Goal: Task Accomplishment & Management: Use online tool/utility

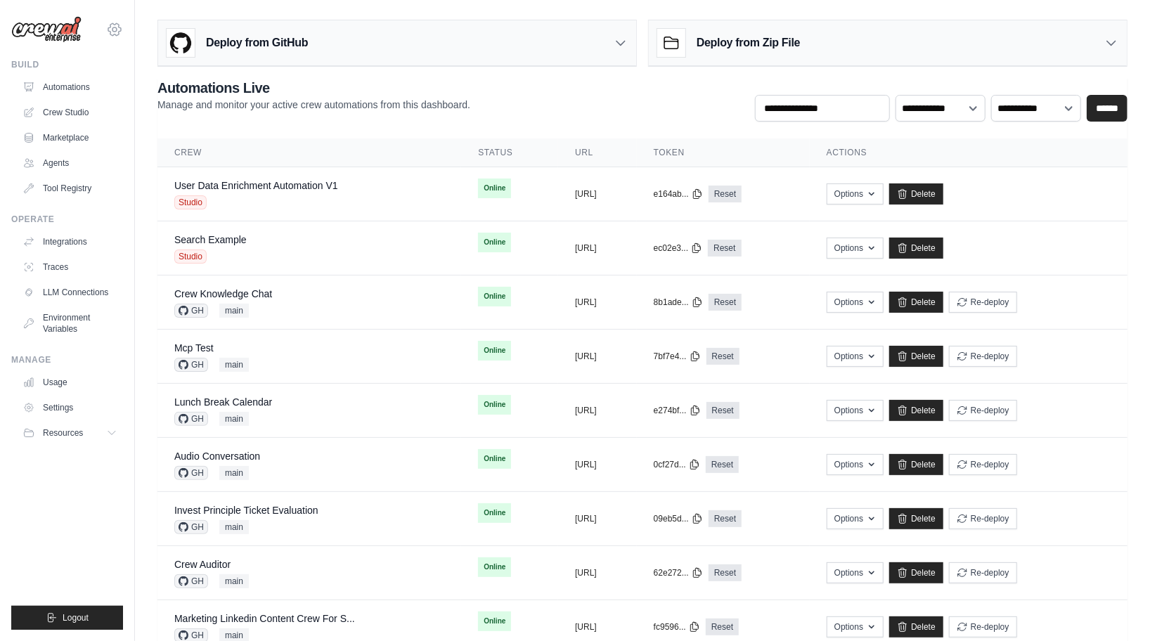
click at [113, 29] on icon at bounding box center [114, 29] width 17 height 17
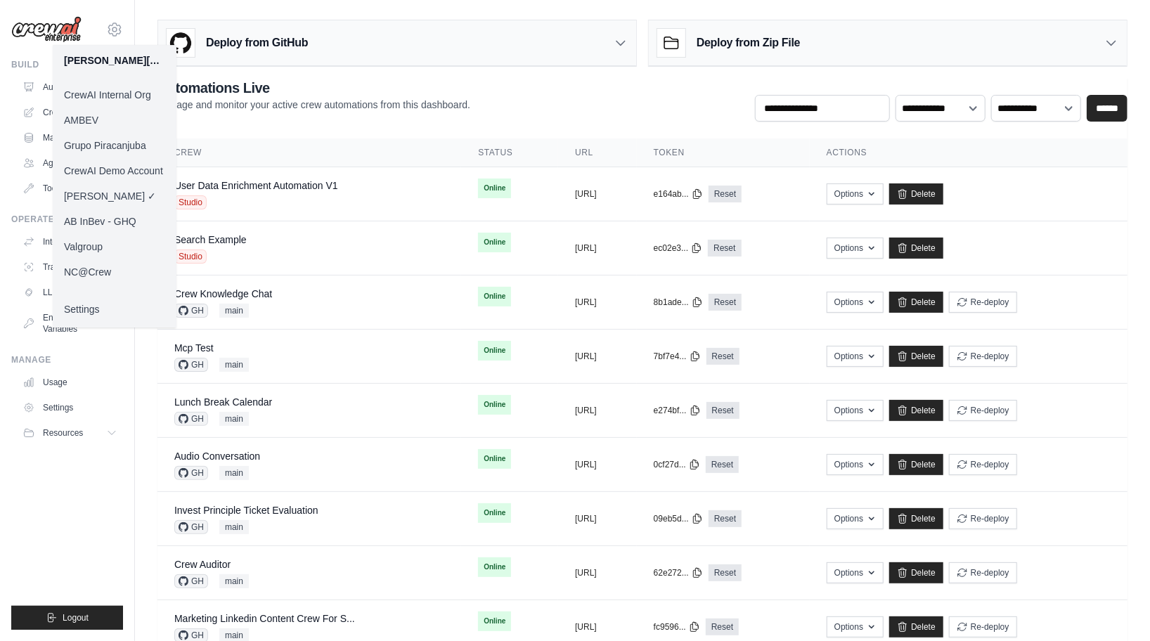
click at [26, 523] on ul "Build Automations Crew Studio Marketplace Agents" at bounding box center [67, 344] width 112 height 571
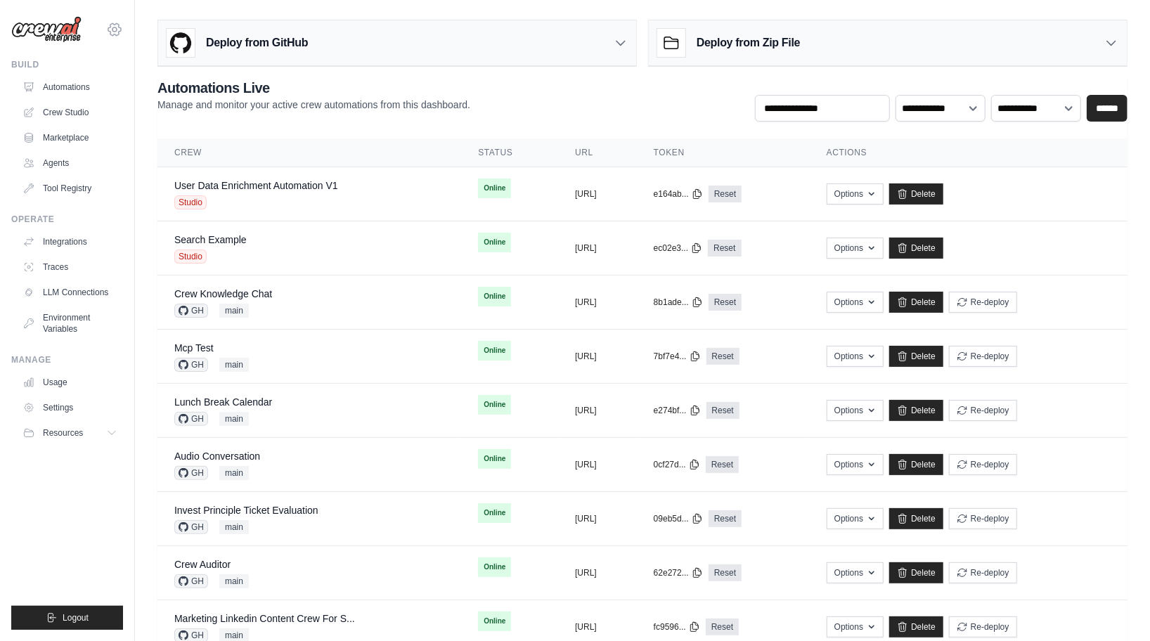
click at [116, 26] on icon at bounding box center [114, 29] width 17 height 17
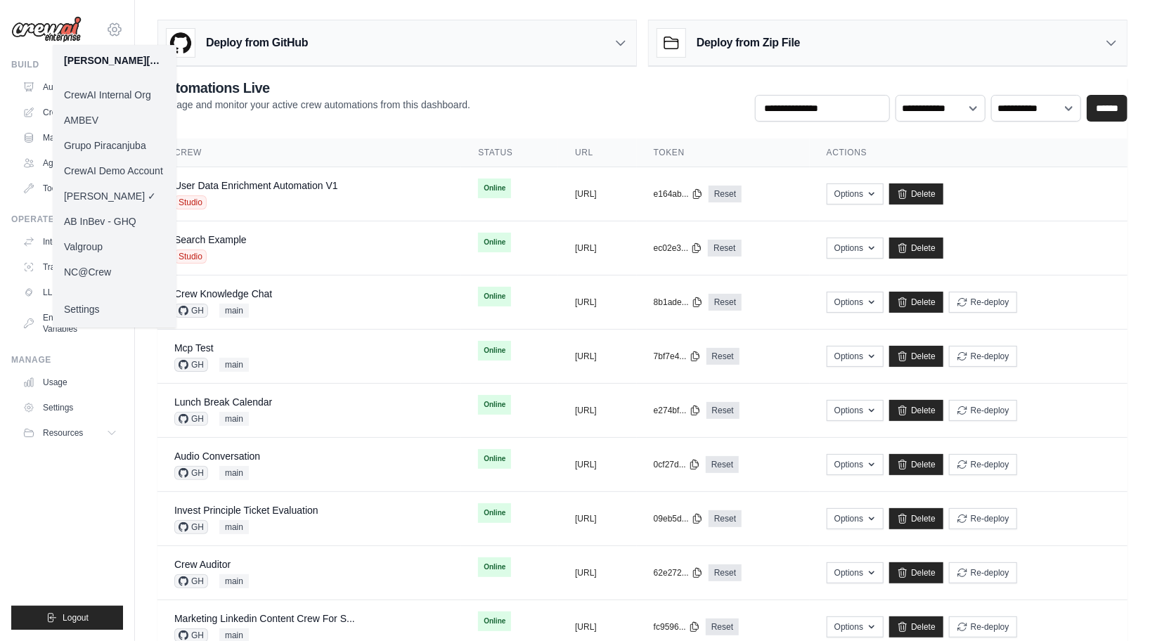
click at [116, 26] on icon at bounding box center [114, 29] width 17 height 17
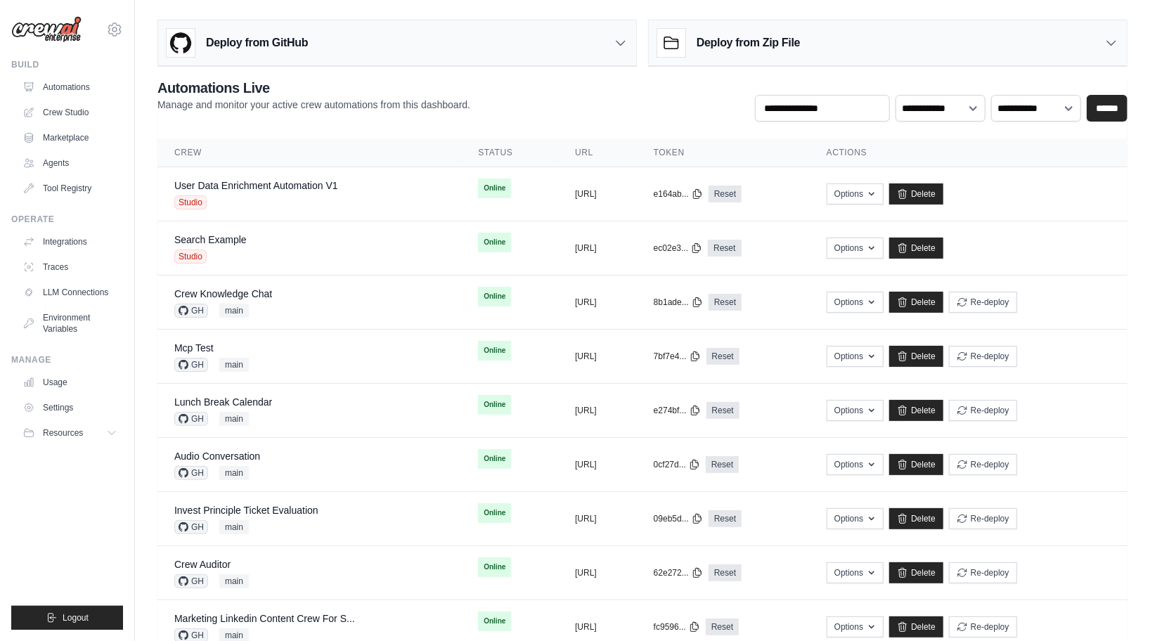
click at [256, 71] on div "**********" at bounding box center [642, 361] width 1015 height 694
click at [296, 46] on h3 "Deploy from GitHub" at bounding box center [257, 42] width 102 height 17
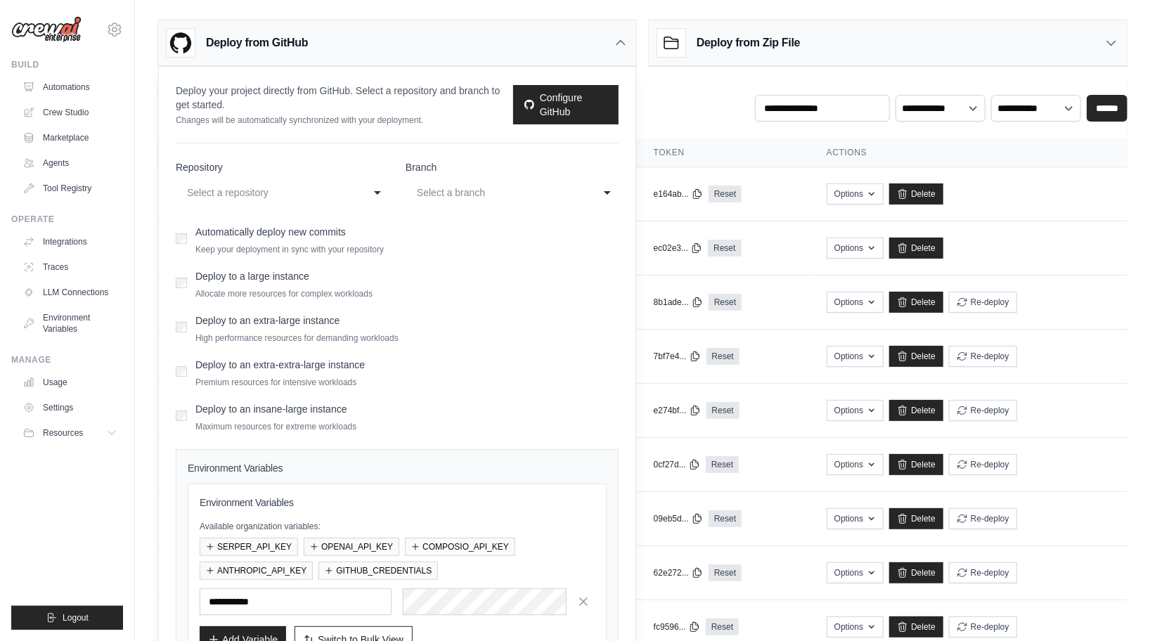
click at [218, 193] on div "Select a repository" at bounding box center [268, 192] width 162 height 17
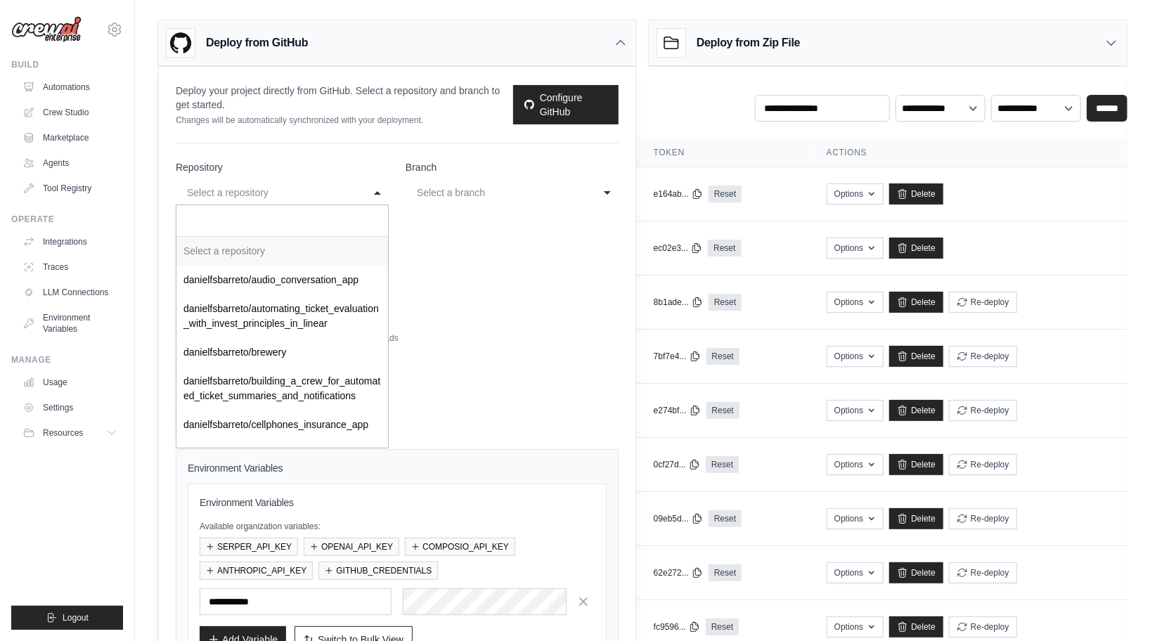
paste input "**********"
type input "**********"
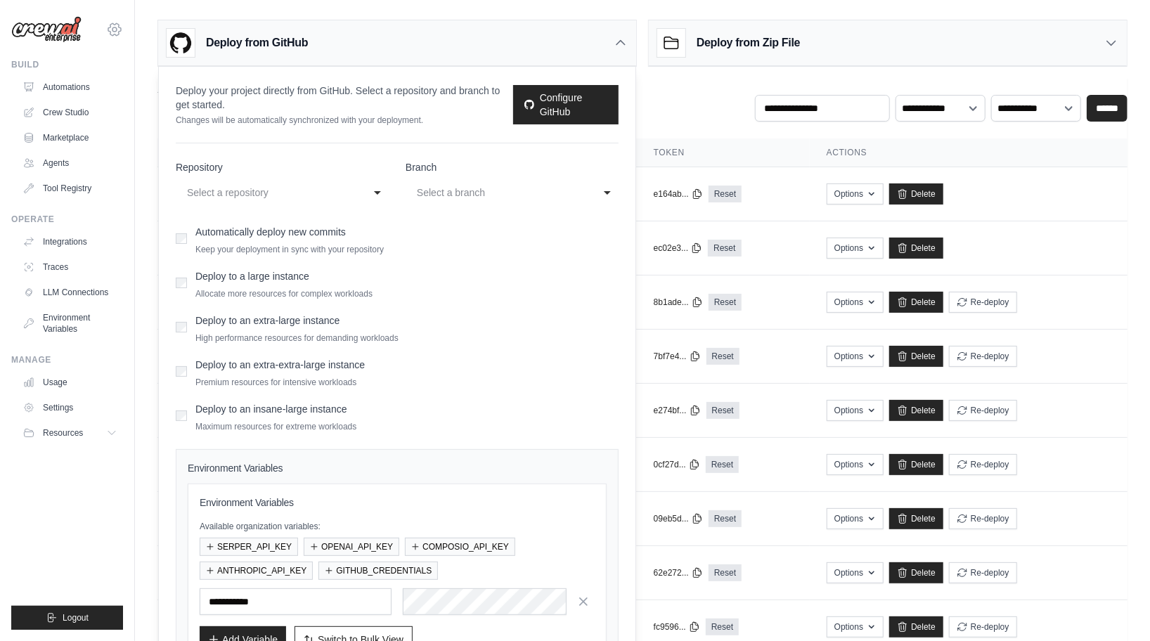
click at [109, 36] on icon at bounding box center [114, 29] width 17 height 17
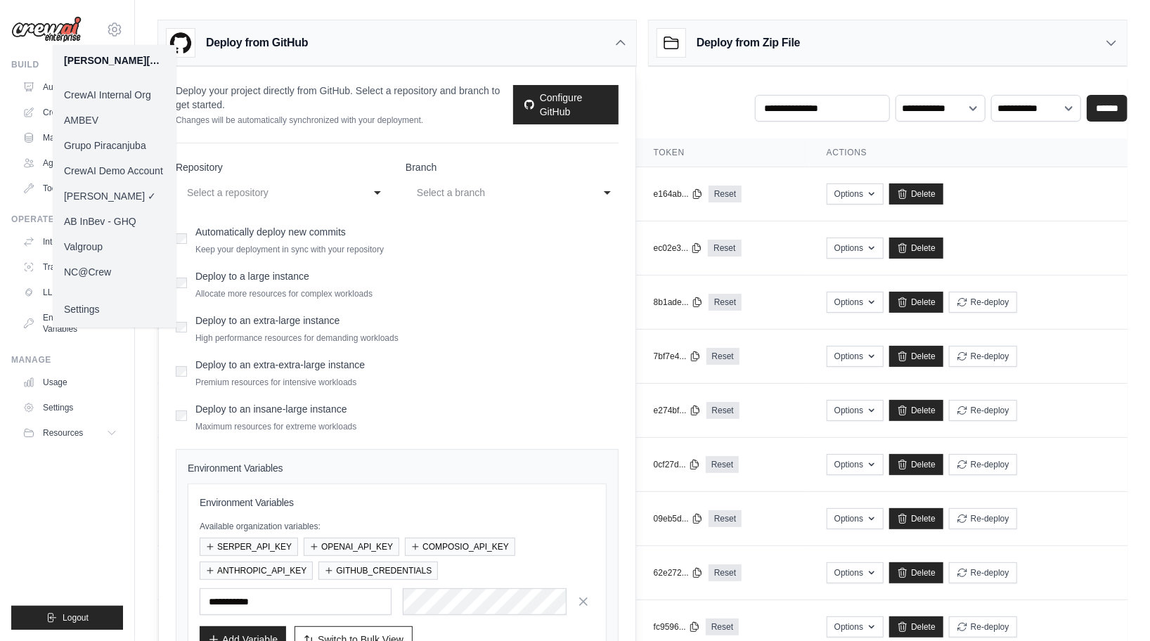
click at [483, 127] on div "**********" at bounding box center [397, 402] width 477 height 671
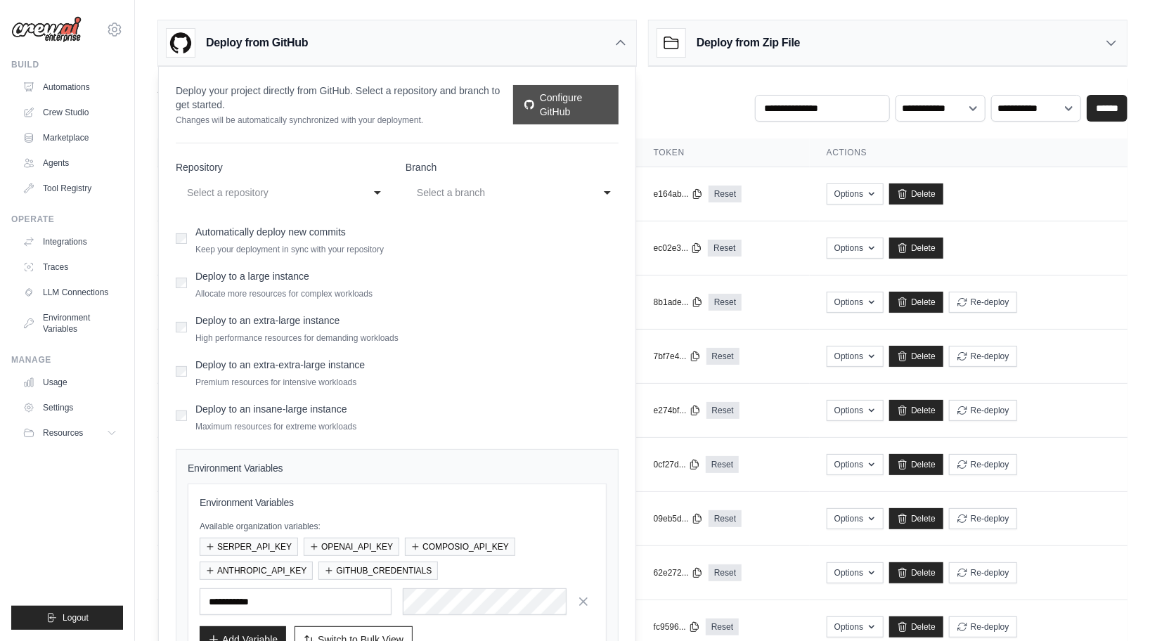
click at [558, 121] on link "Configure GitHub" at bounding box center [565, 104] width 105 height 39
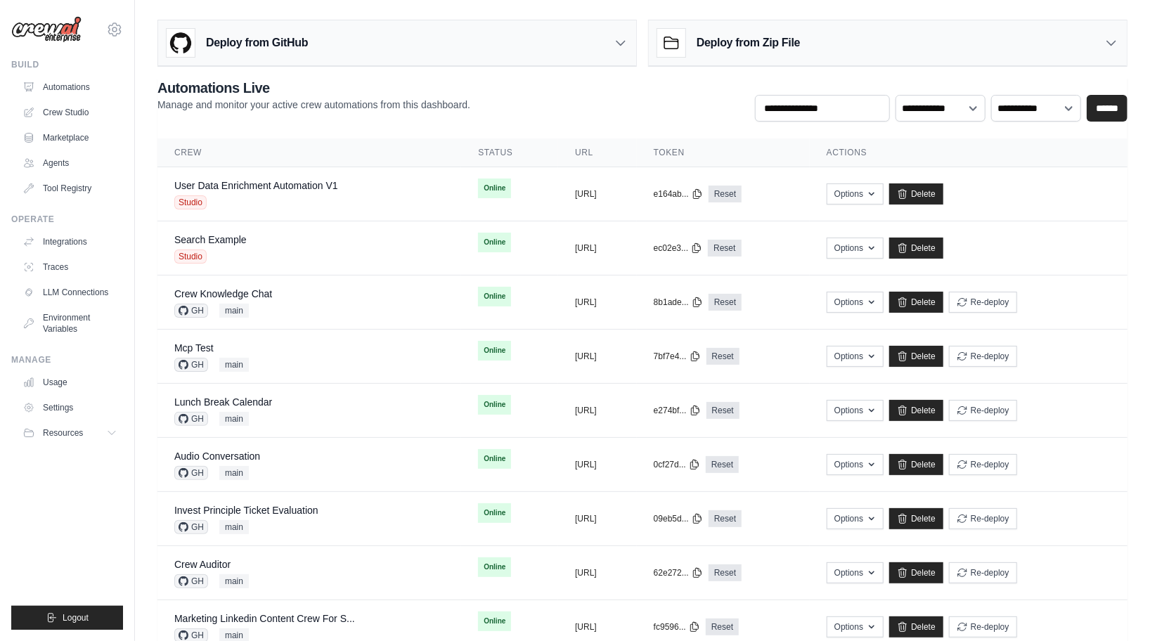
click at [285, 56] on div "Deploy from GitHub" at bounding box center [237, 43] width 141 height 28
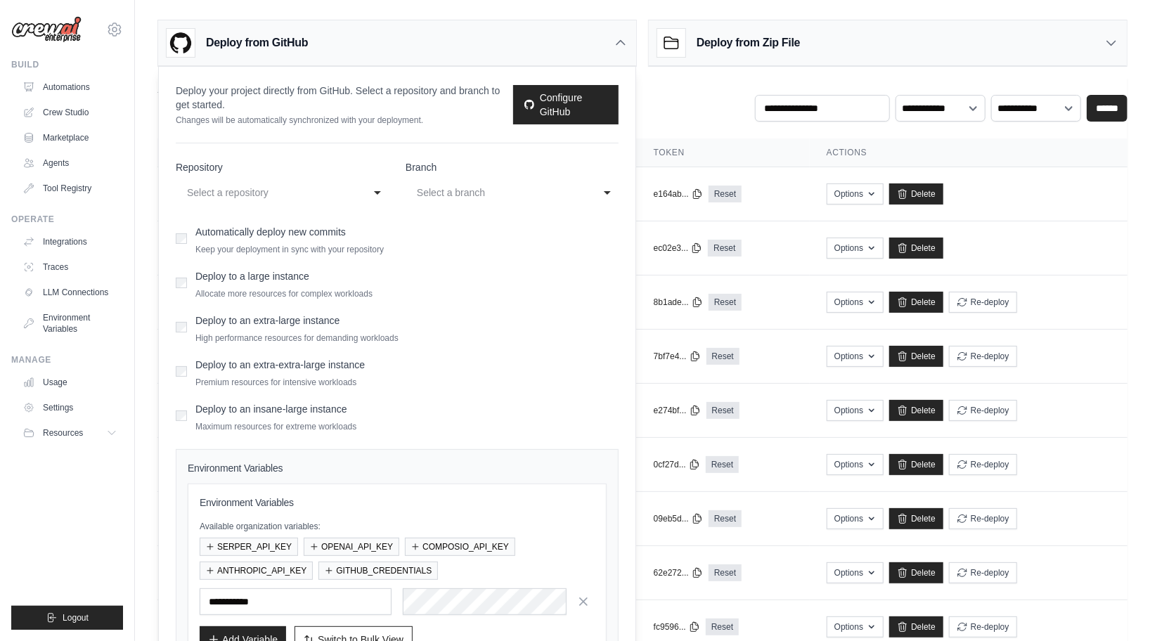
click at [261, 188] on div "Select a repository" at bounding box center [268, 192] width 162 height 17
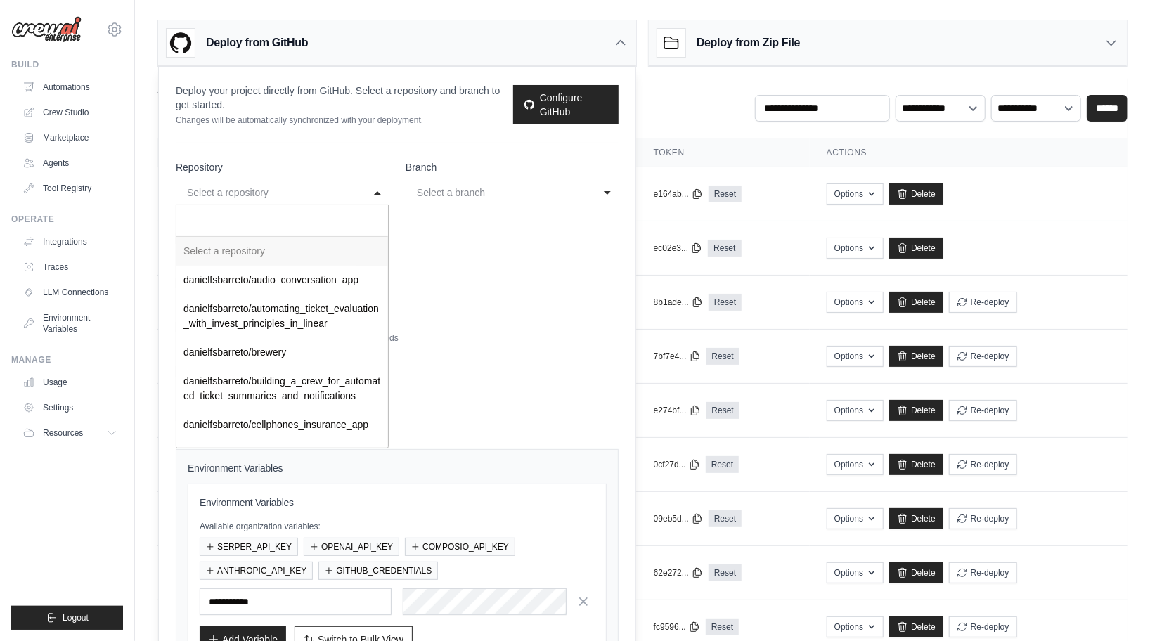
paste input "**********"
type input "**********"
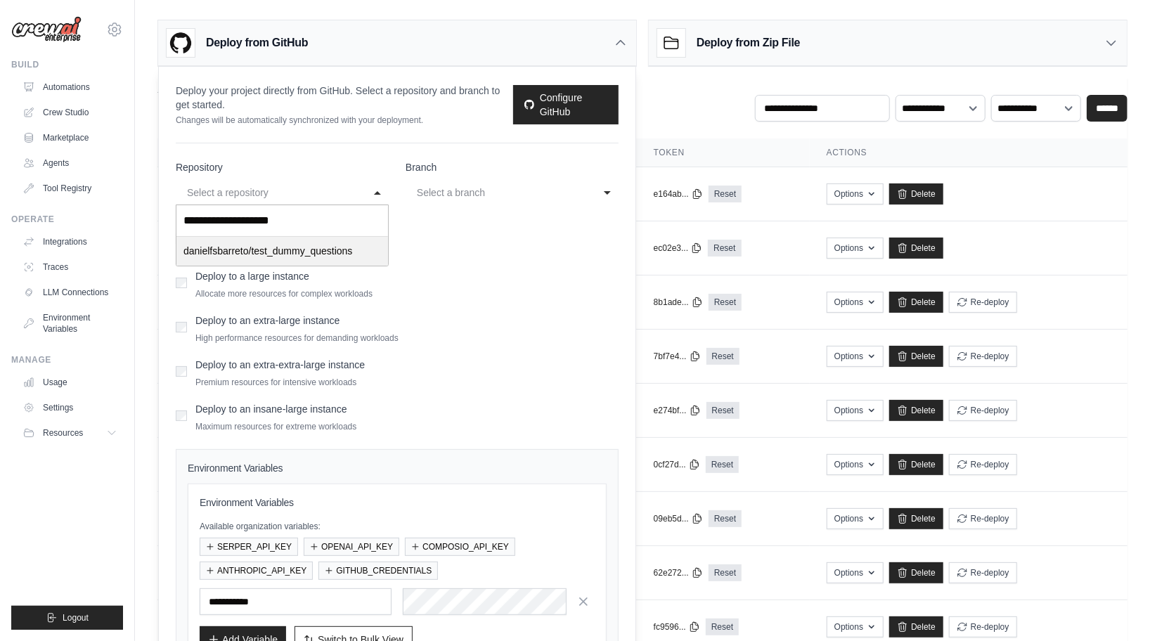
select select "**********"
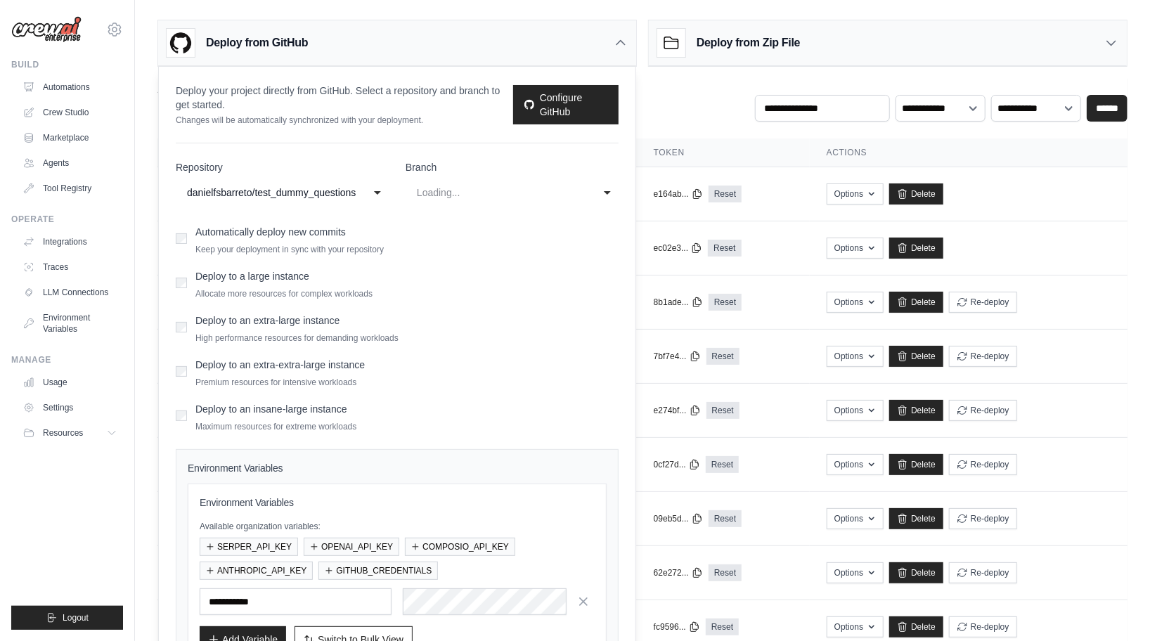
select select "****"
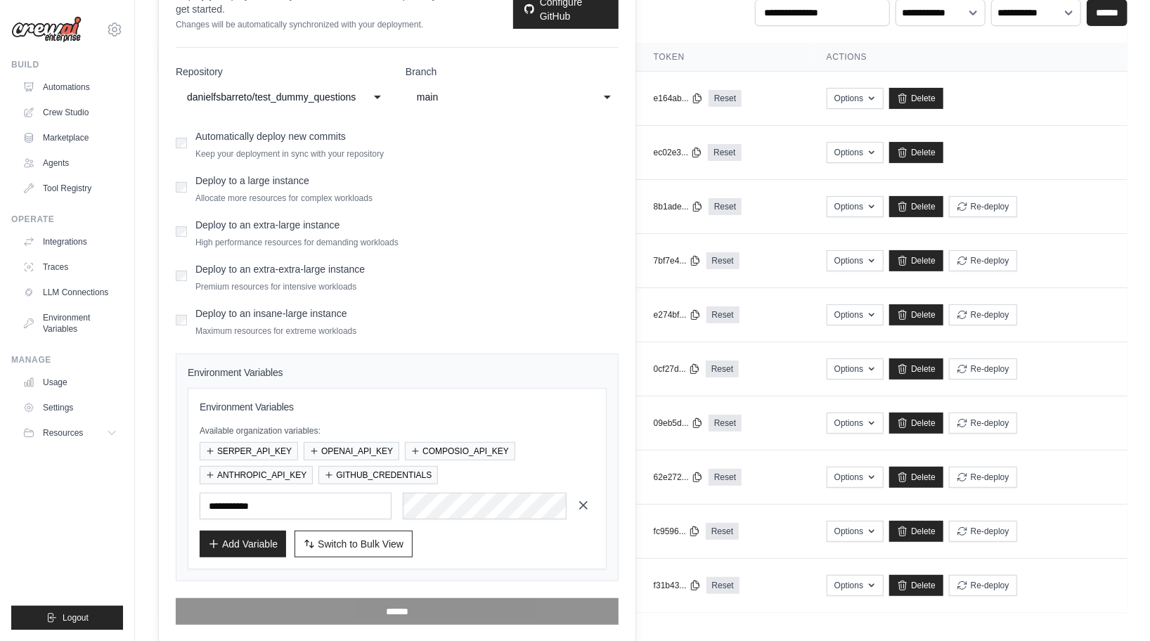
click at [586, 499] on icon "button" at bounding box center [583, 505] width 14 height 14
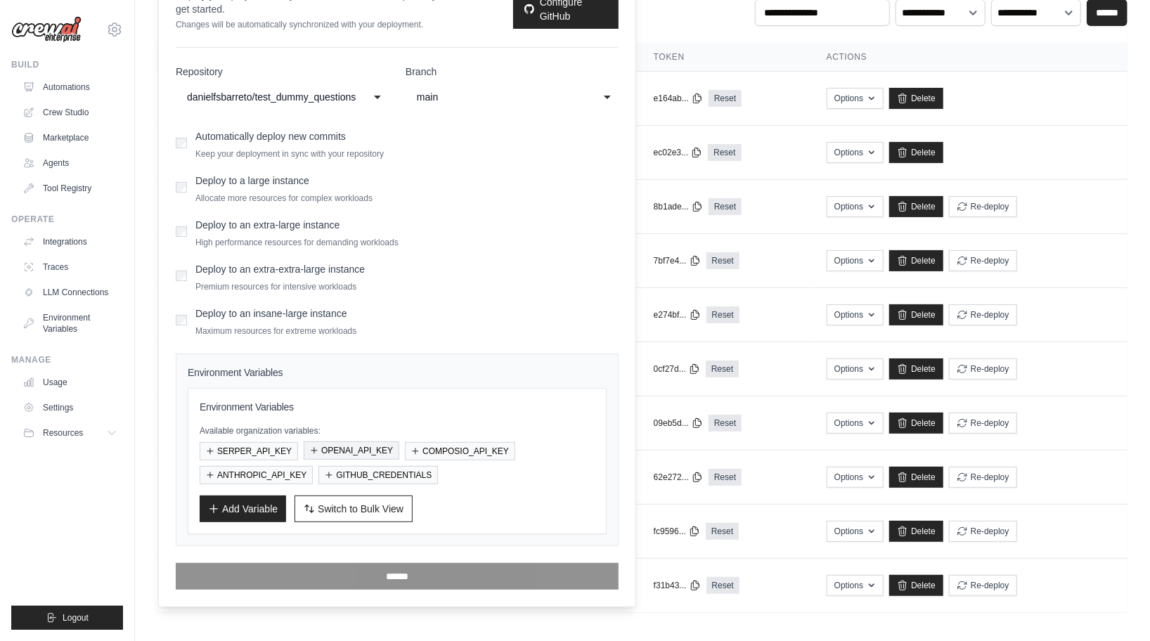
click at [348, 450] on button "OPENAI_API_KEY" at bounding box center [352, 450] width 96 height 18
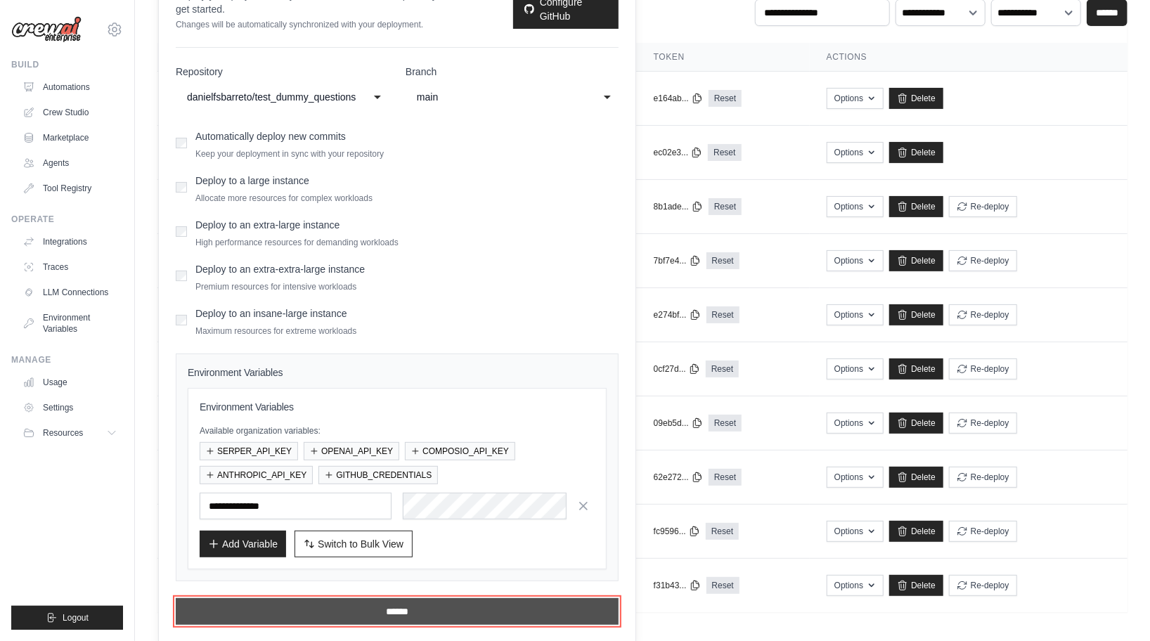
click at [370, 604] on input "******" at bounding box center [397, 611] width 443 height 27
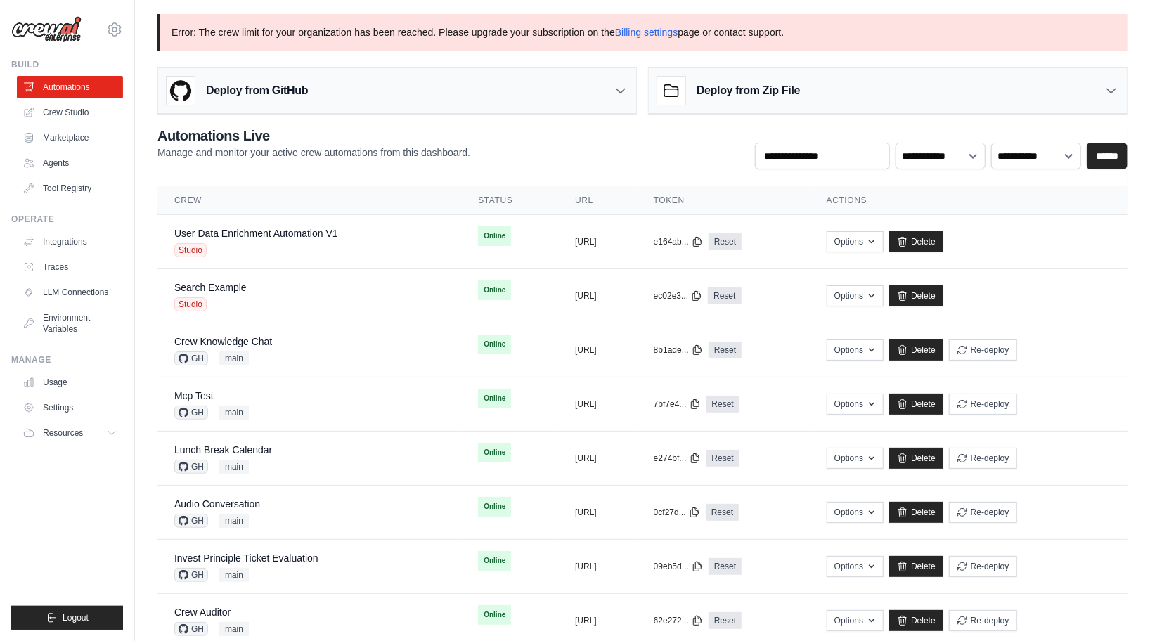
click at [273, 91] on h3 "Deploy from GitHub" at bounding box center [257, 90] width 102 height 17
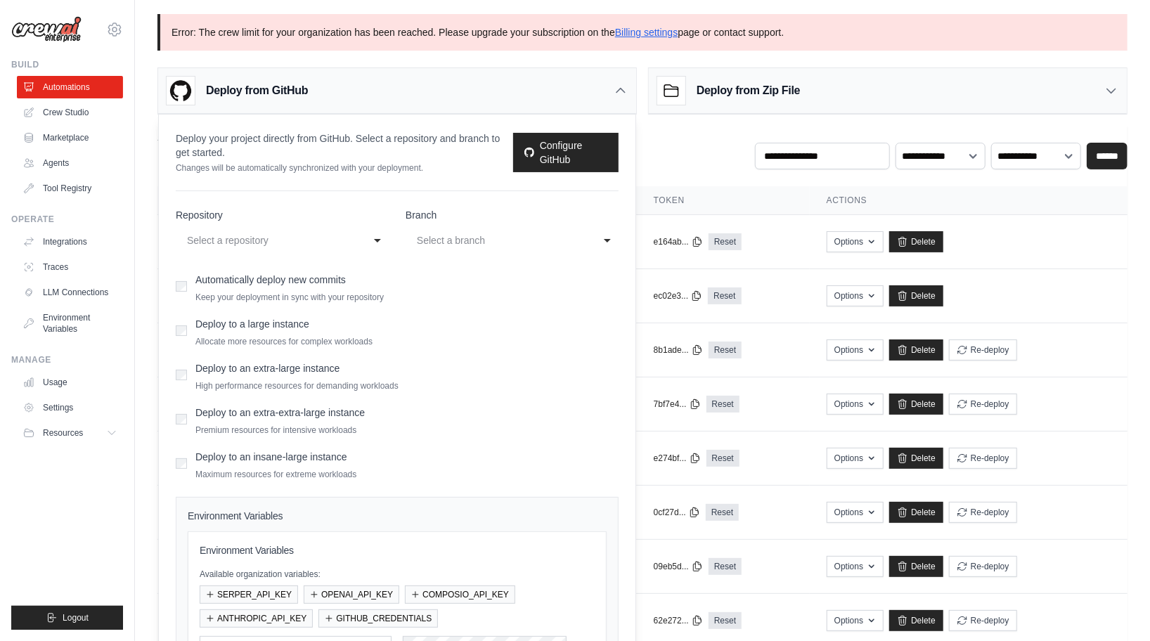
click at [249, 183] on div "**********" at bounding box center [397, 450] width 477 height 671
click at [245, 223] on div "**********" at bounding box center [282, 230] width 213 height 45
click at [245, 229] on div "Select a repository" at bounding box center [272, 240] width 176 height 22
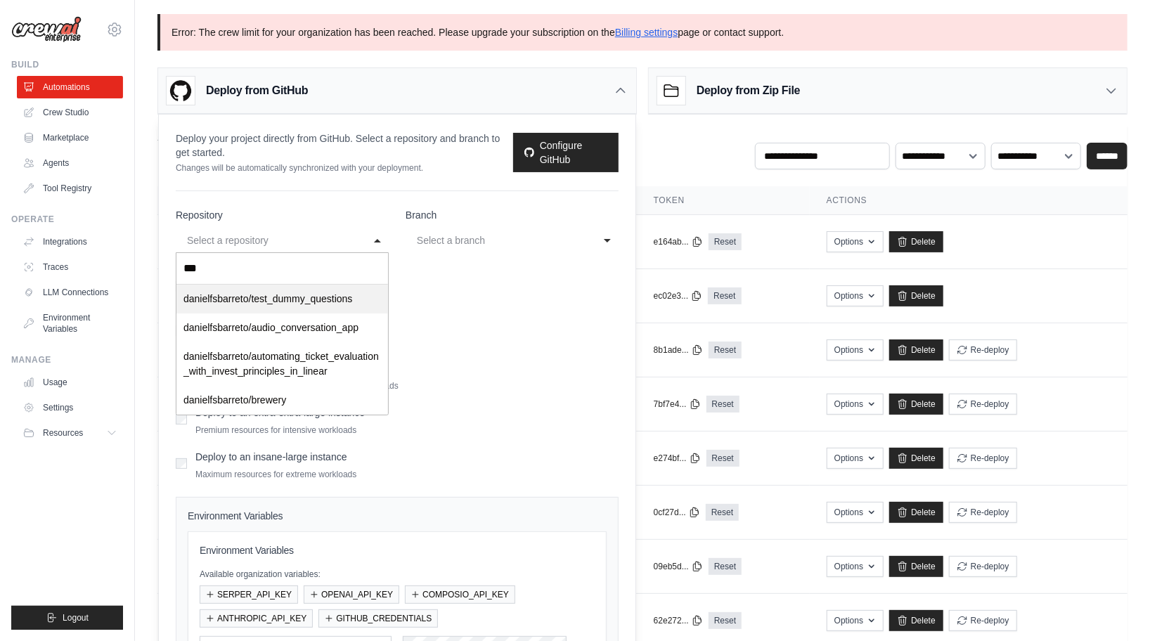
type input "****"
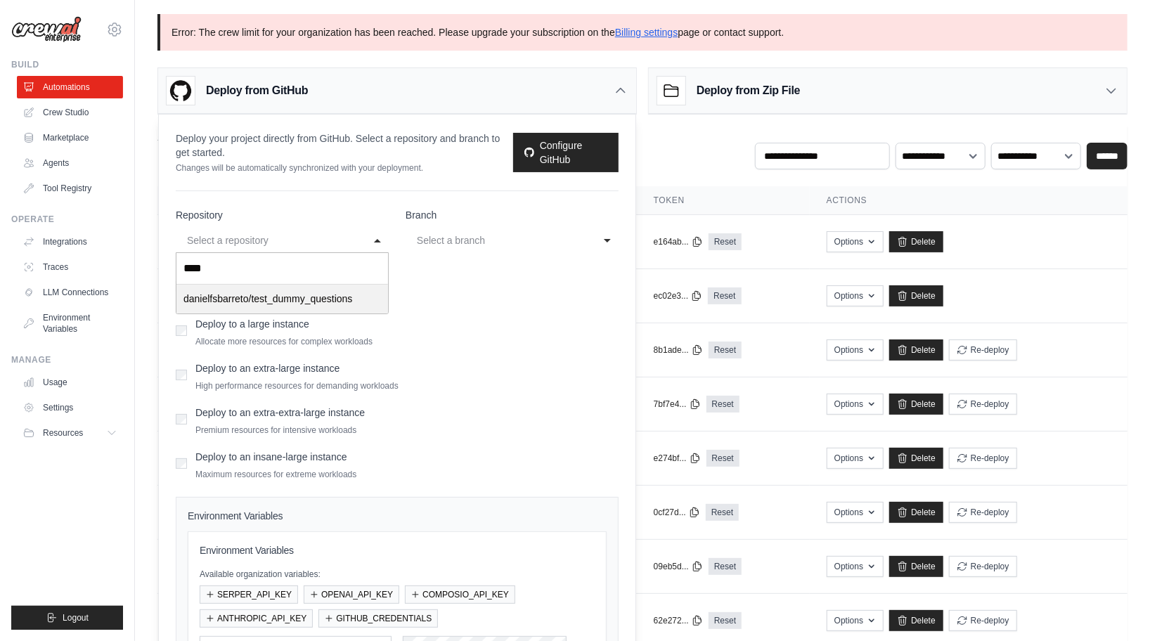
select select "**********"
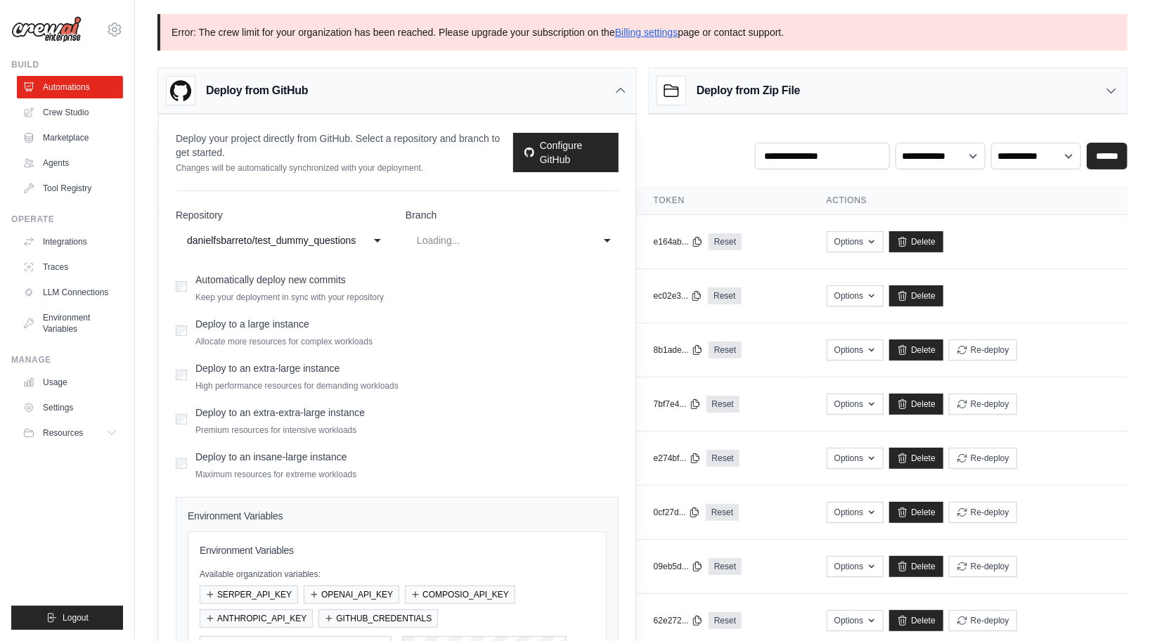
select select "****"
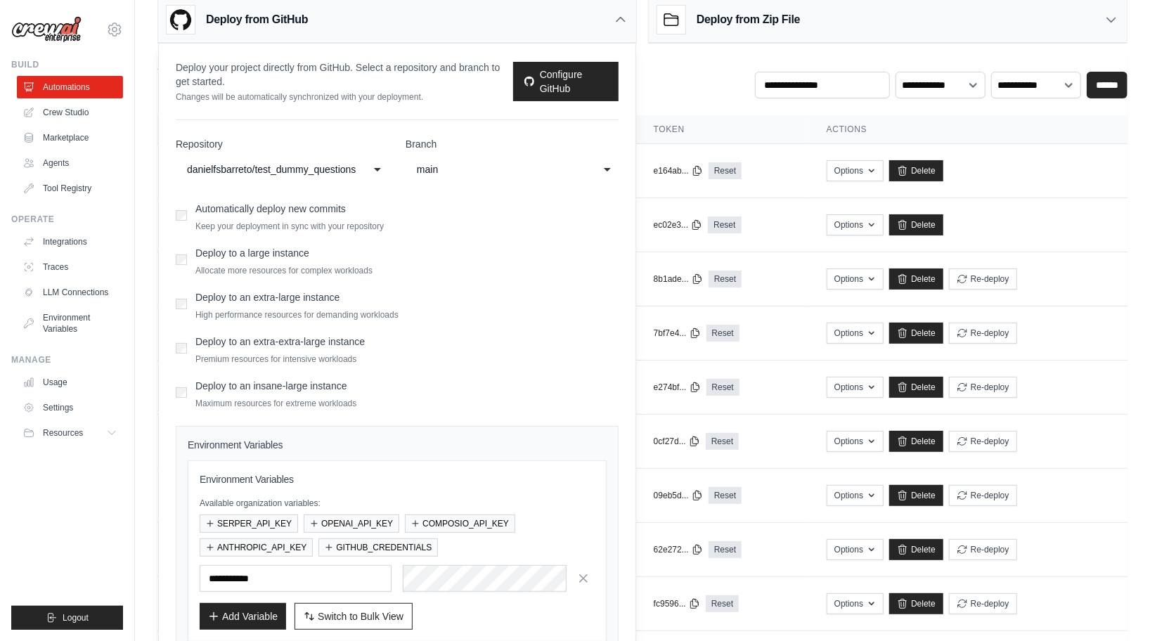
scroll to position [143, 0]
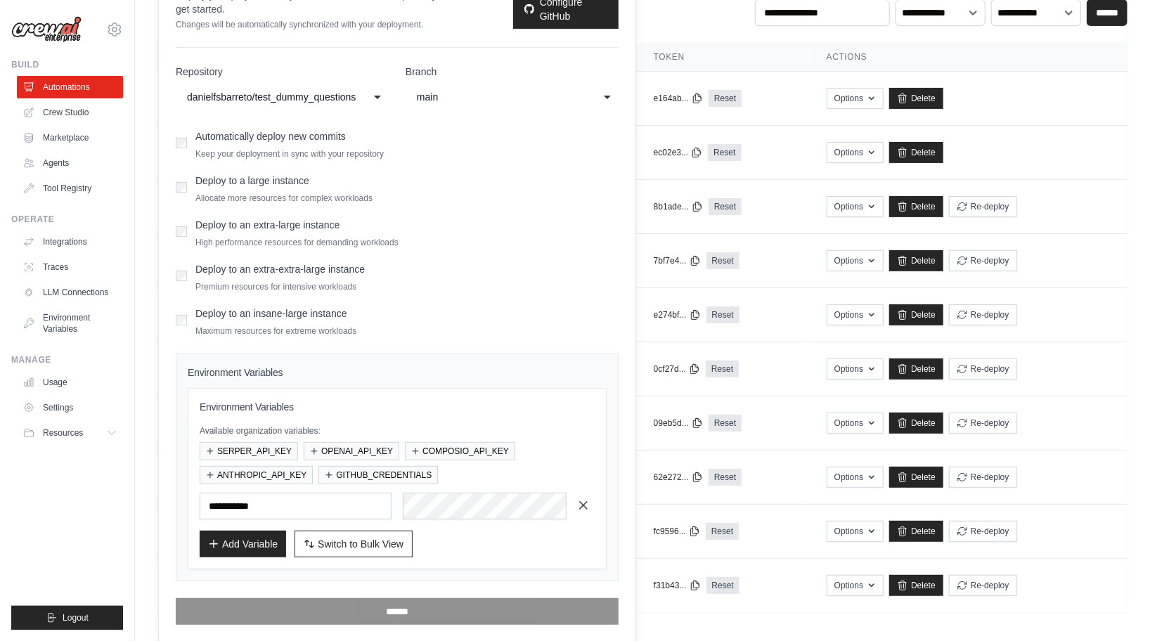
click at [583, 503] on icon "button" at bounding box center [583, 505] width 7 height 7
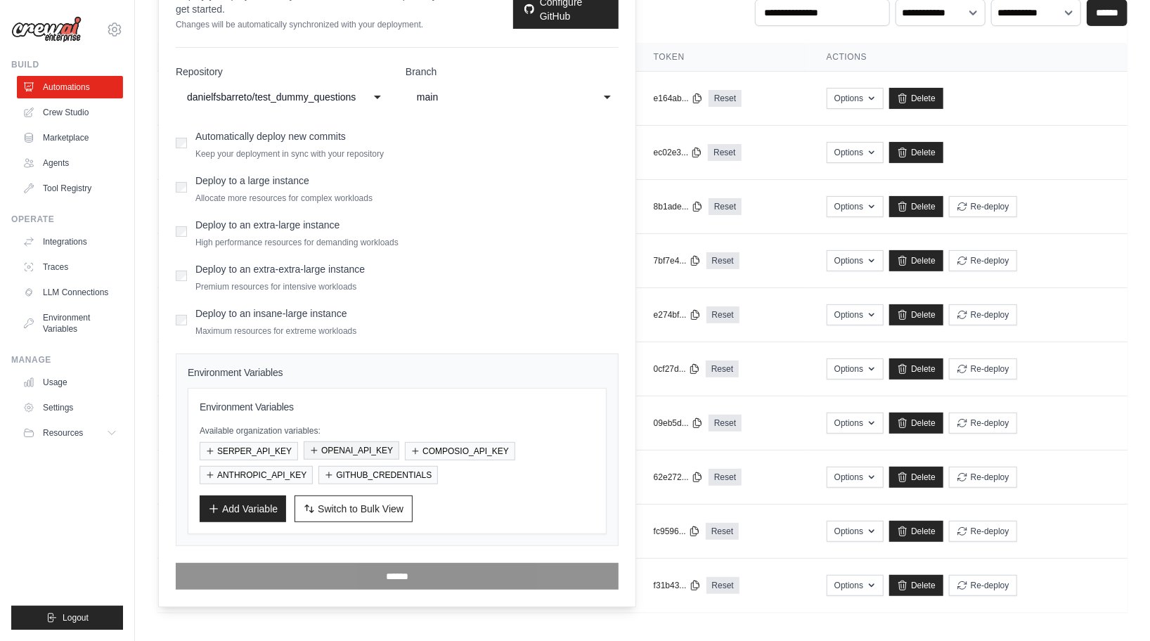
click at [337, 449] on button "OPENAI_API_KEY" at bounding box center [352, 450] width 96 height 18
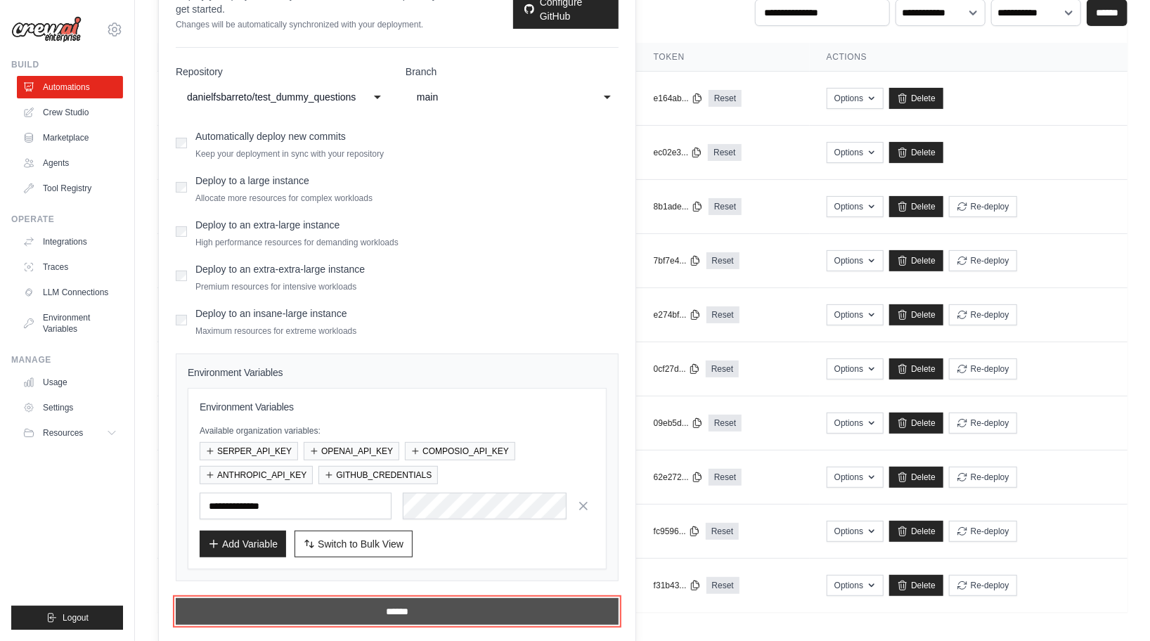
click at [334, 611] on input "******" at bounding box center [397, 611] width 443 height 27
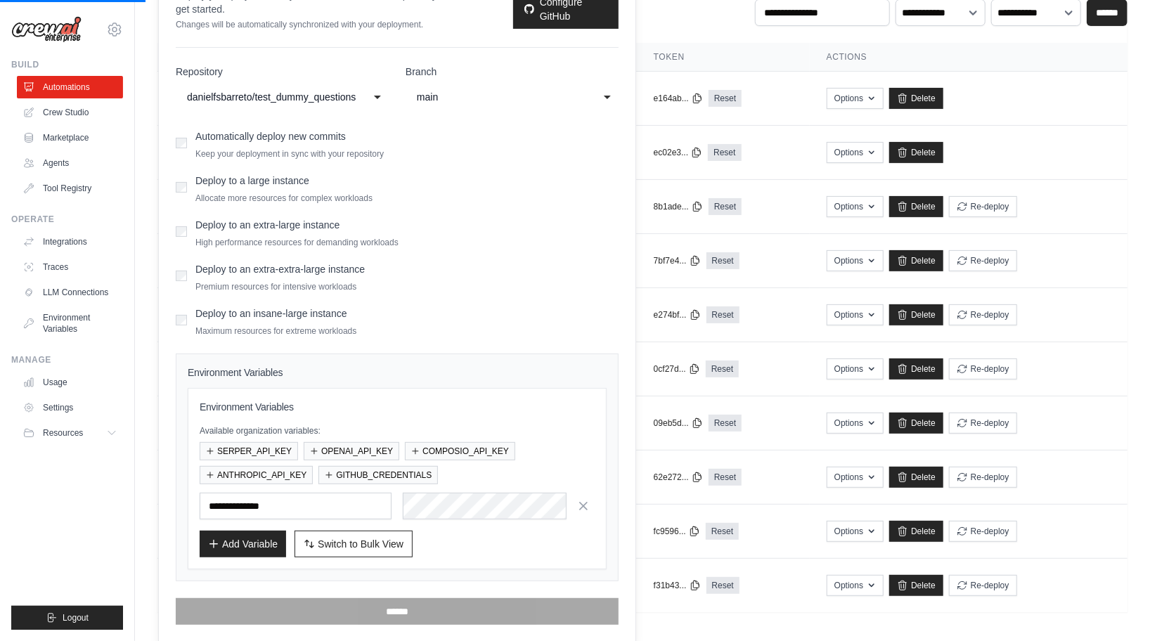
scroll to position [0, 0]
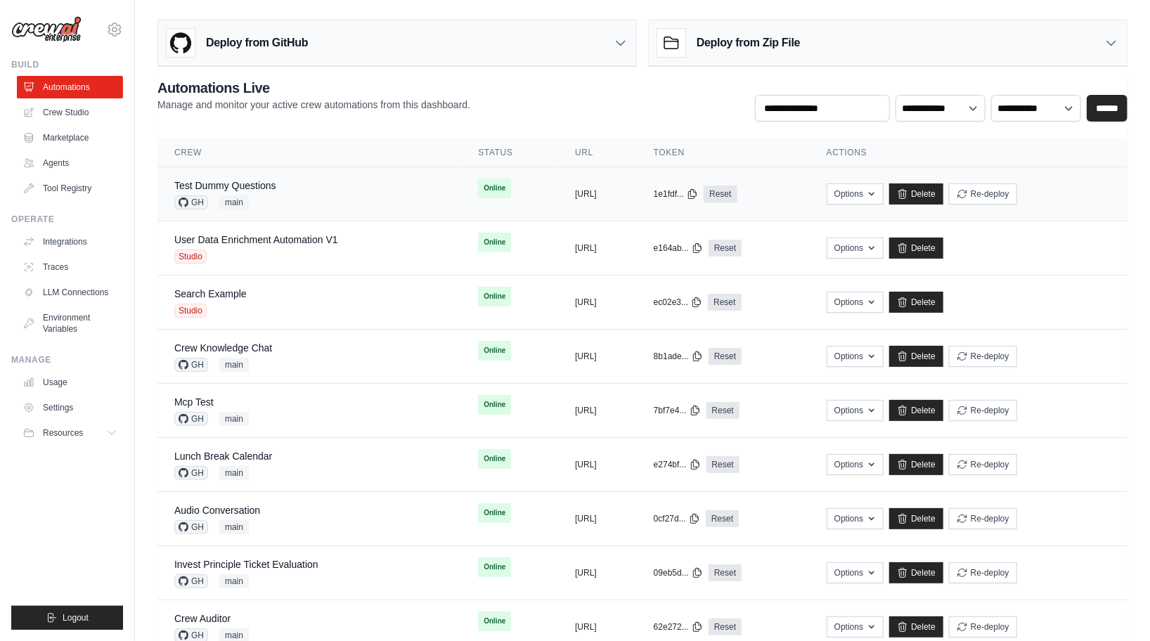
click at [294, 181] on div "Test Dummy Questions GH main" at bounding box center [309, 194] width 270 height 31
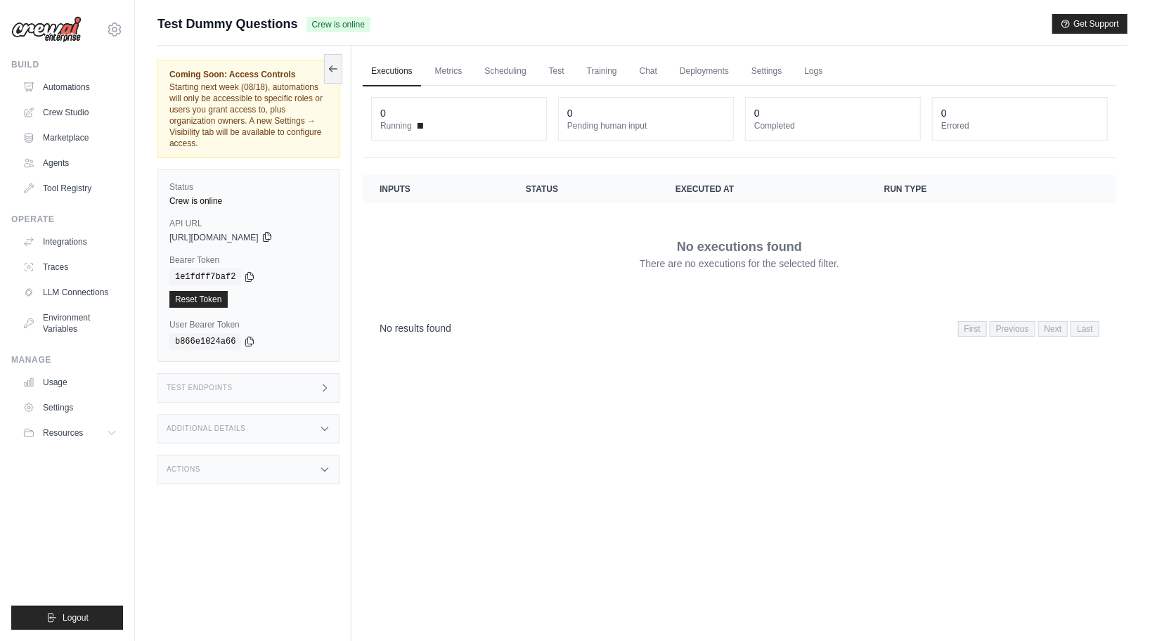
click at [273, 237] on icon at bounding box center [266, 236] width 11 height 11
click at [252, 275] on icon at bounding box center [249, 276] width 11 height 11
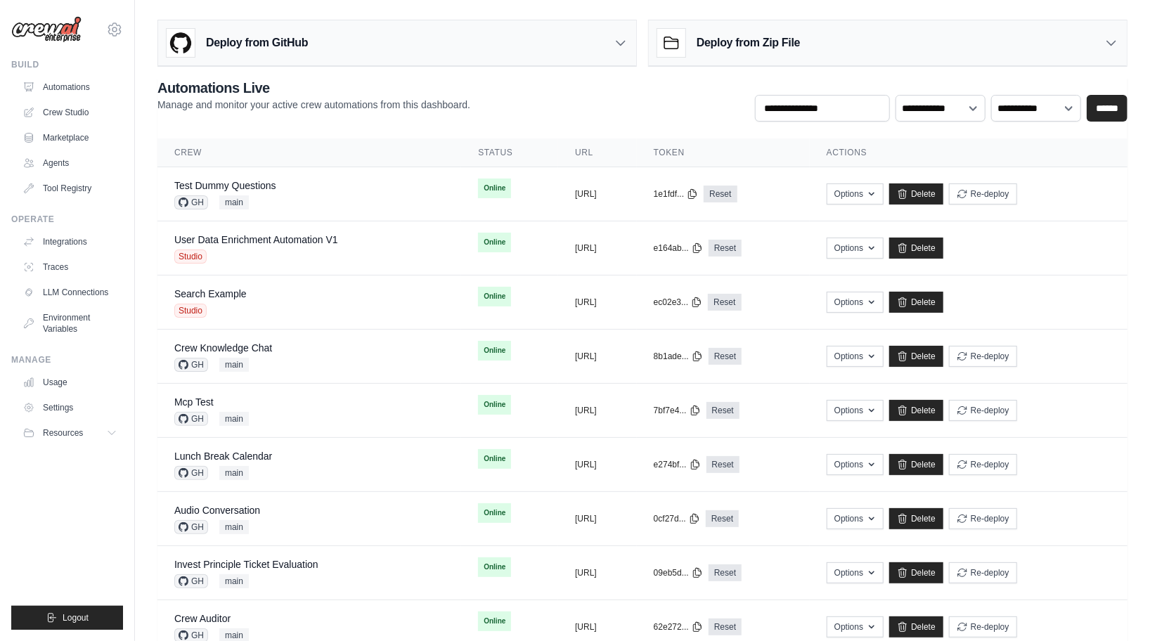
click at [125, 22] on div "[PERSON_NAME][EMAIL_ADDRESS][DOMAIN_NAME] CrewAI Internal Org [GEOGRAPHIC_DATA]…" at bounding box center [67, 320] width 135 height 641
click at [113, 22] on icon at bounding box center [114, 29] width 17 height 17
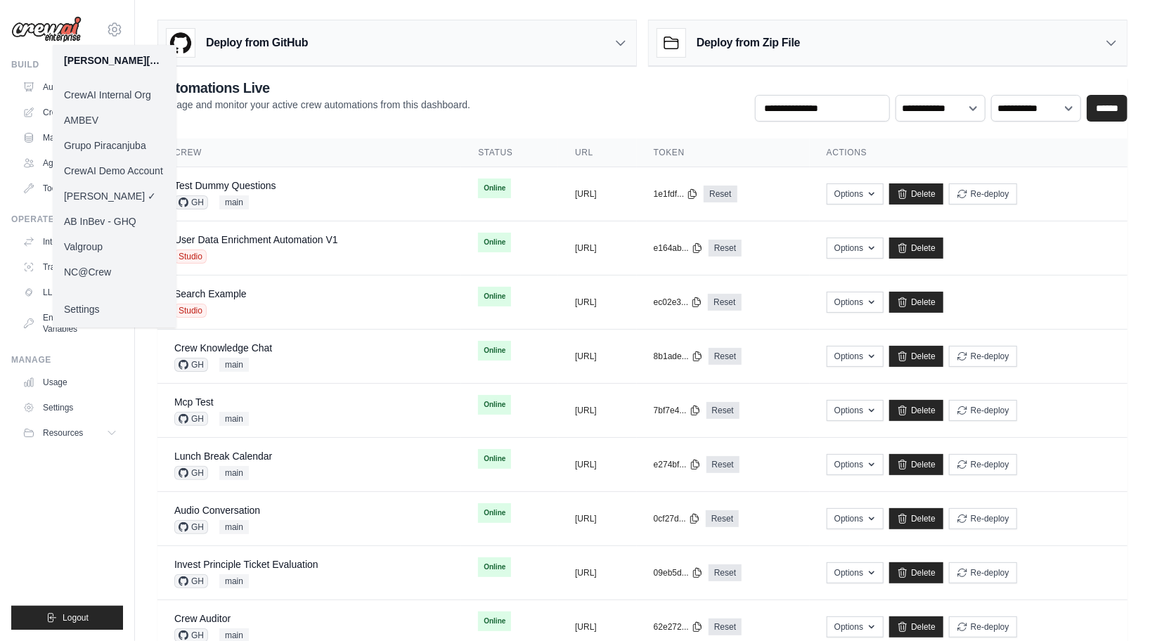
click at [115, 116] on link "AMBEV" at bounding box center [115, 120] width 124 height 25
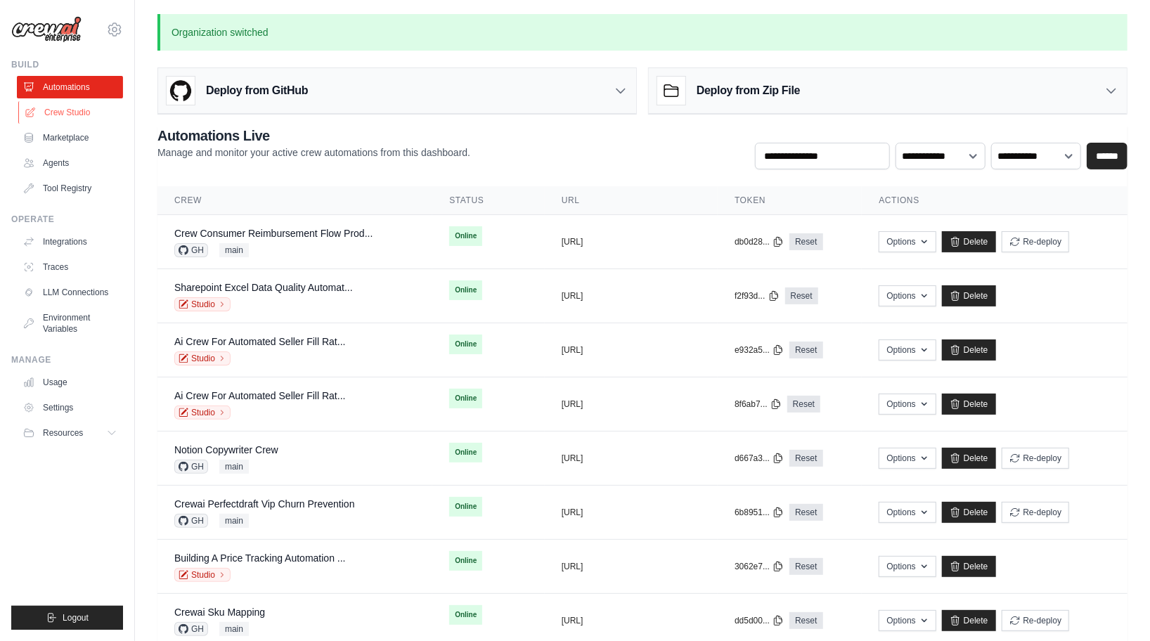
click at [84, 112] on link "Crew Studio" at bounding box center [71, 112] width 106 height 22
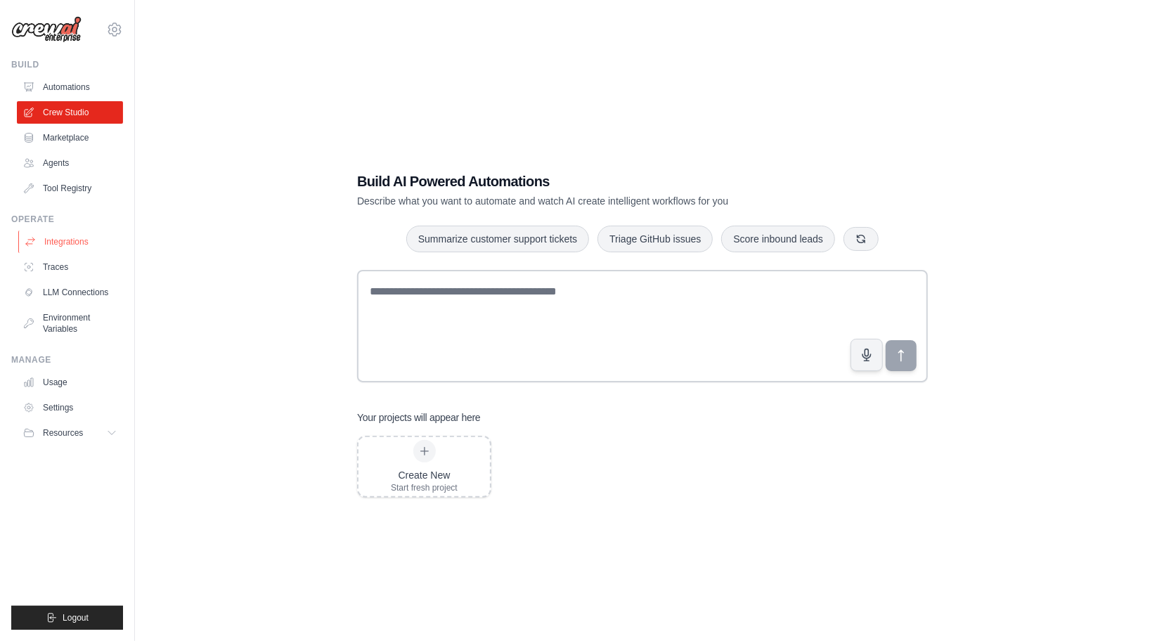
click at [89, 248] on link "Integrations" at bounding box center [71, 242] width 106 height 22
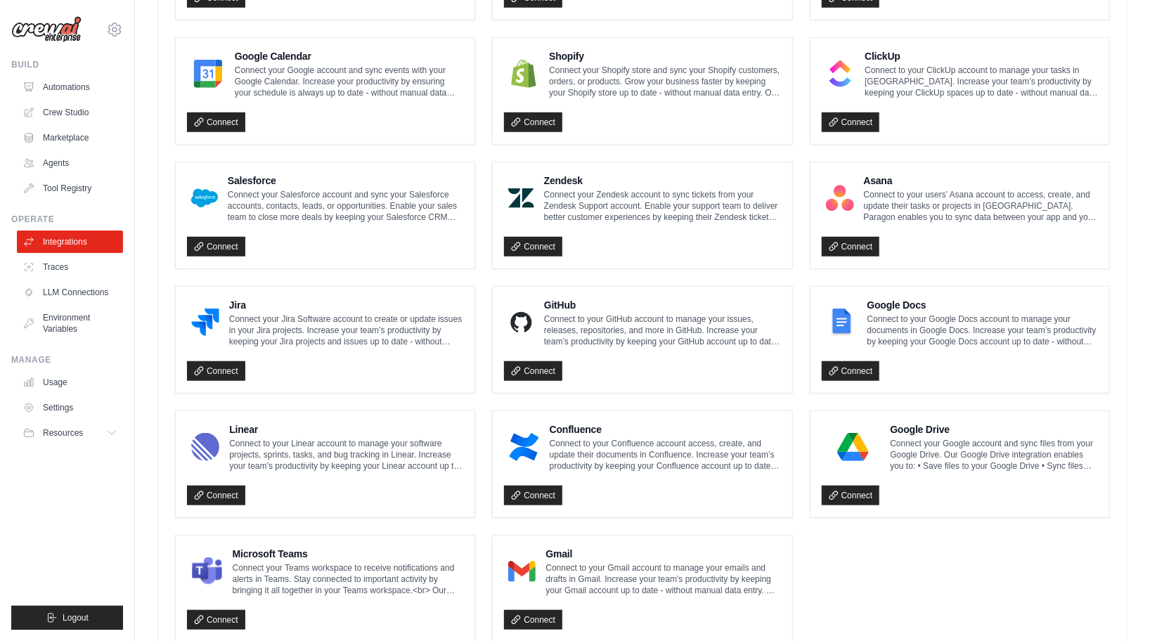
scroll to position [676, 0]
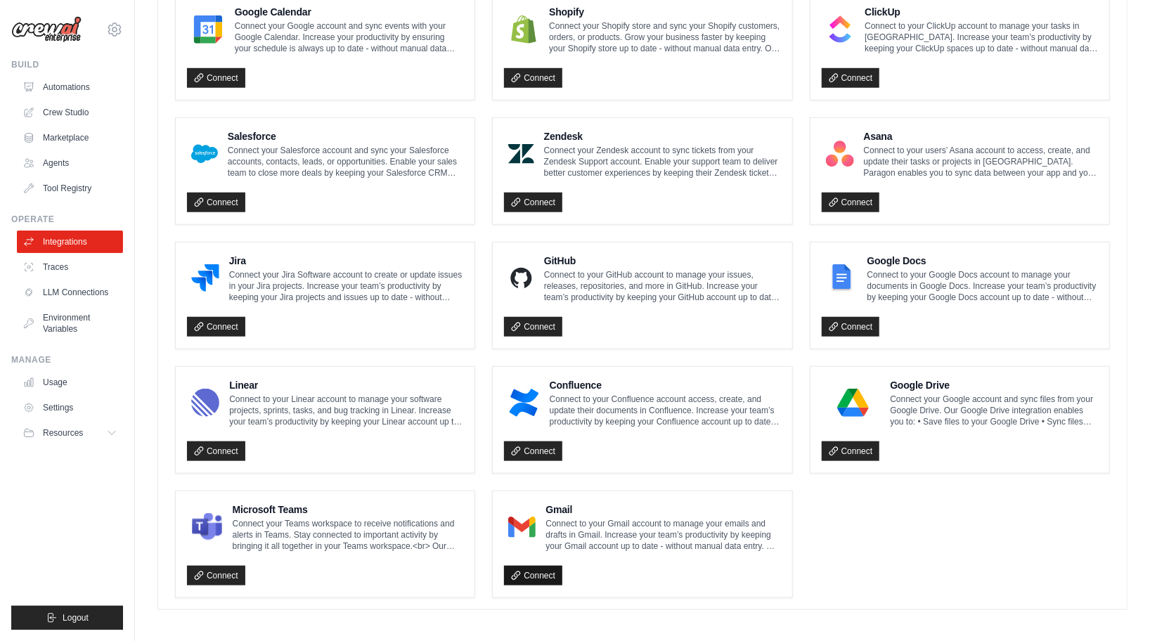
click at [534, 569] on link "Connect" at bounding box center [533, 576] width 58 height 20
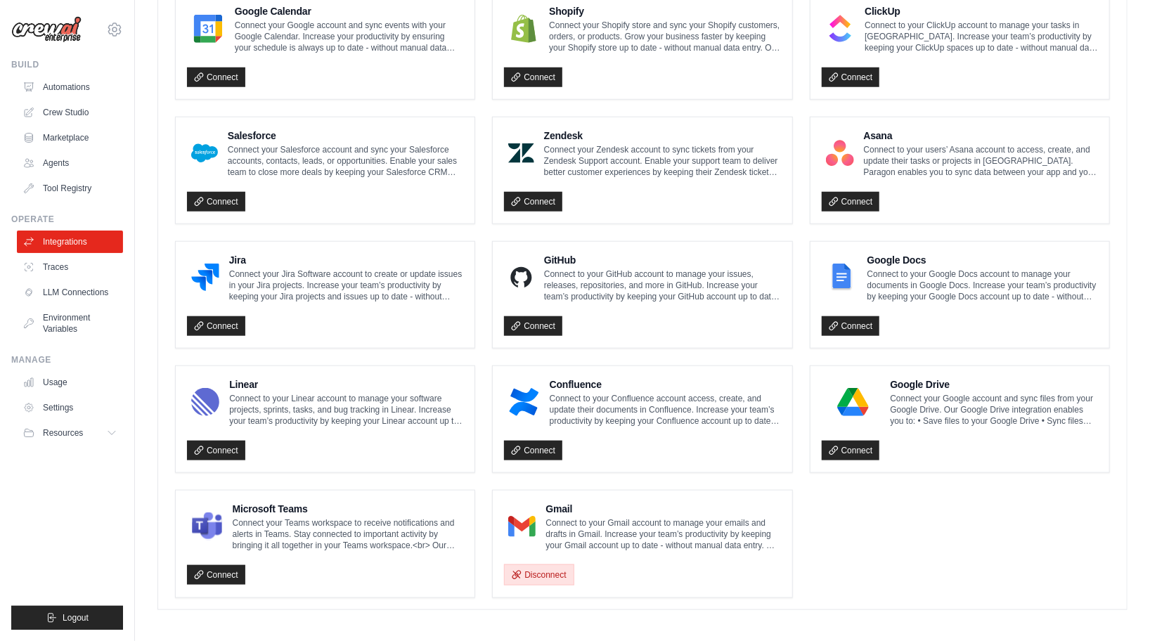
click at [541, 569] on button "Disconnect" at bounding box center [539, 574] width 70 height 21
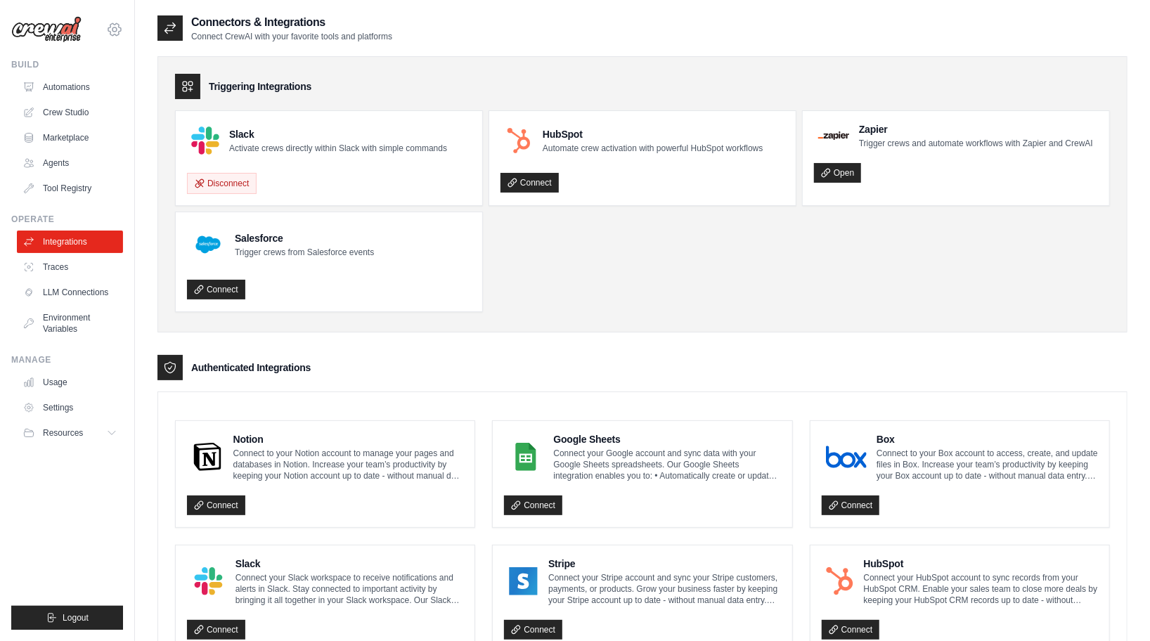
click at [113, 27] on icon at bounding box center [114, 29] width 17 height 17
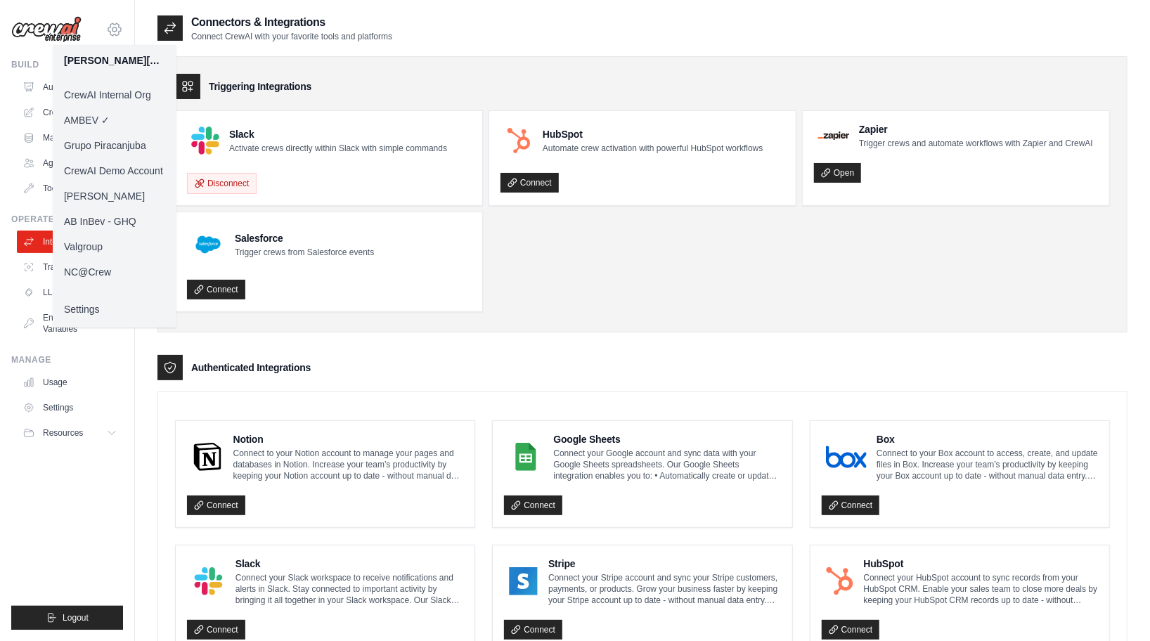
click at [113, 27] on icon at bounding box center [114, 29] width 17 height 17
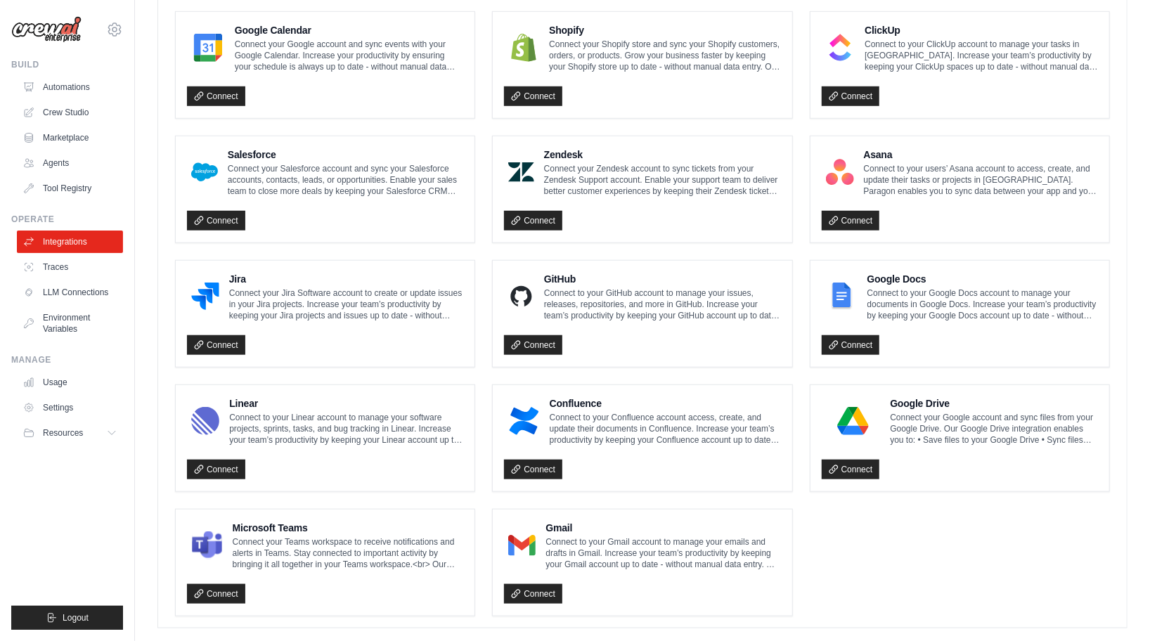
scroll to position [676, 0]
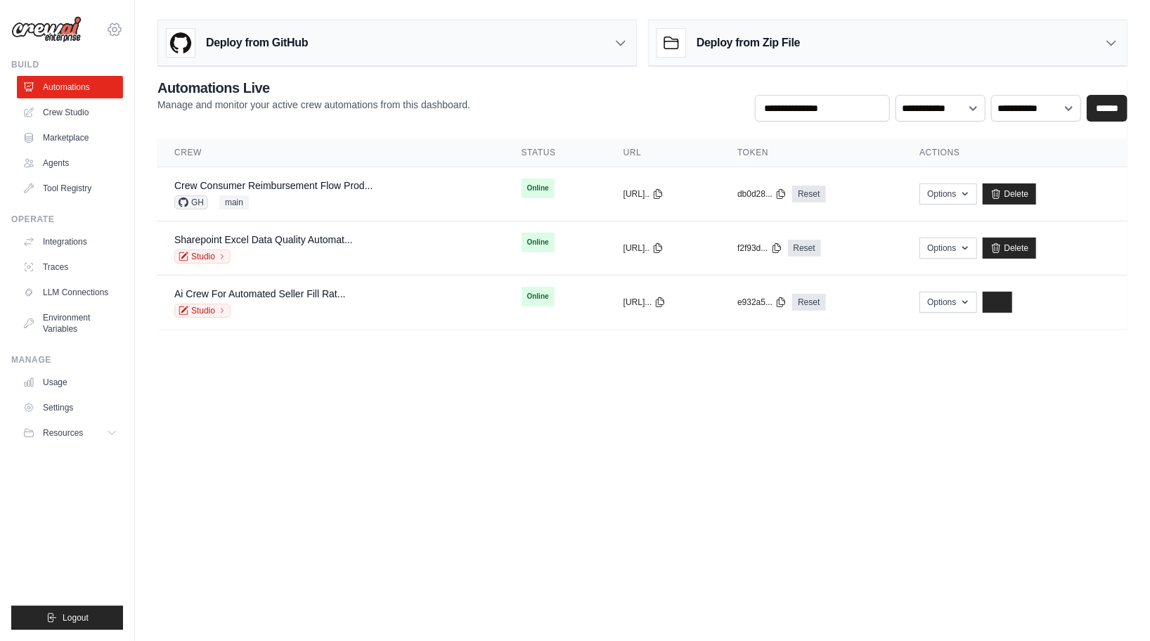
click at [108, 30] on icon at bounding box center [114, 29] width 17 height 17
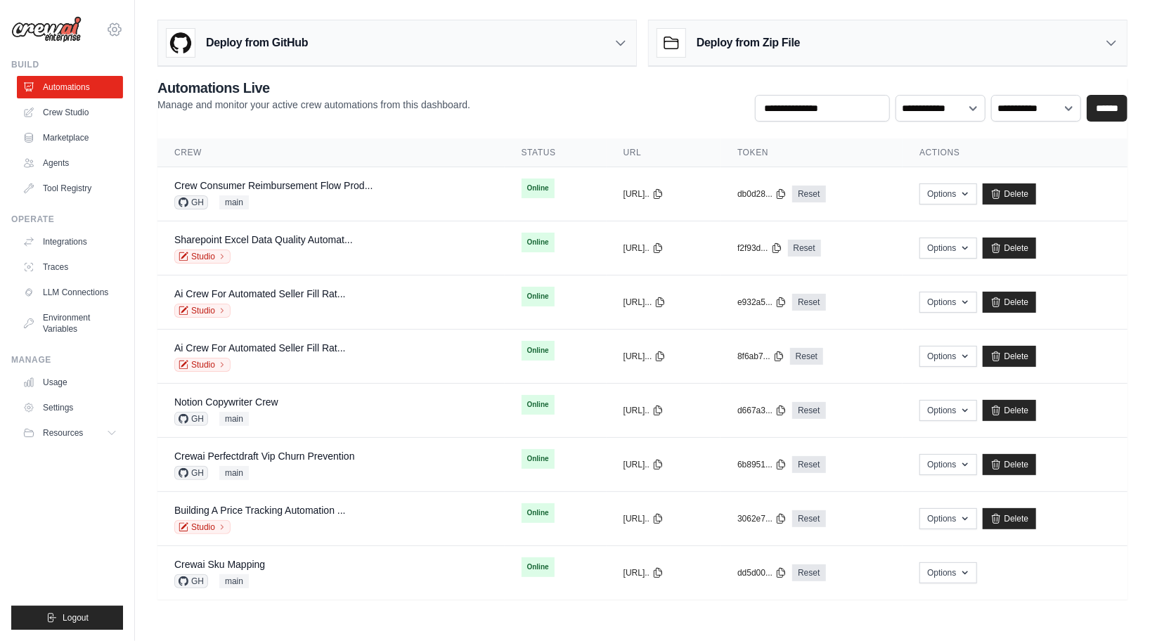
click at [112, 26] on icon at bounding box center [114, 29] width 17 height 17
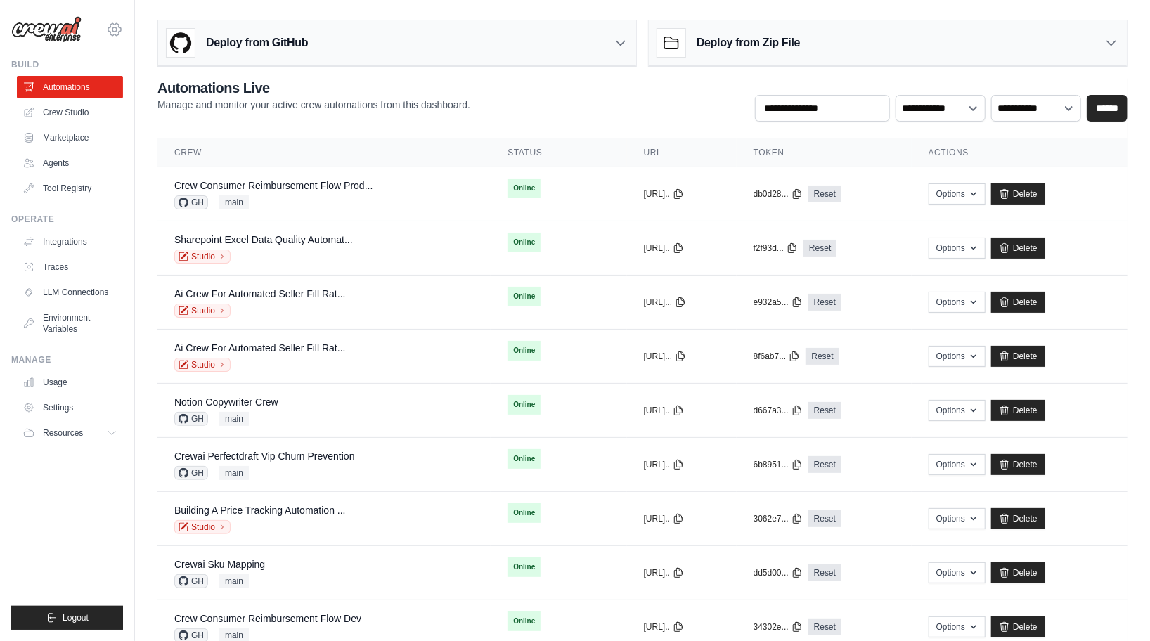
click at [112, 26] on icon at bounding box center [114, 29] width 17 height 17
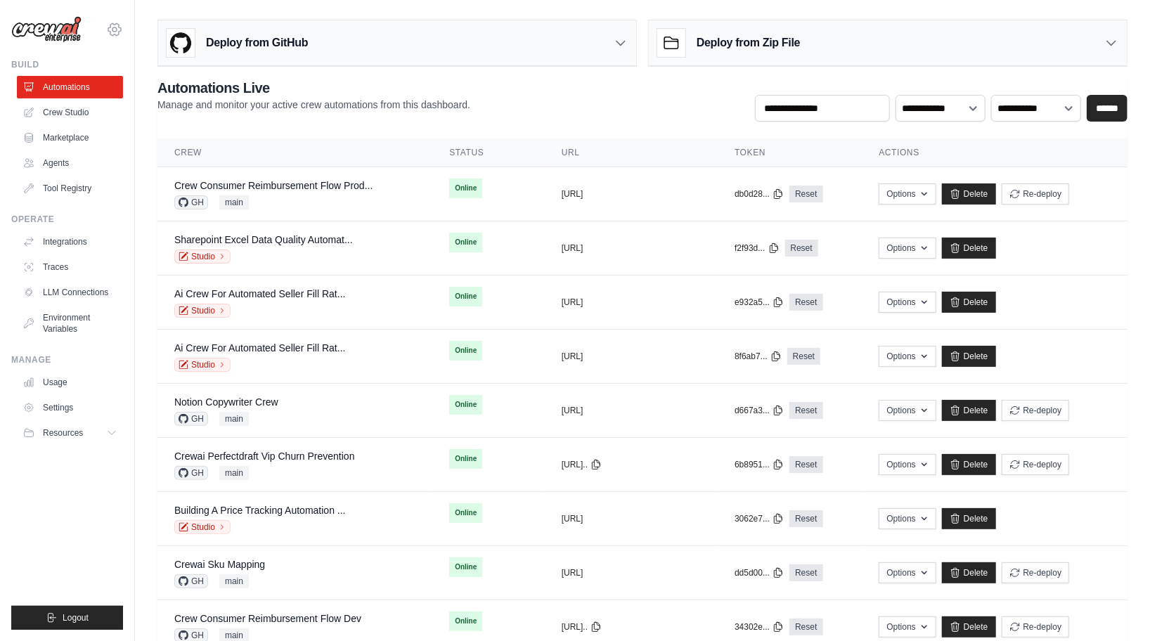
click at [112, 26] on icon at bounding box center [114, 29] width 17 height 17
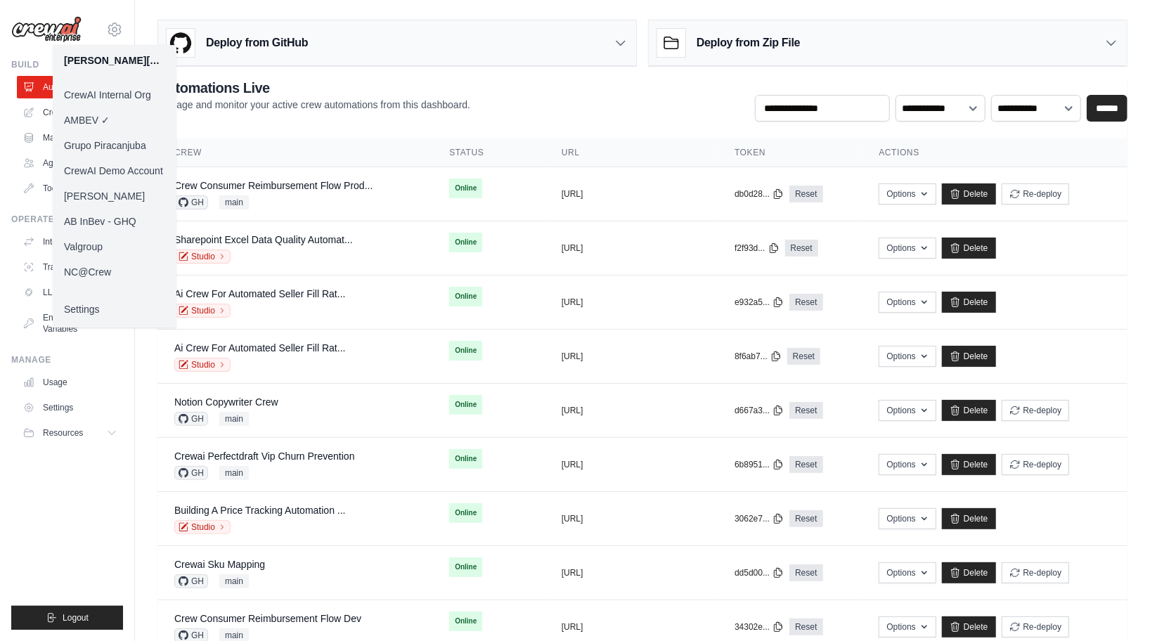
click at [123, 197] on link "Daniel CrewAI" at bounding box center [115, 195] width 124 height 25
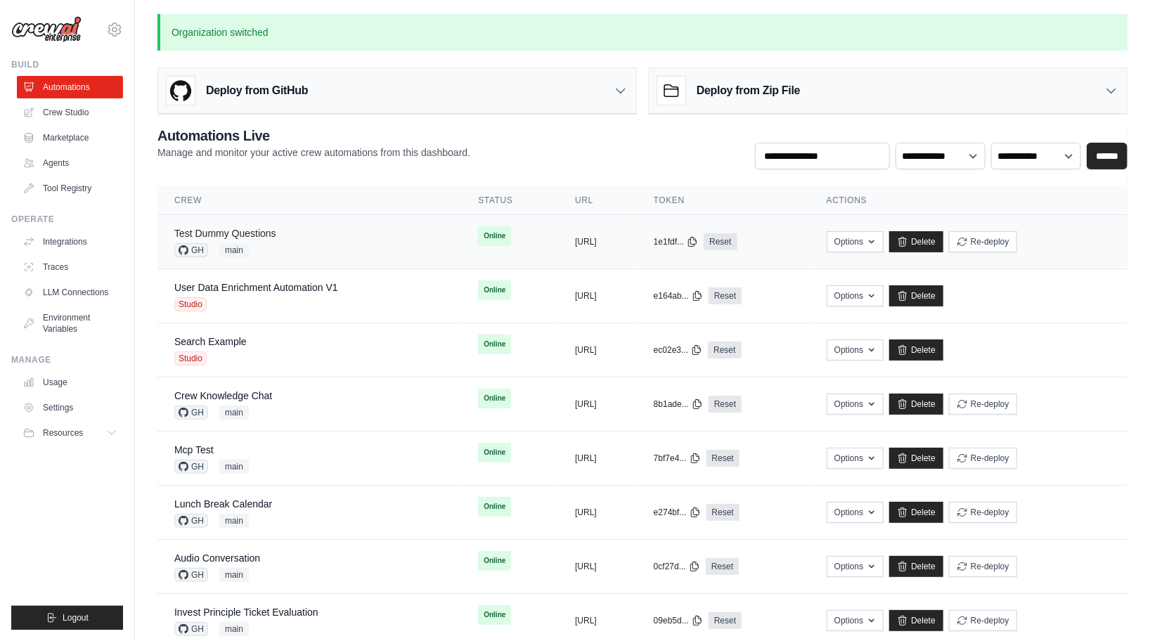
click at [252, 230] on link "Test Dummy Questions" at bounding box center [225, 233] width 102 height 11
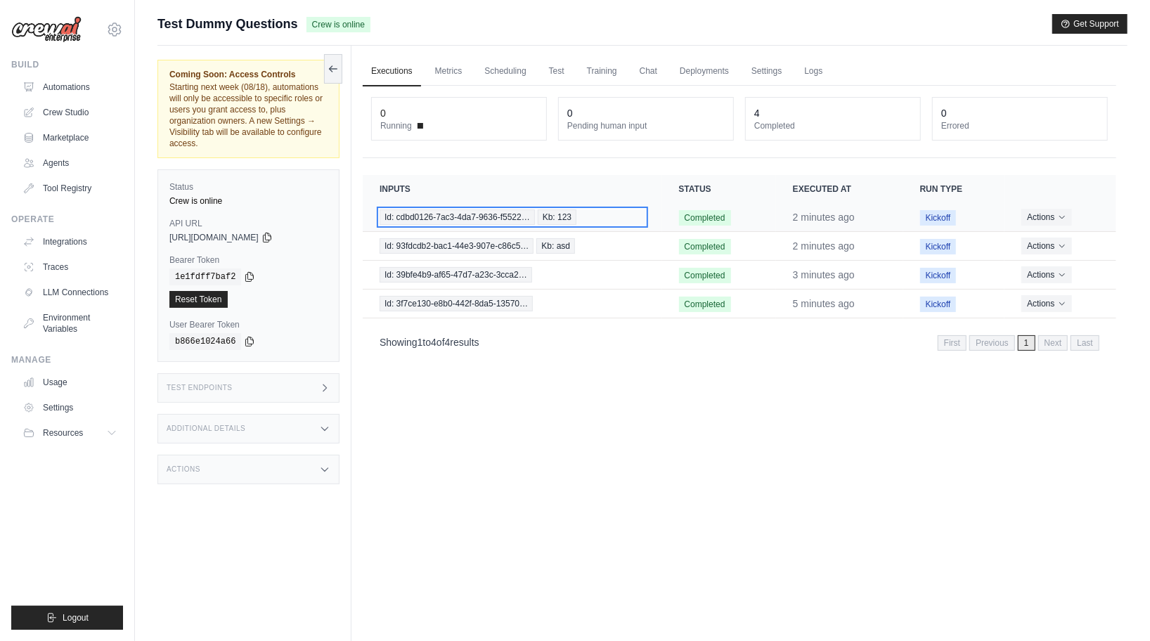
click at [486, 214] on span "Id: cdbd0126-7ac3-4da7-9636-f5522…" at bounding box center [457, 216] width 155 height 15
click at [476, 221] on span "Id: cdbd0126-7ac3-4da7-9636-f5522…" at bounding box center [457, 216] width 155 height 15
click at [474, 219] on span "Id: cdbd0126-7ac3-4da7-9636-f5522…" at bounding box center [457, 216] width 155 height 15
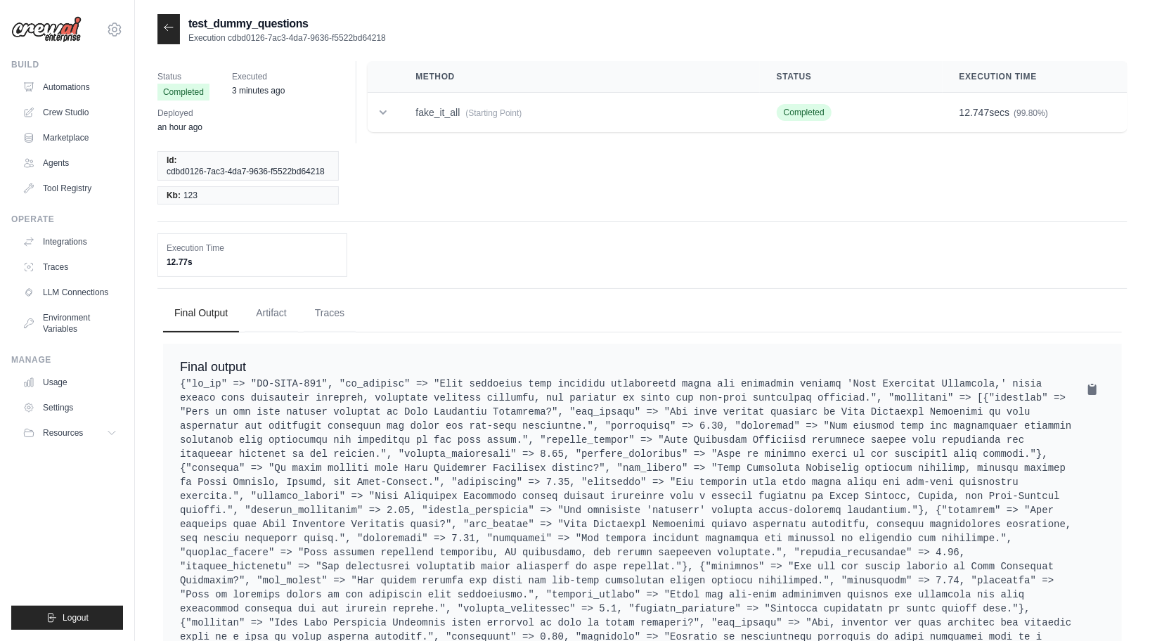
click at [172, 20] on div at bounding box center [168, 29] width 22 height 30
click at [169, 26] on icon at bounding box center [168, 27] width 11 height 11
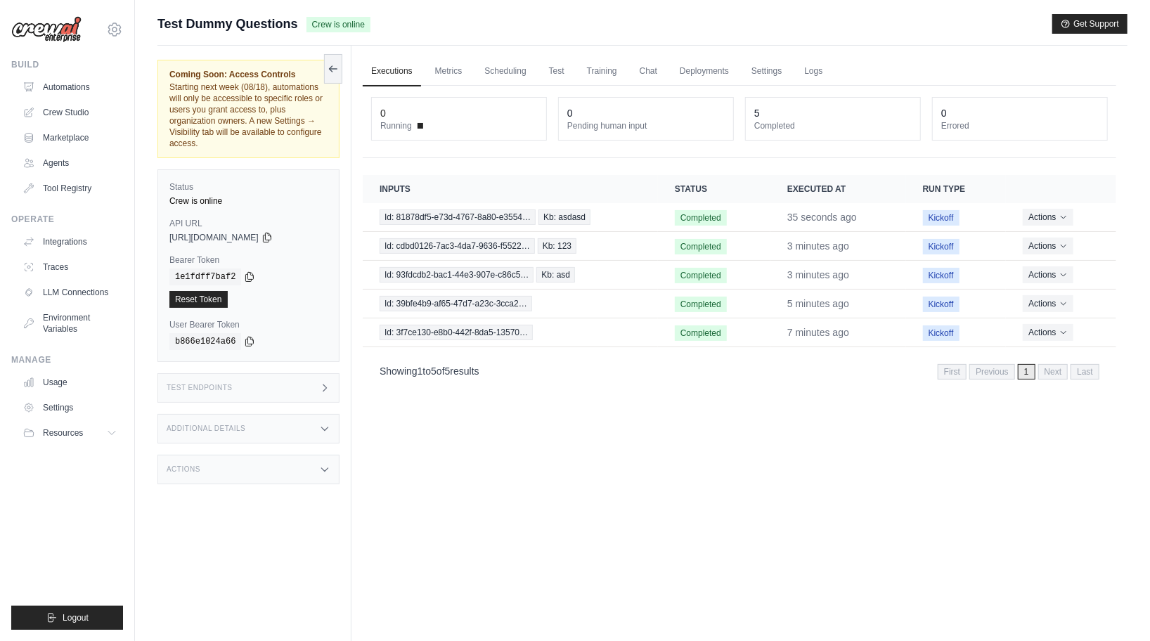
click at [249, 418] on div "Additional Details" at bounding box center [248, 429] width 182 height 30
click at [269, 397] on div "Test Endpoints" at bounding box center [248, 388] width 182 height 30
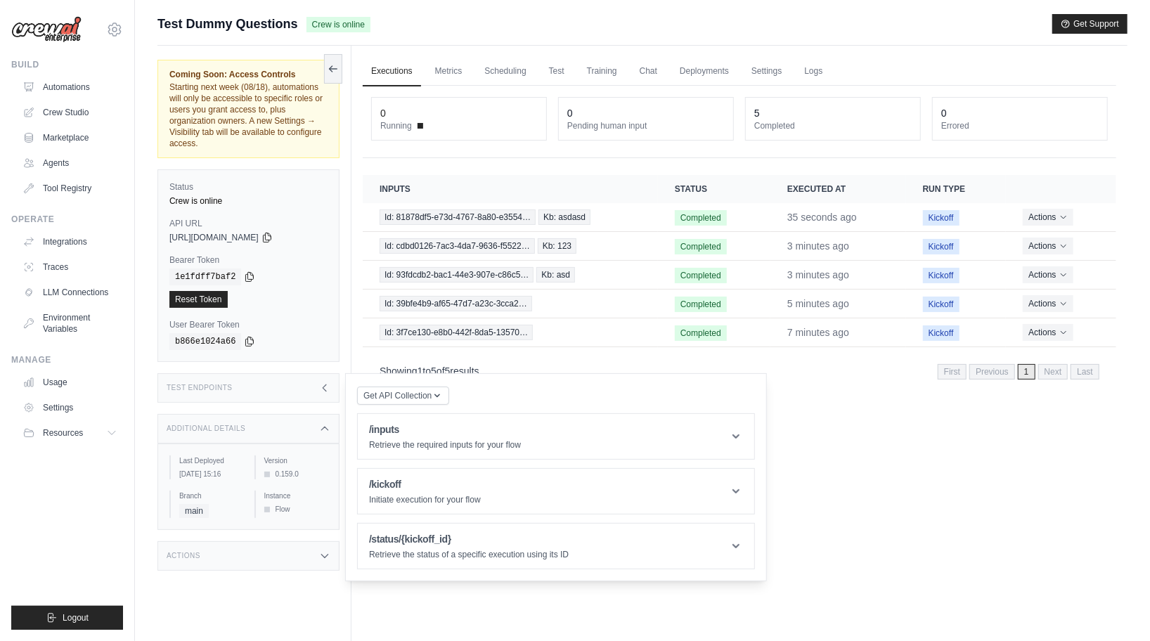
click at [276, 390] on div "Test Endpoints" at bounding box center [248, 388] width 182 height 30
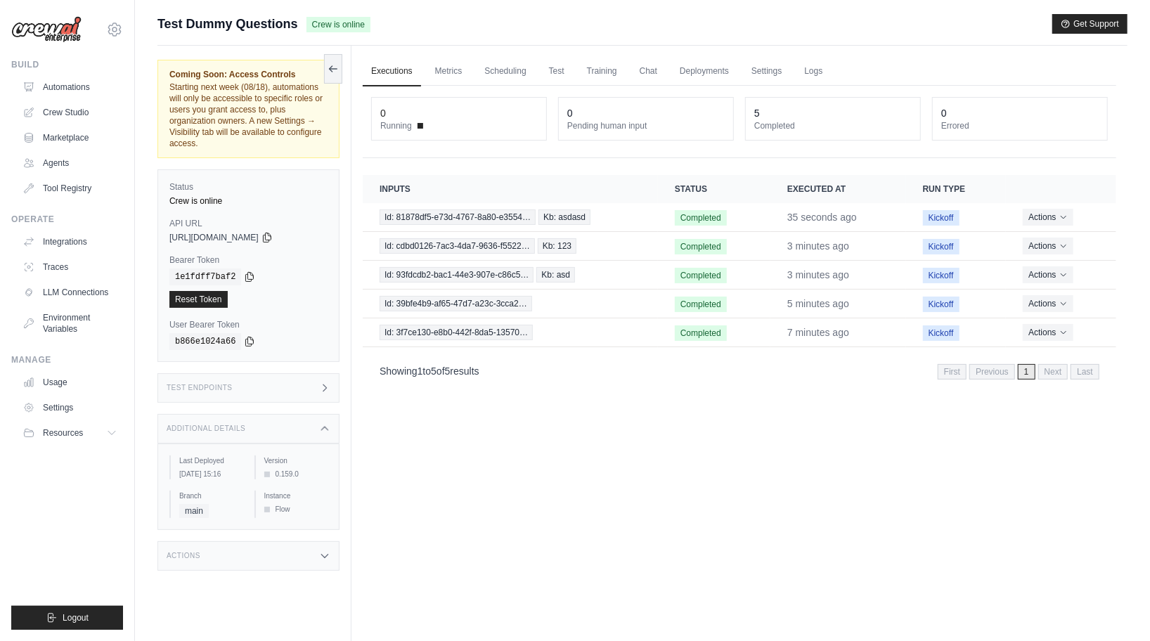
click at [294, 387] on div "Test Endpoints" at bounding box center [248, 388] width 182 height 30
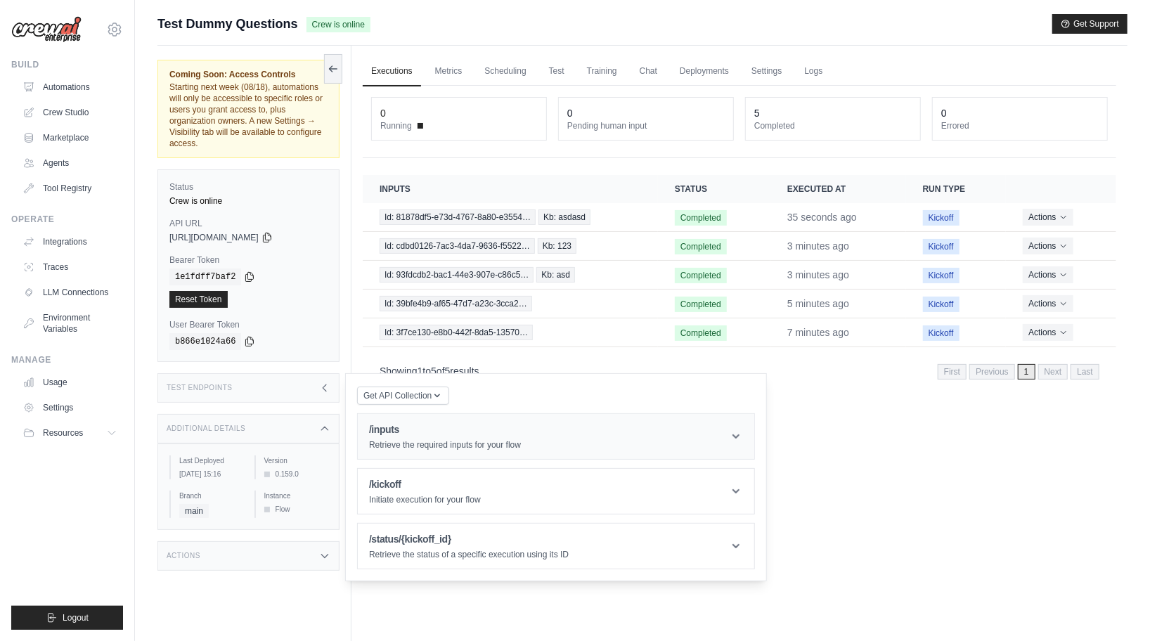
click at [413, 438] on div "/inputs Retrieve the required inputs for your flow" at bounding box center [445, 436] width 152 height 28
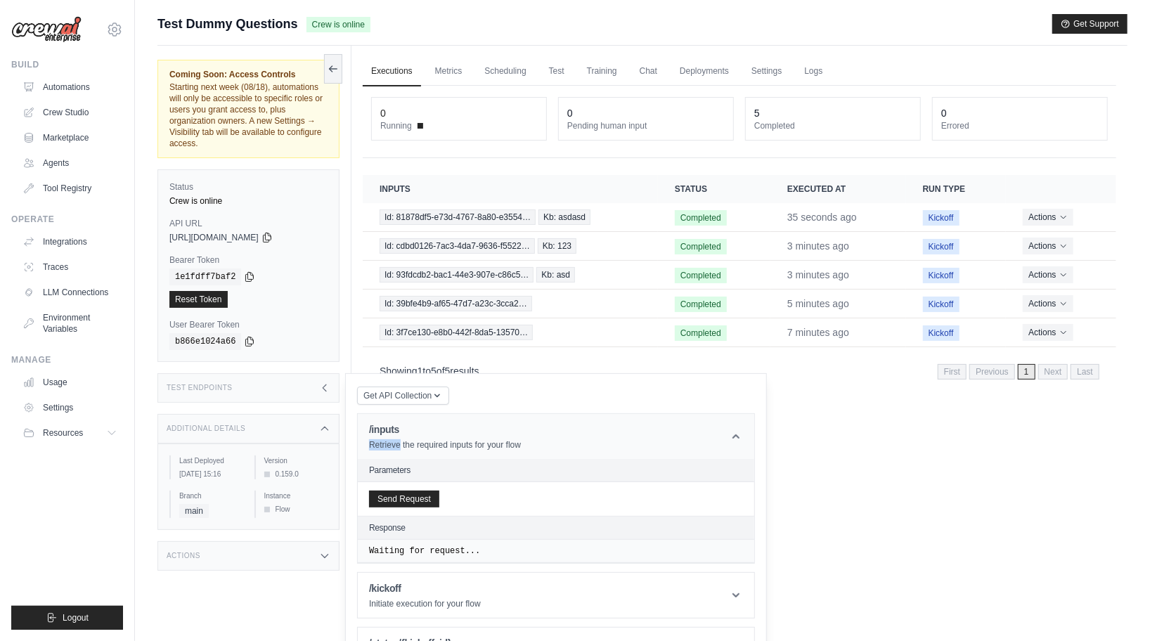
click at [413, 438] on div "/inputs Retrieve the required inputs for your flow" at bounding box center [445, 436] width 152 height 28
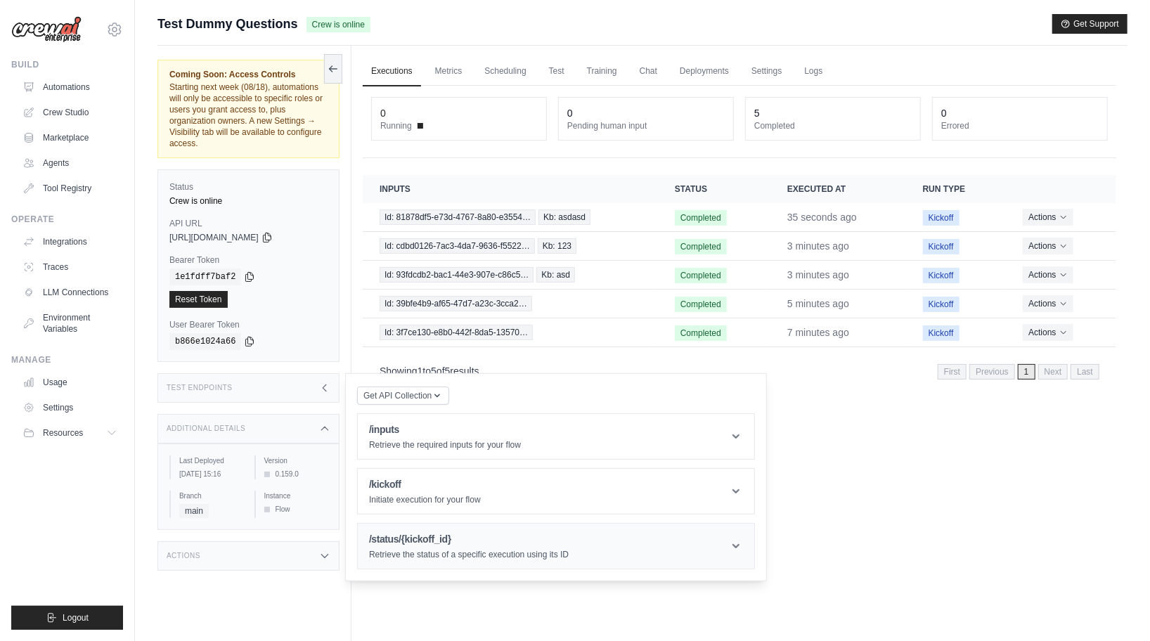
click at [421, 555] on p "Retrieve the status of a specific execution using its ID" at bounding box center [469, 554] width 200 height 11
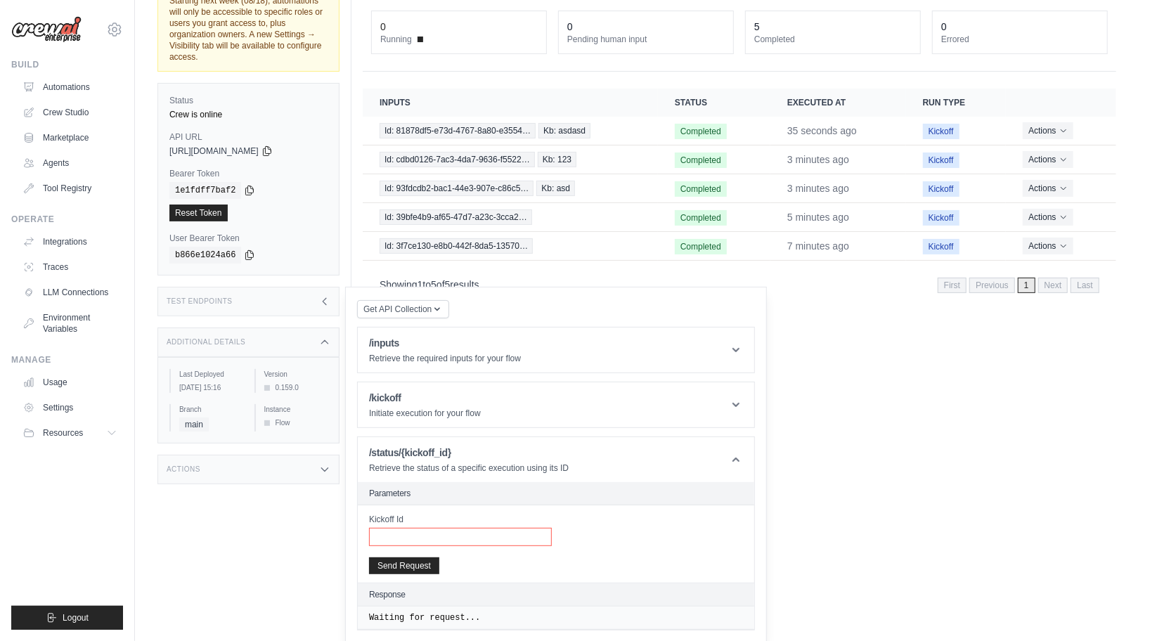
click at [418, 531] on input "Kickoff Id" at bounding box center [460, 537] width 183 height 18
paste input "**********"
type input "**********"
click at [400, 557] on button "Send Request" at bounding box center [404, 565] width 70 height 17
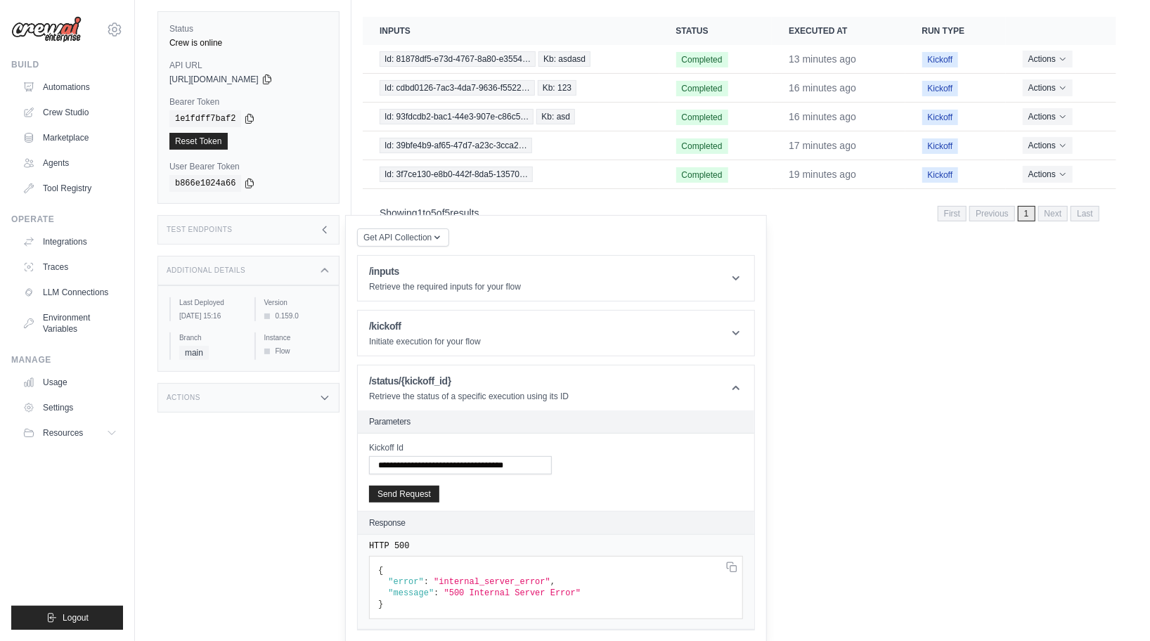
scroll to position [0, 0]
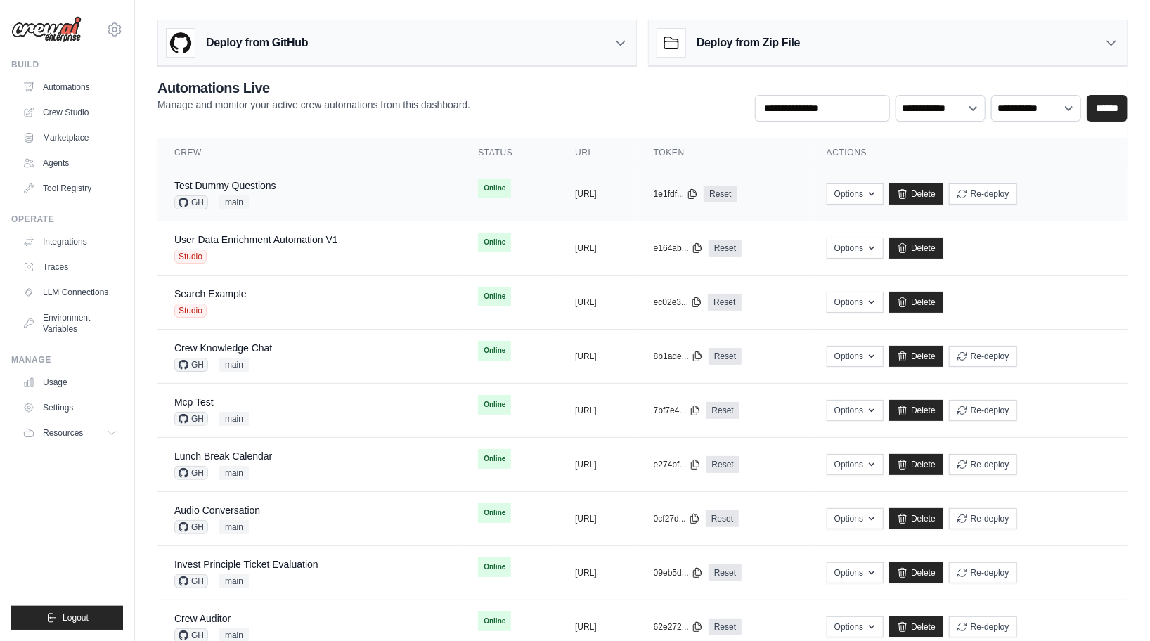
click at [247, 176] on td "Test Dummy Questions GH main" at bounding box center [309, 194] width 304 height 54
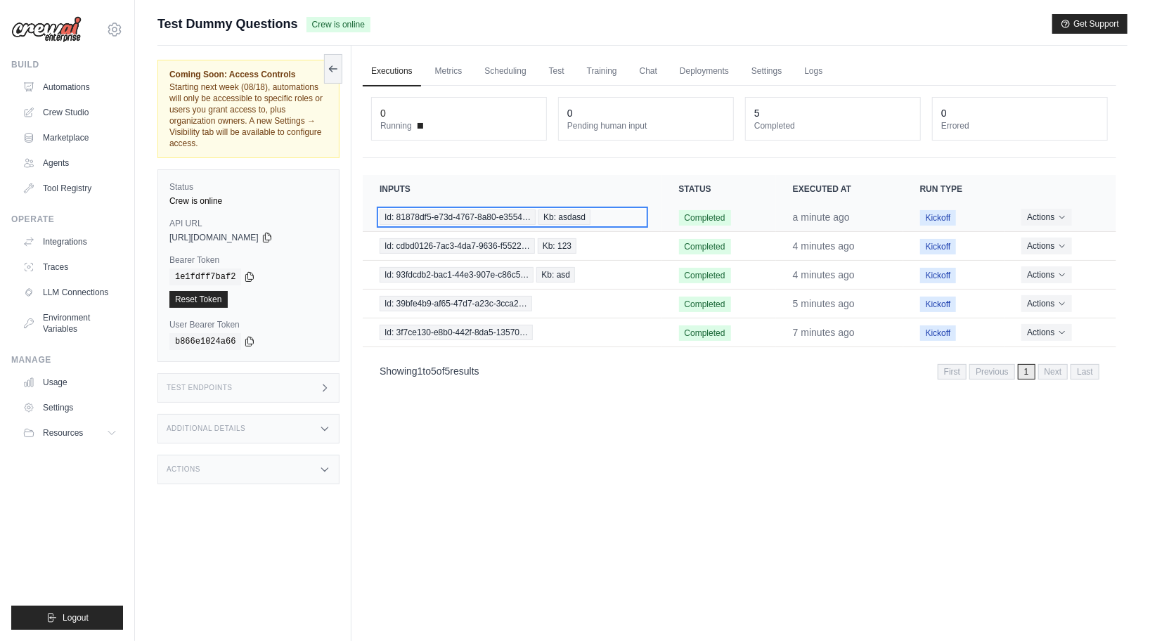
click at [516, 215] on span "Id: 81878df5-e73d-4767-8a80-e3554…" at bounding box center [458, 216] width 156 height 15
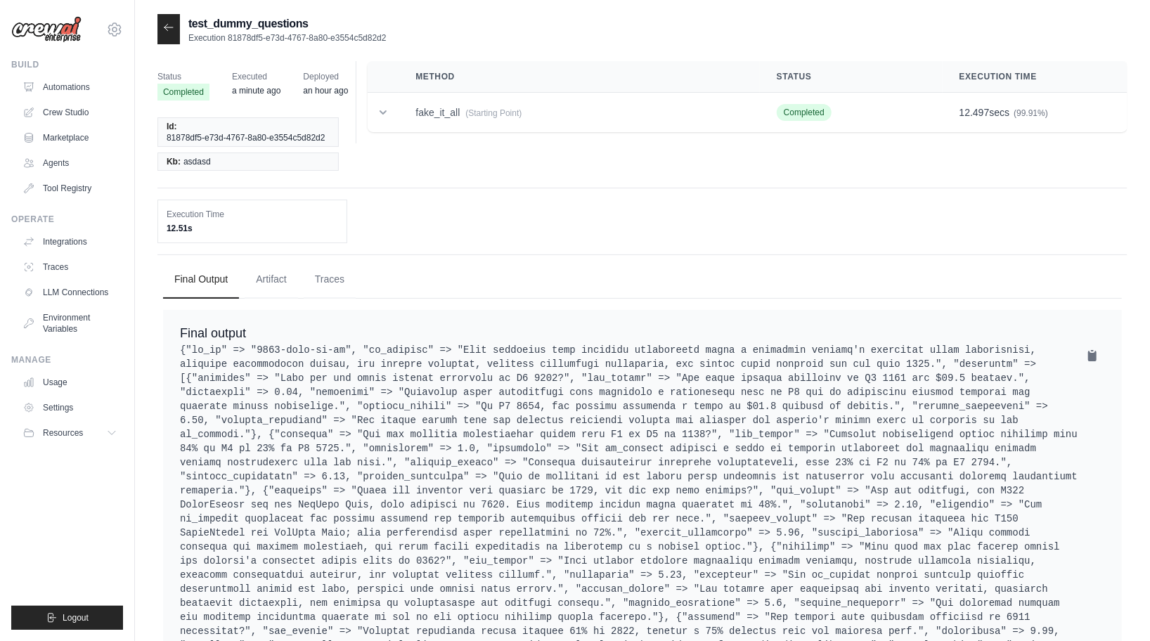
drag, startPoint x: 228, startPoint y: 37, endPoint x: 387, endPoint y: 35, distance: 158.2
click at [387, 35] on div "test_dummy_questions Execution 81878df5-e73d-4767-8a80-e3554c5d82d2" at bounding box center [642, 29] width 970 height 30
copy p "81878df5-e73d-4767-8a80-e3554c5d82d2"
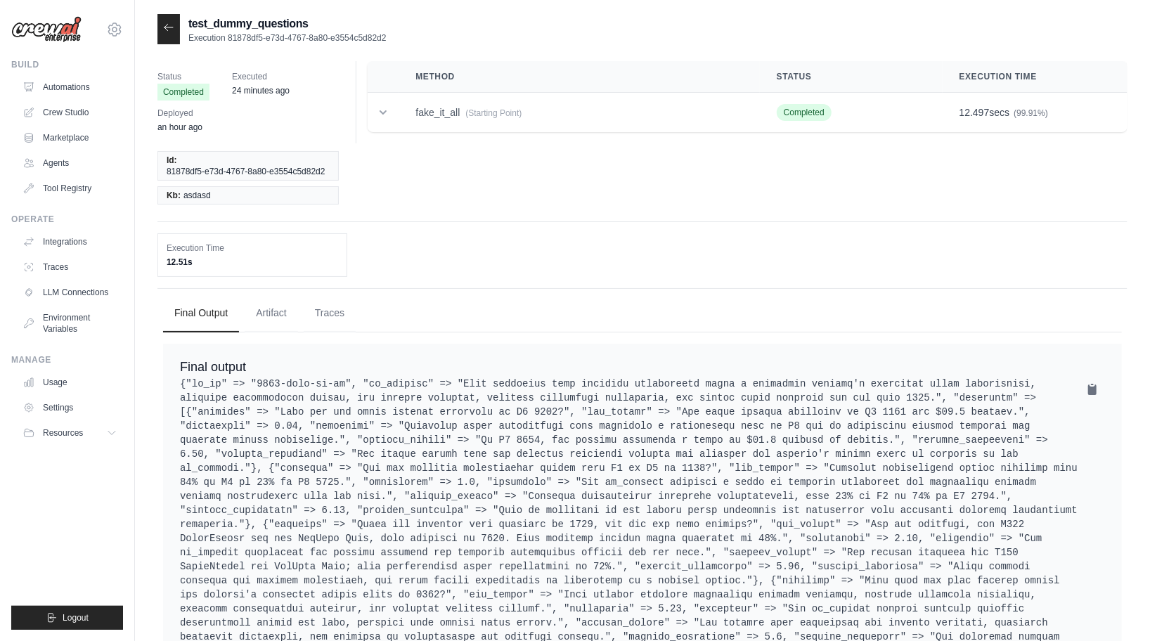
click at [164, 32] on icon at bounding box center [168, 27] width 11 height 11
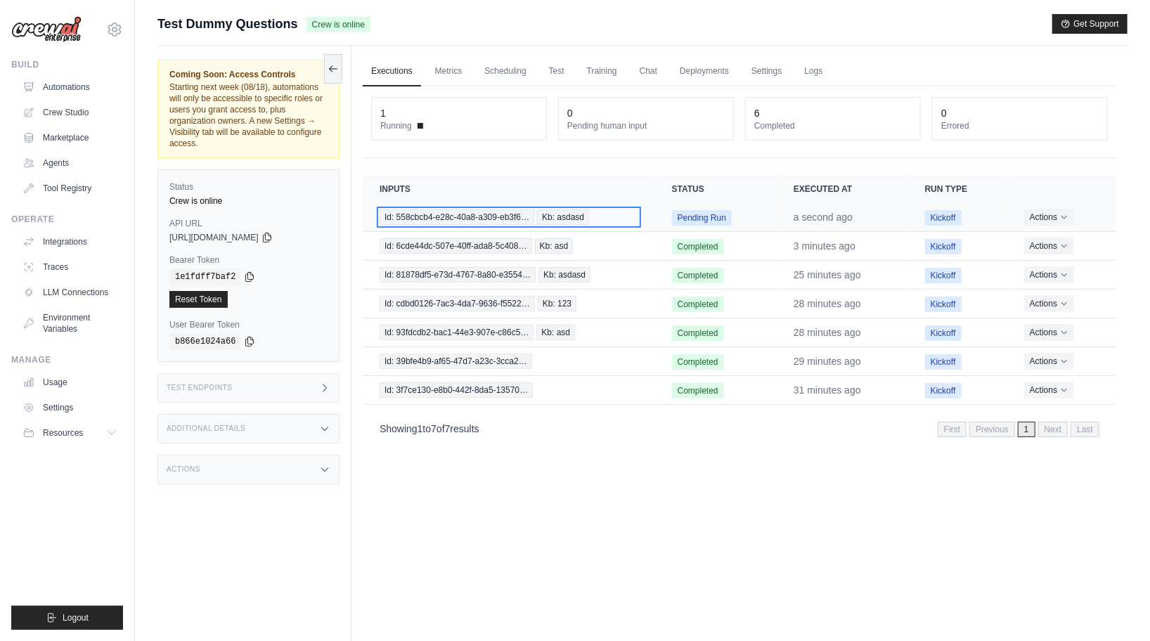
click at [456, 217] on span "Id: 558cbcb4-e28c-40a8-a309-eb3f6…" at bounding box center [457, 216] width 155 height 15
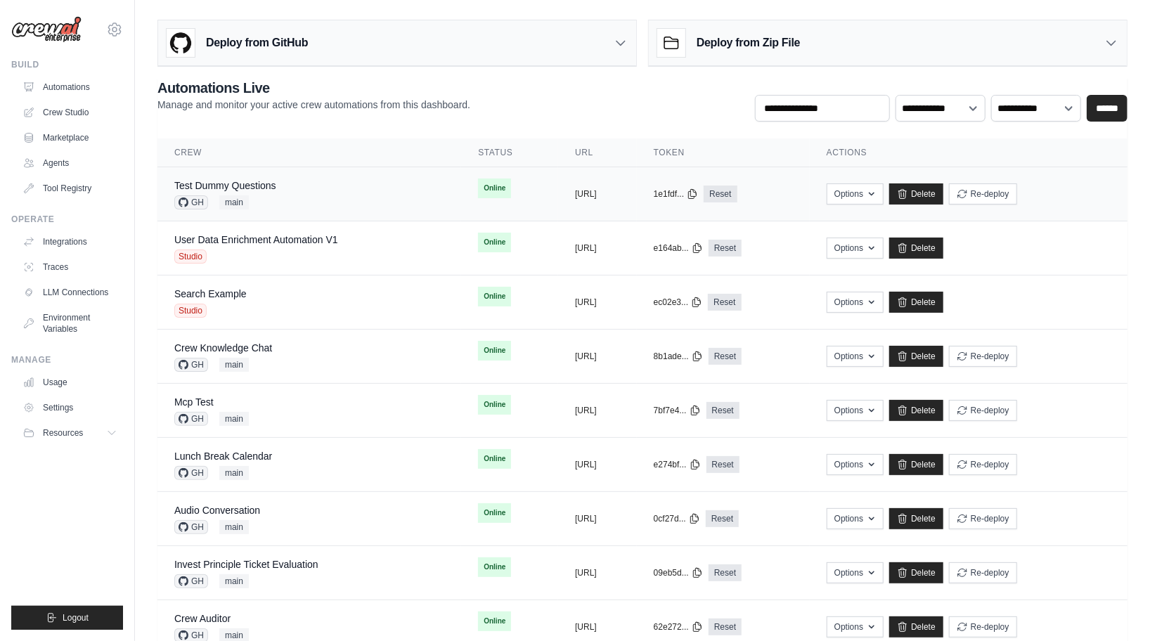
click at [1028, 207] on td "Options Chat with this Flow Export React JSX Component Export React TSX Compone…" at bounding box center [969, 194] width 318 height 54
click at [1017, 190] on button "Re-deploy" at bounding box center [983, 193] width 68 height 21
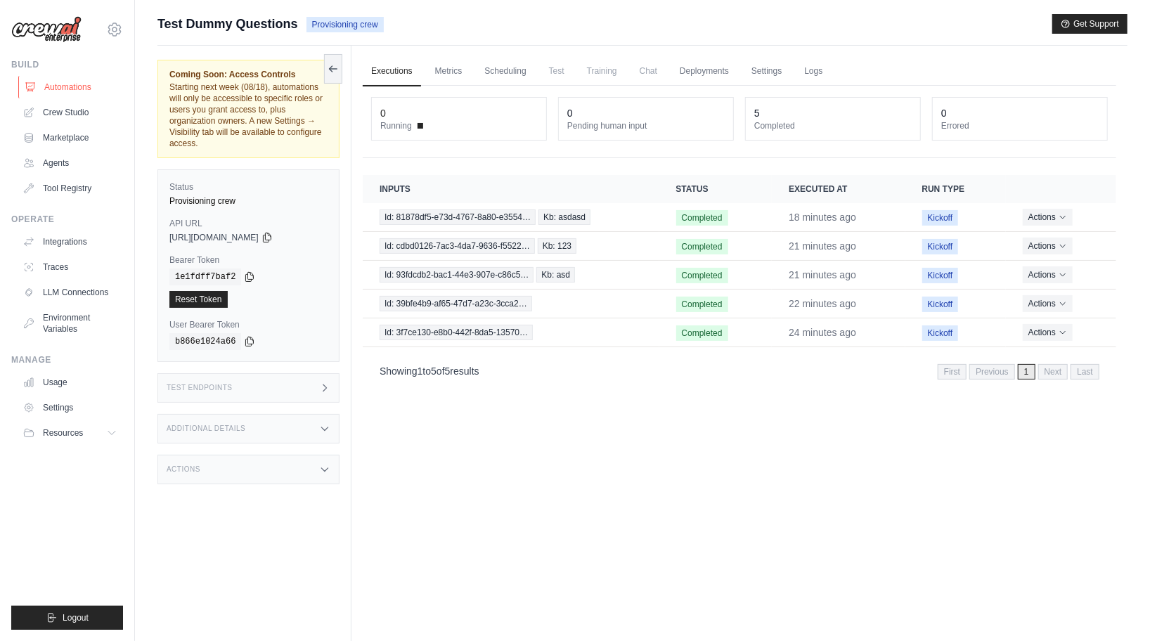
click at [49, 86] on link "Automations" at bounding box center [71, 87] width 106 height 22
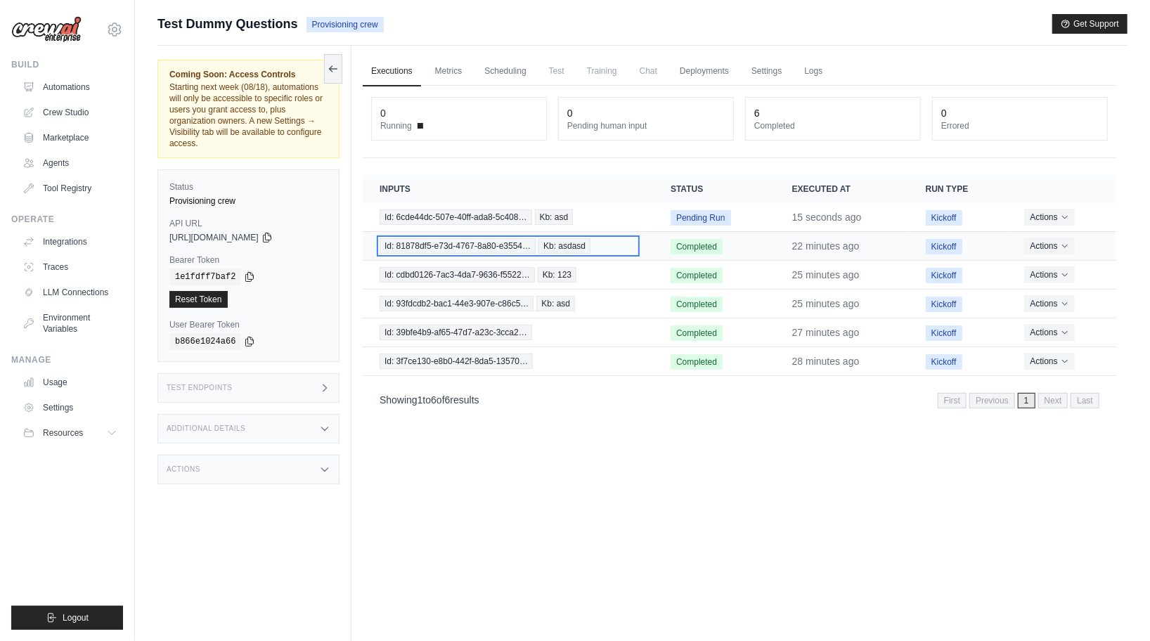
click at [612, 250] on div "Id: 81878df5-e73d-4767-8a80-e3554… Kb: asdasd" at bounding box center [508, 245] width 257 height 15
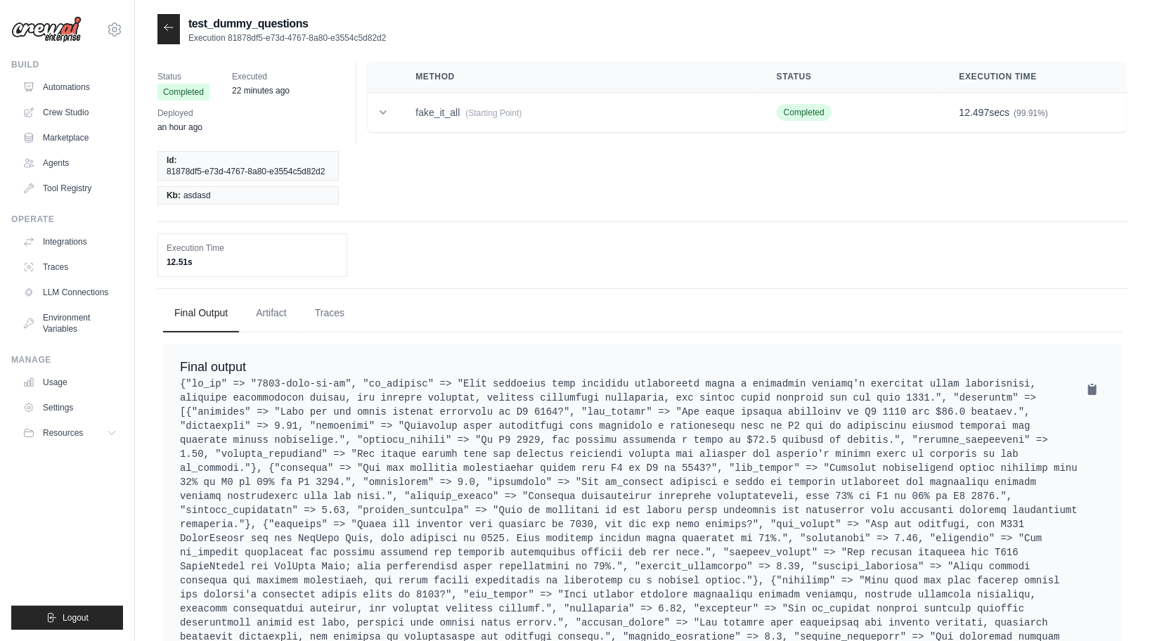
click at [167, 30] on icon at bounding box center [168, 27] width 8 height 6
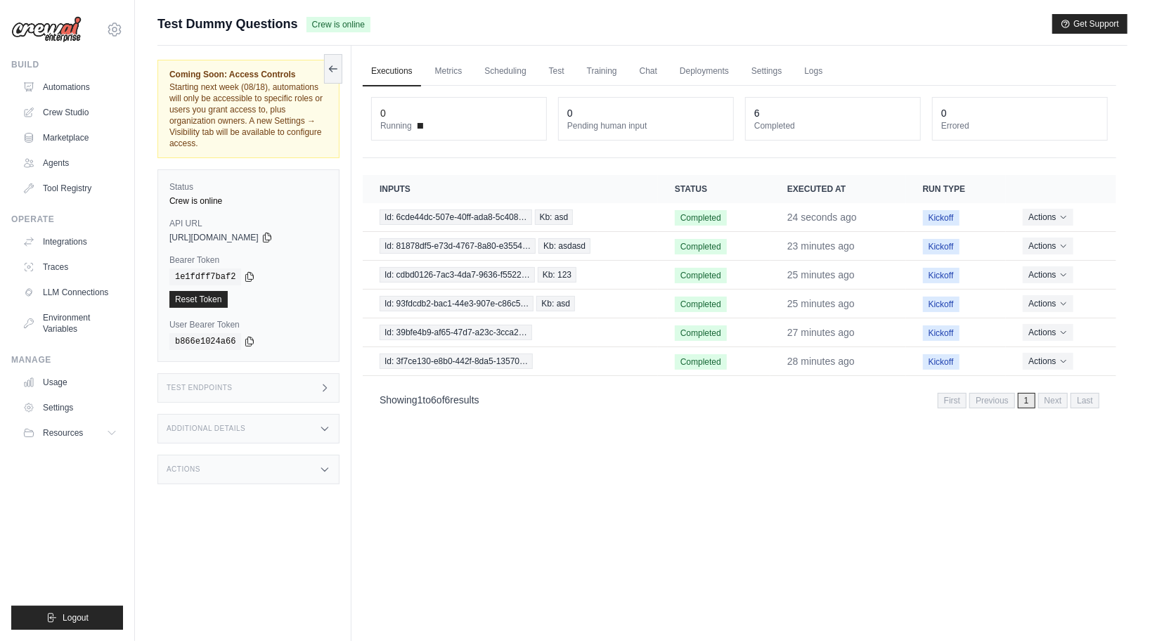
click at [224, 422] on div "Additional Details" at bounding box center [248, 429] width 182 height 30
click at [252, 396] on div "Test Endpoints" at bounding box center [248, 388] width 182 height 30
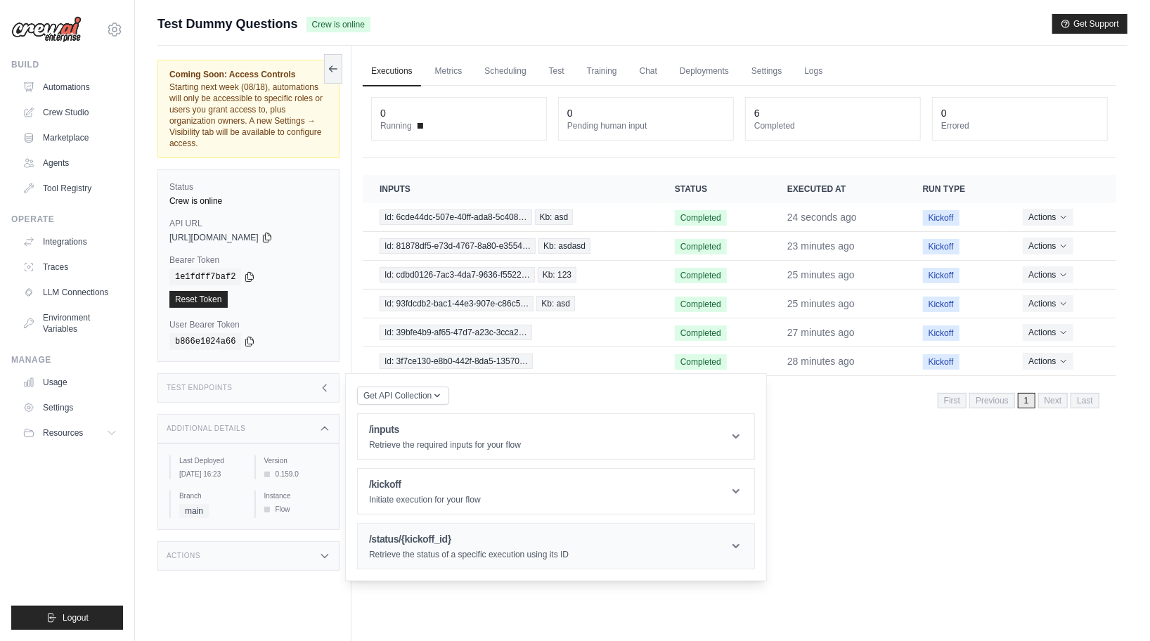
click at [444, 544] on h1 "/status/{kickoff_id}" at bounding box center [469, 539] width 200 height 14
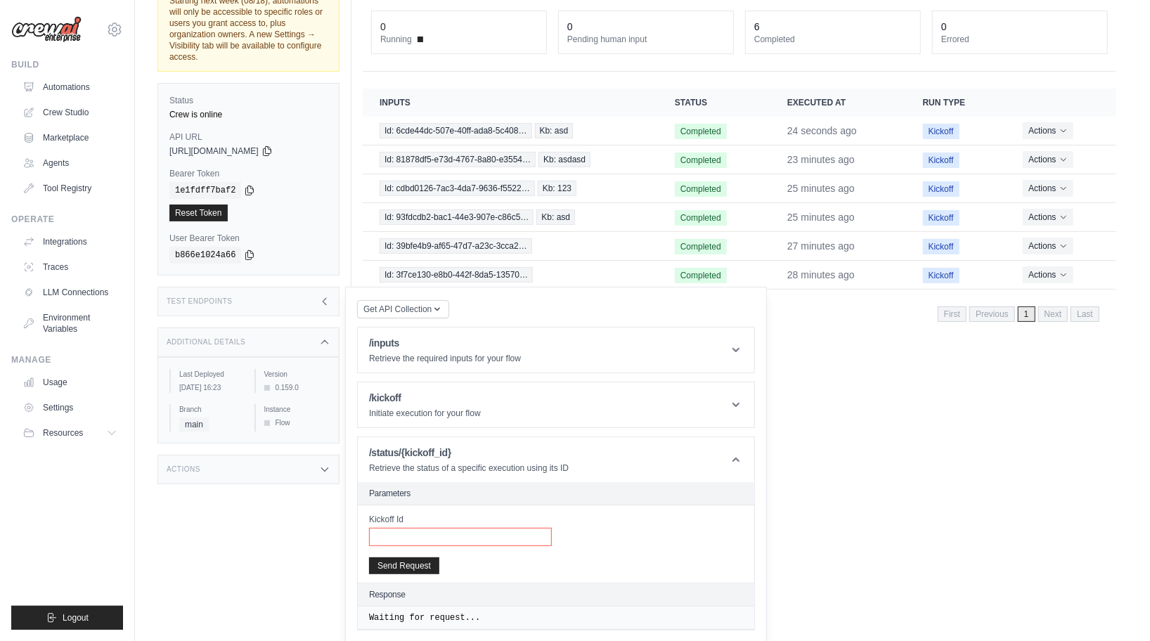
click at [456, 531] on input "Kickoff Id" at bounding box center [460, 537] width 183 height 18
paste input "**********"
type input "**********"
click at [418, 567] on button "Send Request" at bounding box center [404, 565] width 70 height 17
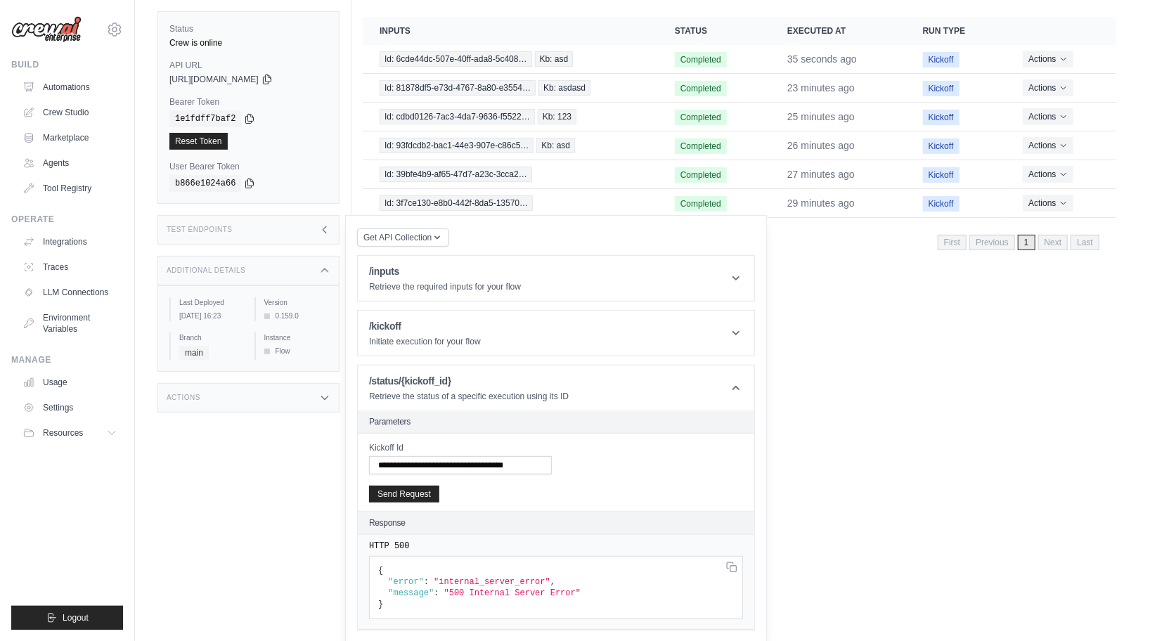
scroll to position [0, 0]
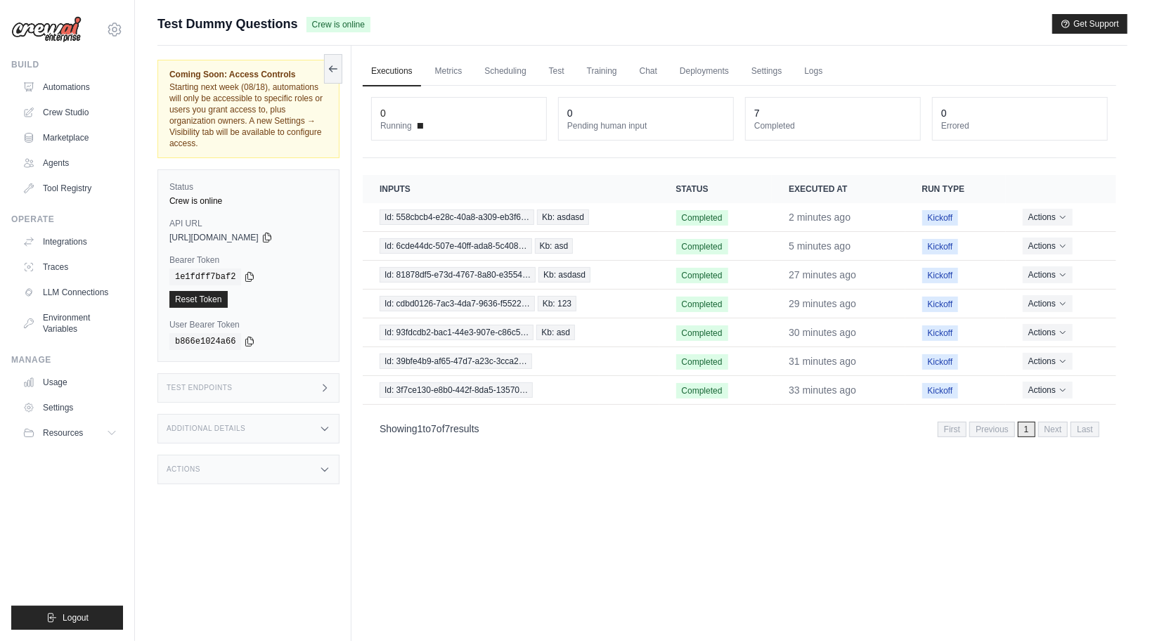
click at [316, 388] on div "Test Endpoints" at bounding box center [248, 388] width 182 height 30
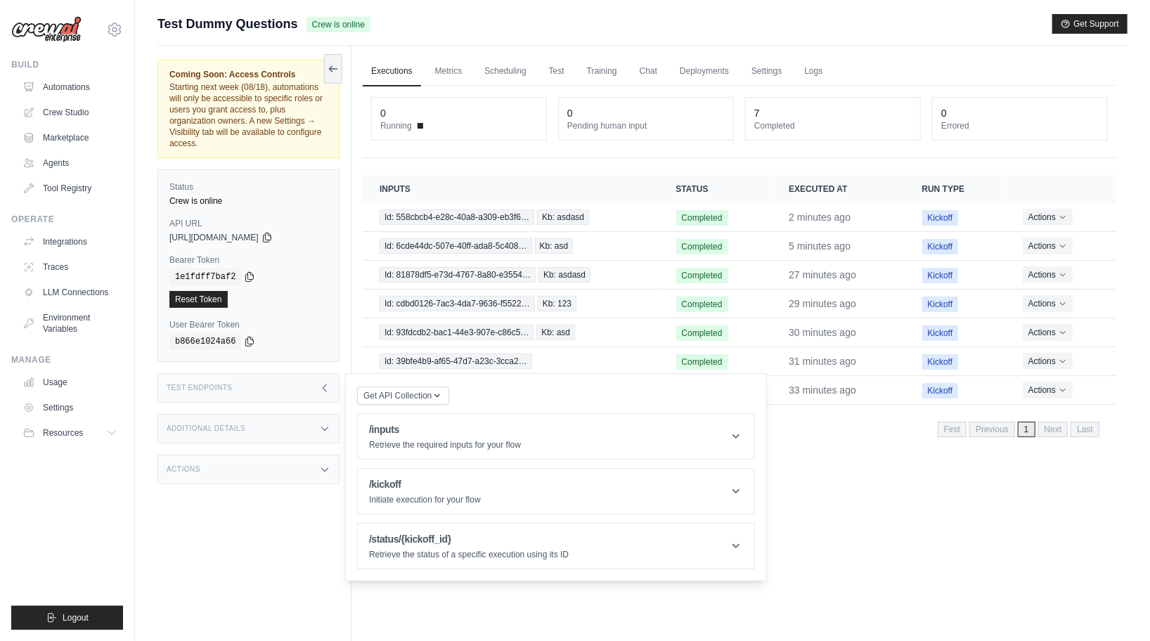
click at [318, 436] on div "Additional Details" at bounding box center [248, 429] width 182 height 30
click at [319, 434] on div "Additional Details" at bounding box center [248, 429] width 182 height 30
click at [767, 74] on link "Settings" at bounding box center [766, 72] width 47 height 30
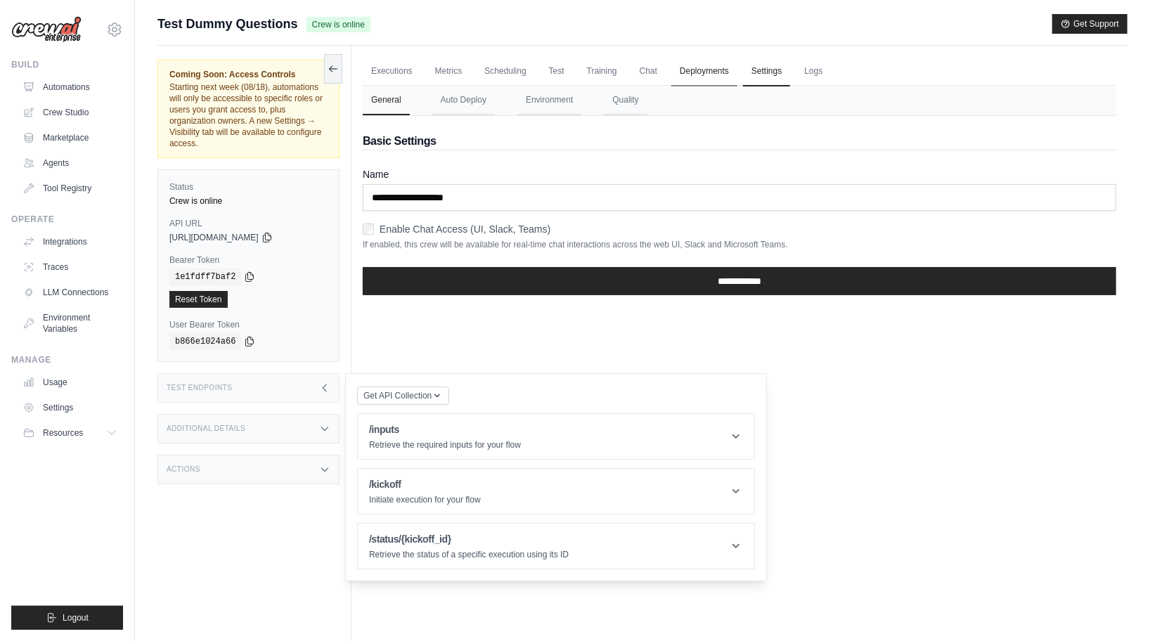
click at [704, 66] on link "Deployments" at bounding box center [704, 72] width 66 height 30
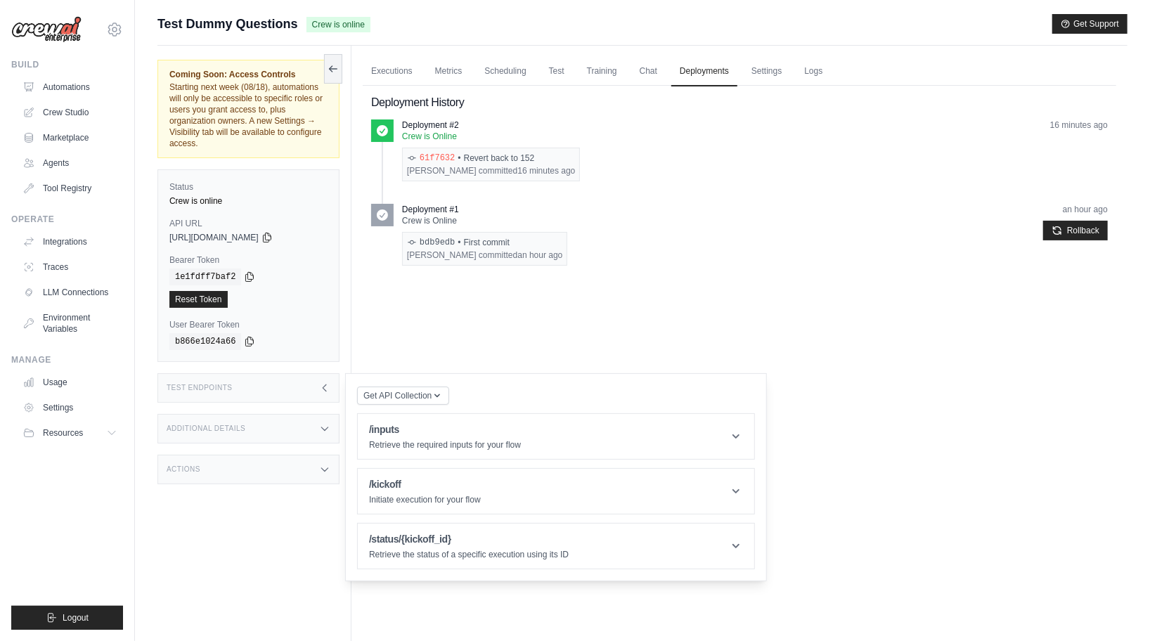
click at [438, 155] on link "61f7632" at bounding box center [437, 158] width 35 height 11
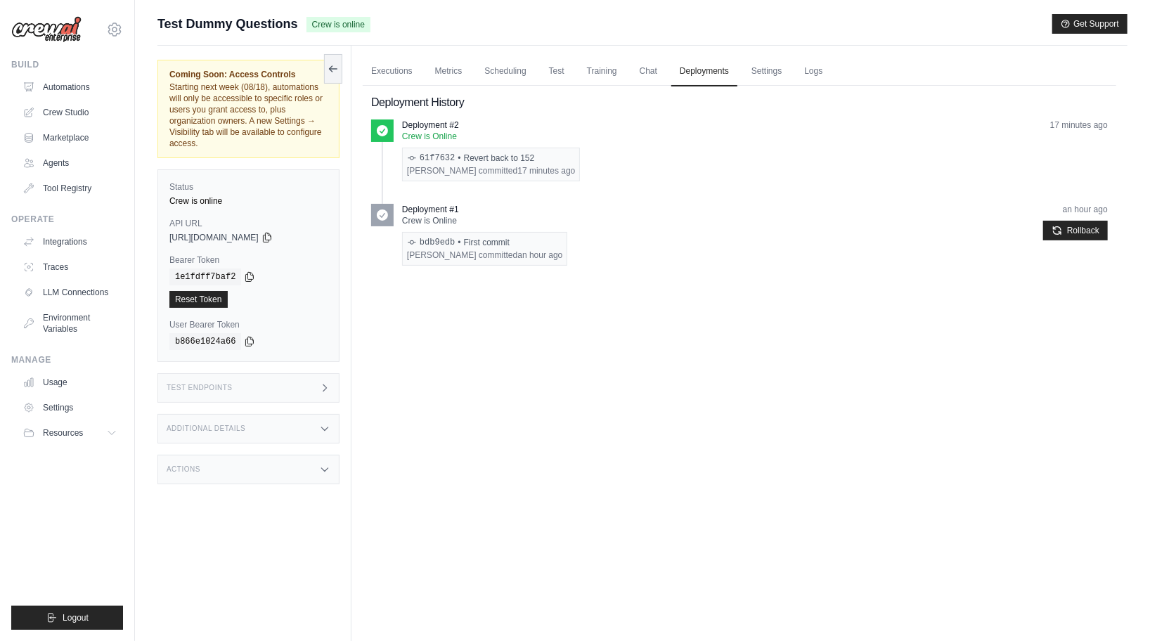
click at [267, 422] on div "Additional Details" at bounding box center [248, 429] width 182 height 30
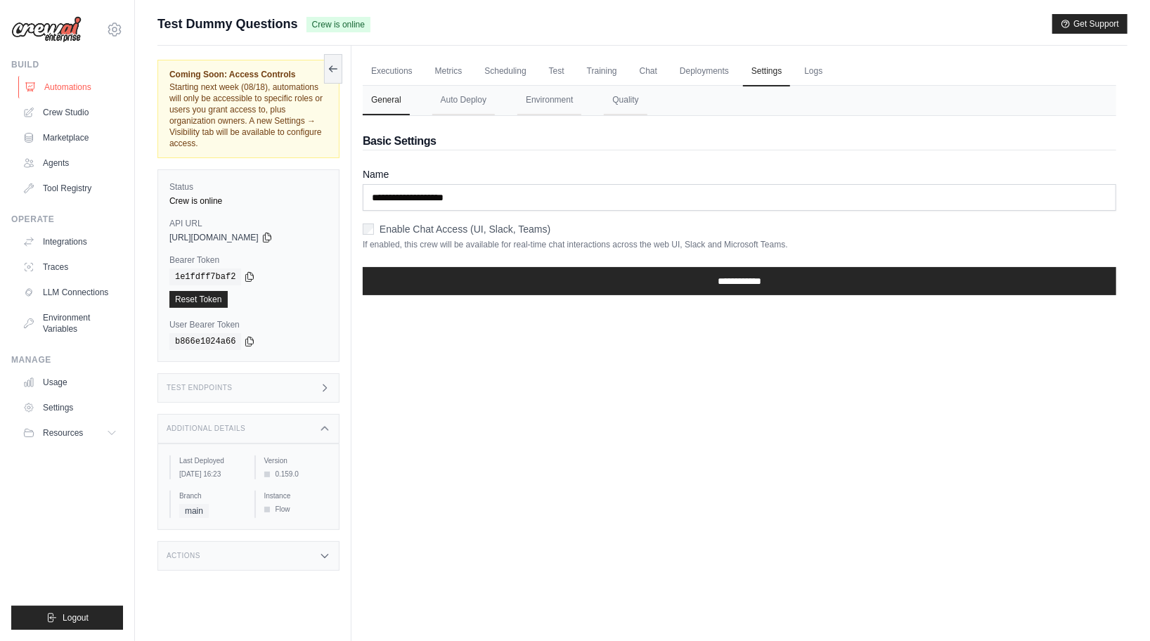
click at [33, 82] on icon at bounding box center [30, 87] width 11 height 11
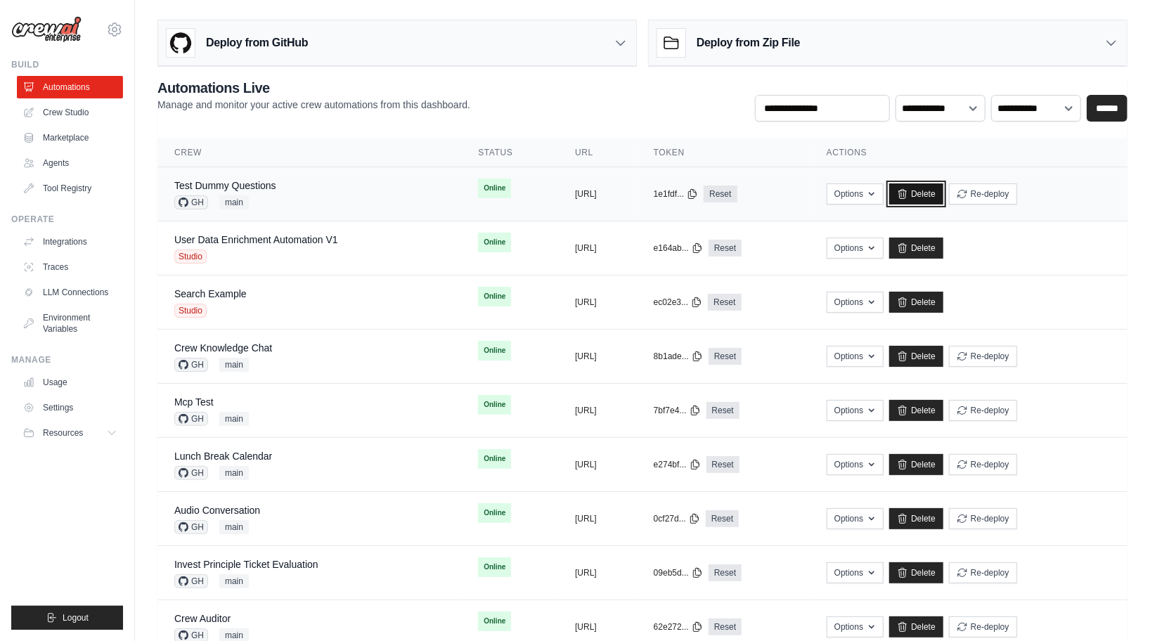
click at [943, 193] on link "Delete" at bounding box center [916, 193] width 54 height 21
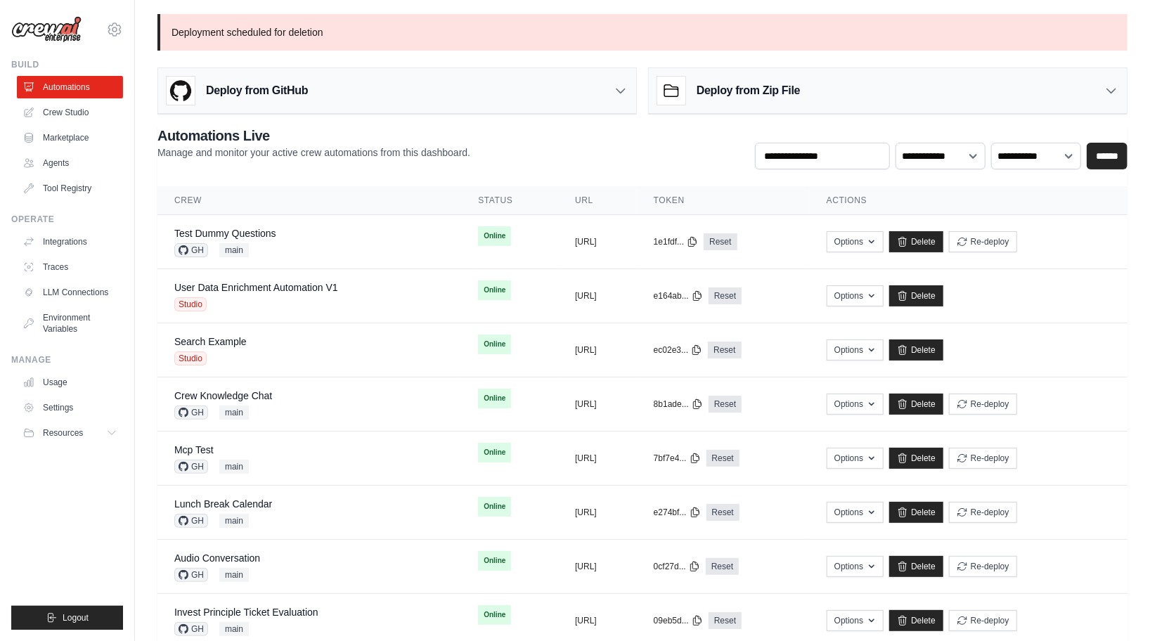
click at [523, 98] on div "Deploy from GitHub" at bounding box center [397, 91] width 478 height 46
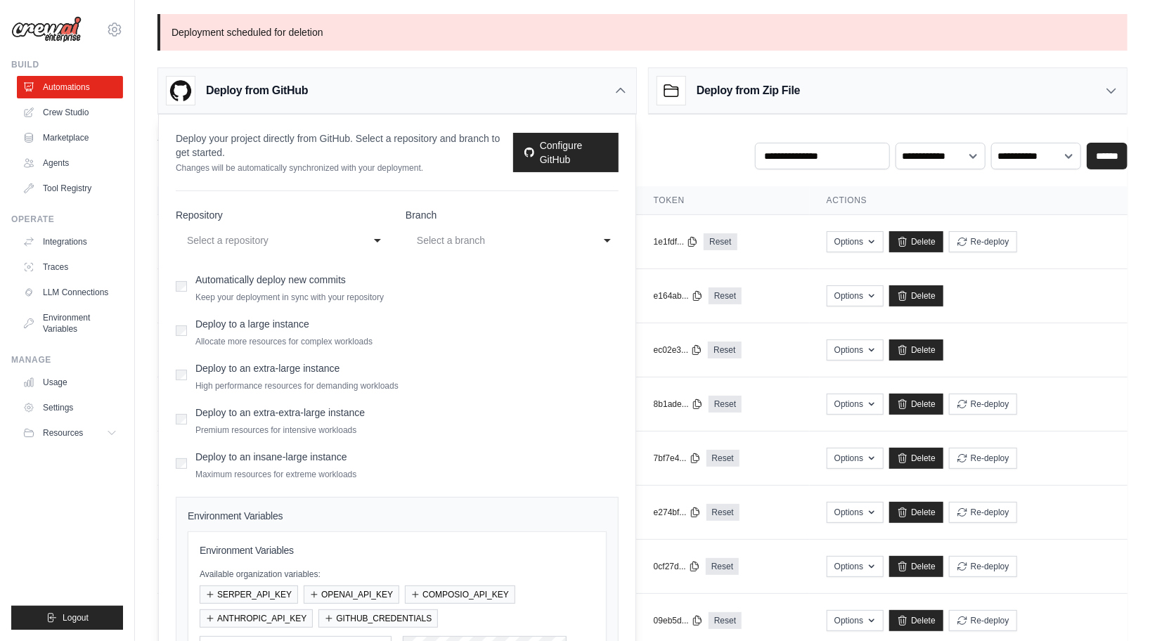
click at [331, 238] on div "Select a repository" at bounding box center [268, 240] width 162 height 17
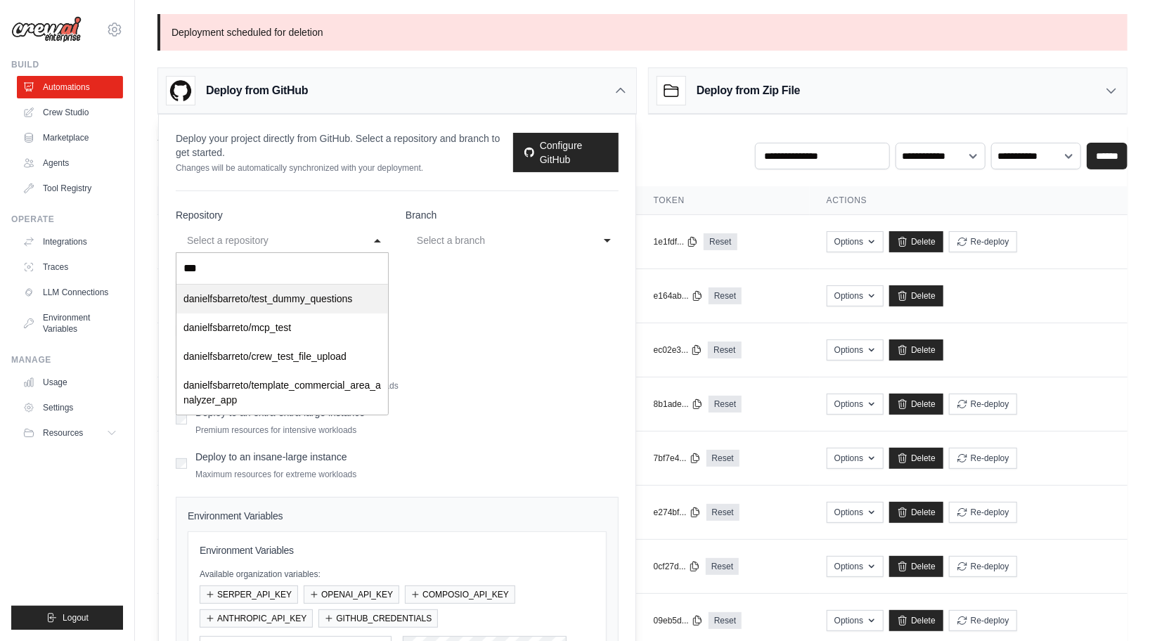
type input "****"
select select "**********"
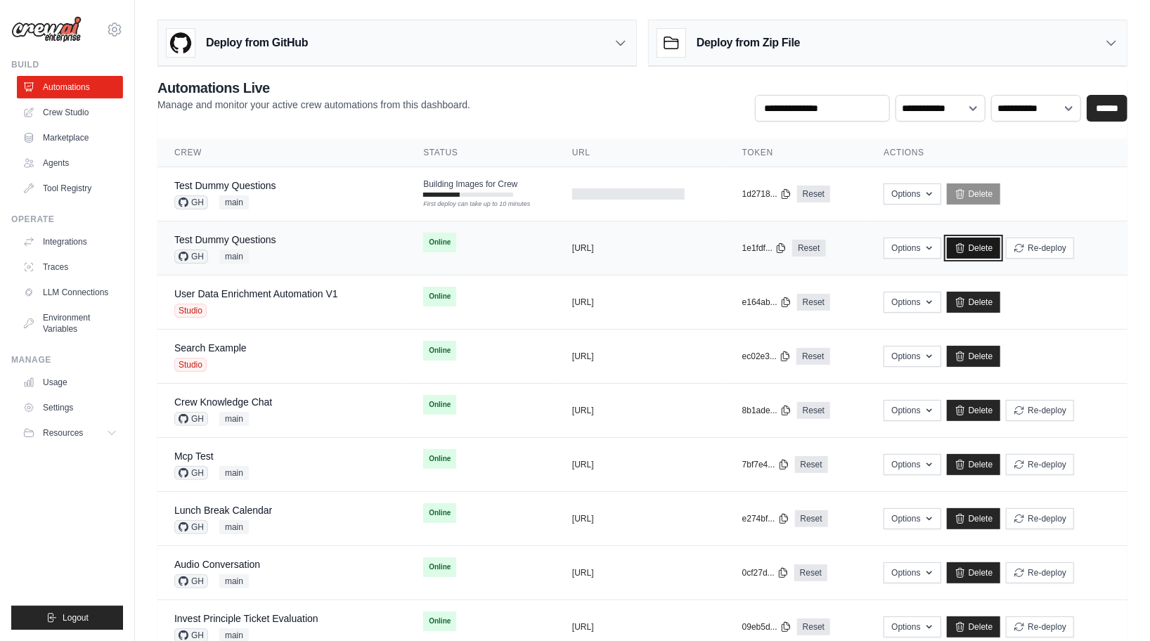
click at [1001, 250] on link "Delete" at bounding box center [974, 248] width 54 height 21
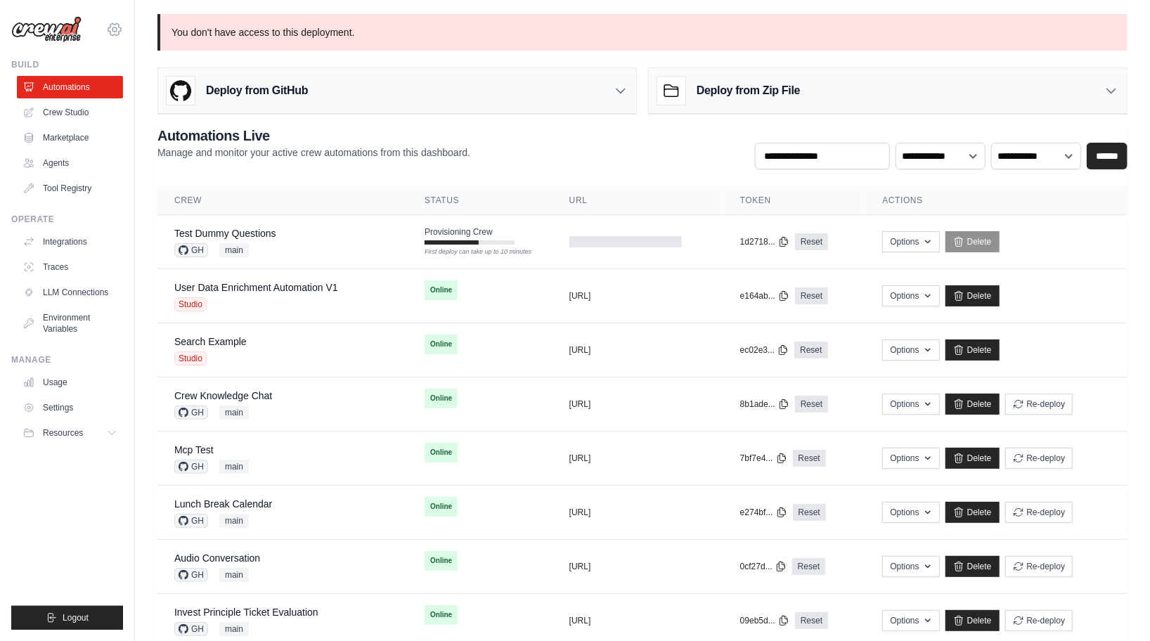
click at [117, 30] on icon at bounding box center [114, 29] width 17 height 17
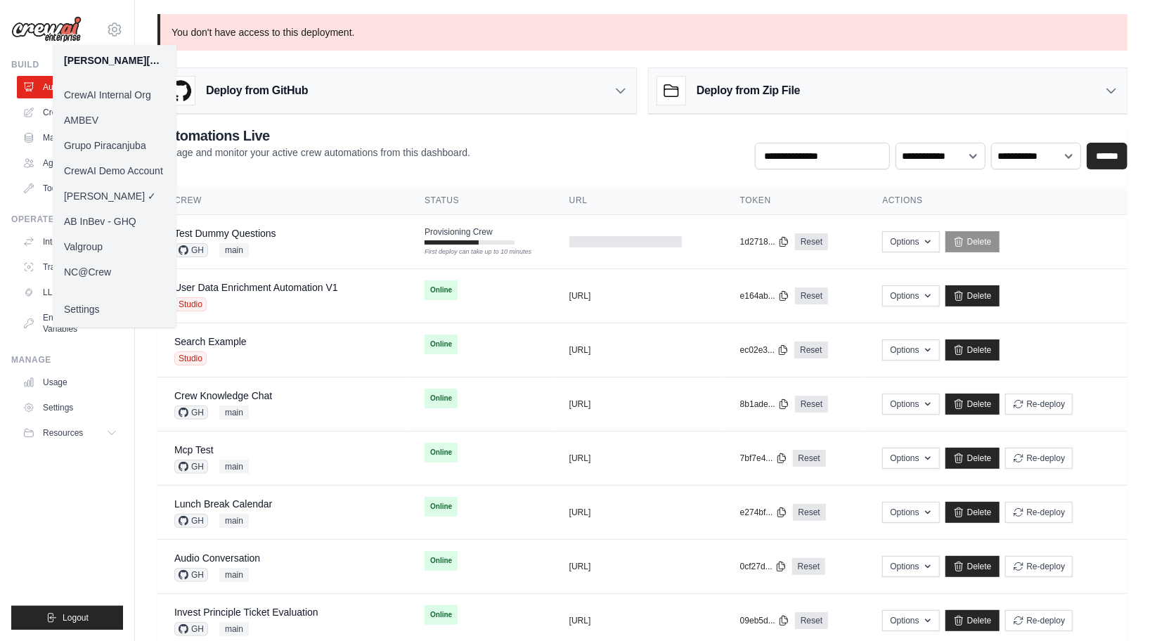
click at [103, 115] on link "AMBEV" at bounding box center [115, 120] width 124 height 25
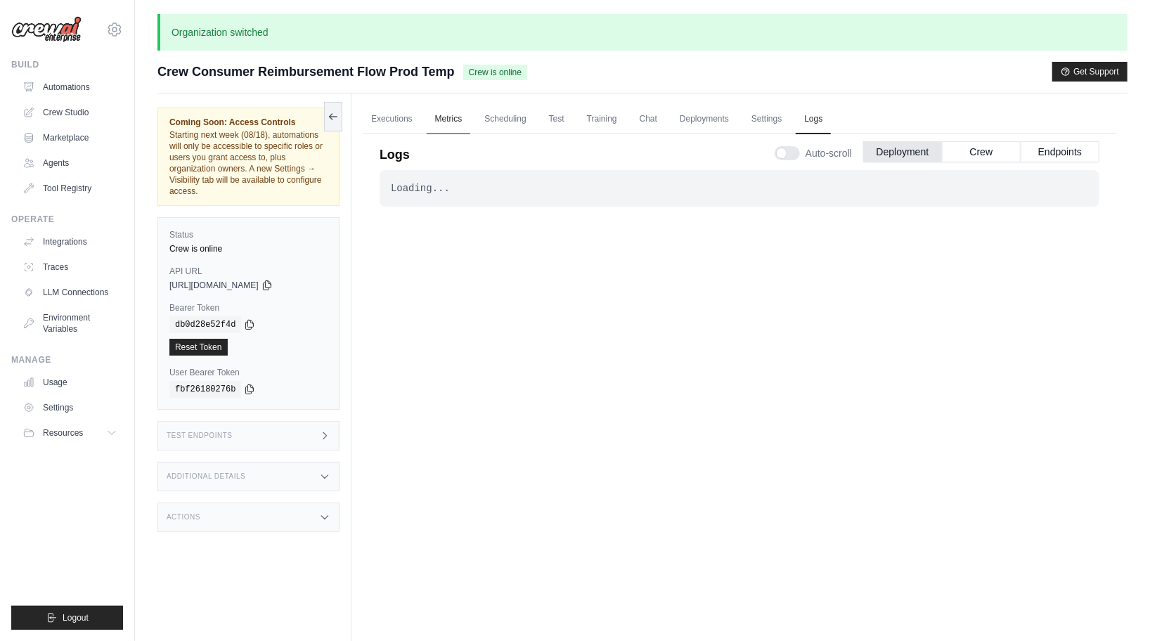
click at [465, 123] on link "Metrics" at bounding box center [449, 120] width 44 height 30
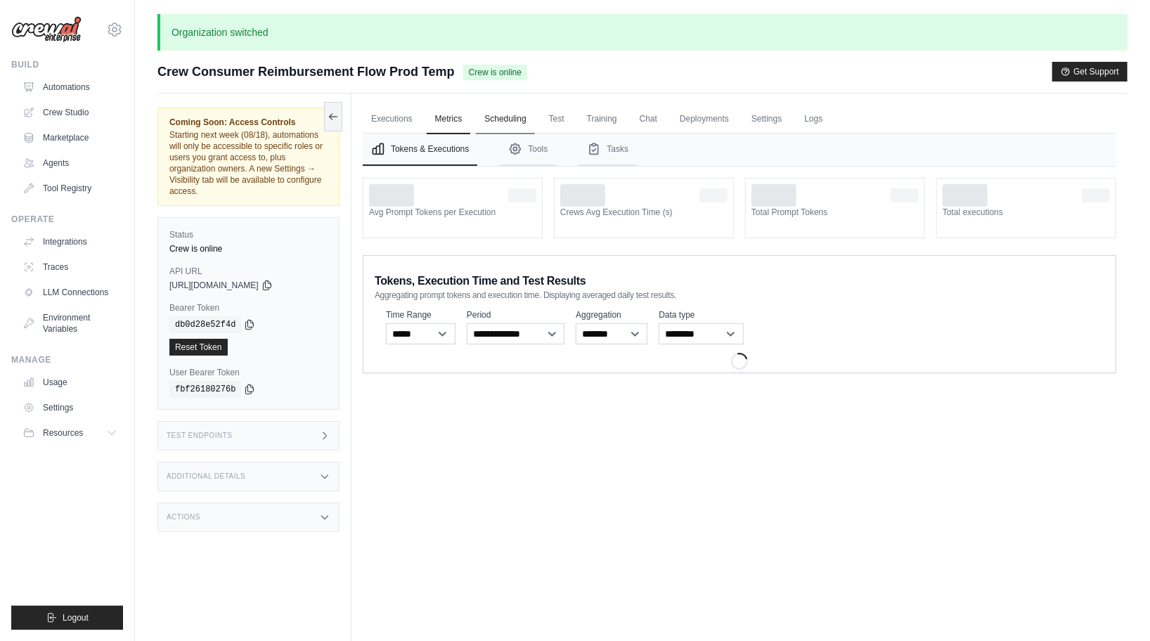
click at [497, 123] on link "Scheduling" at bounding box center [505, 120] width 58 height 30
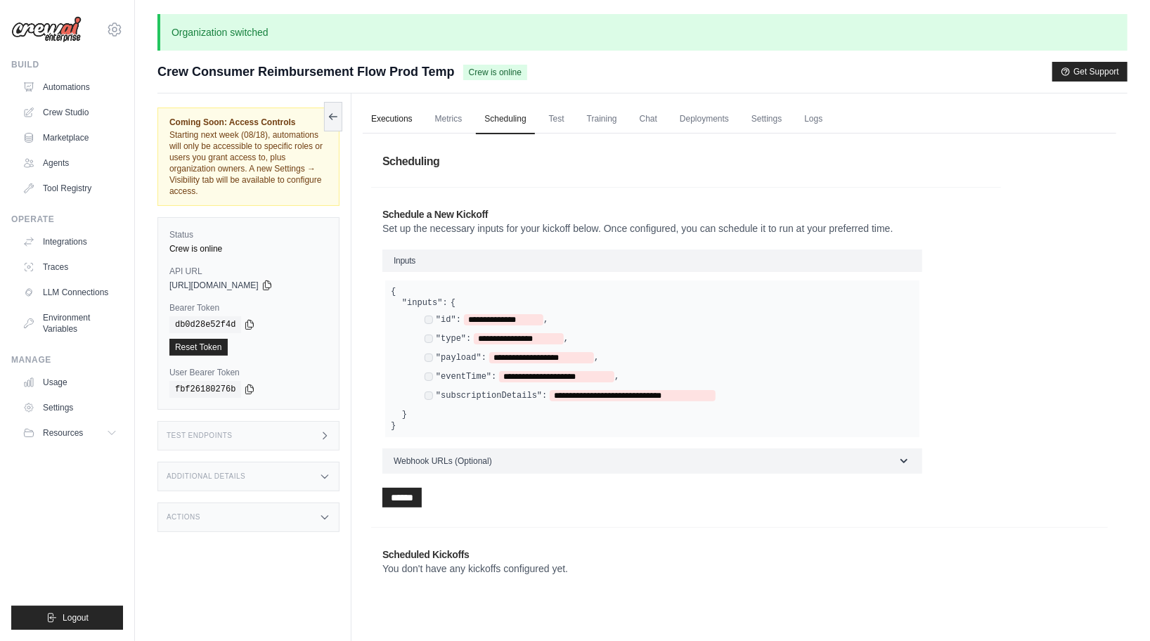
click at [402, 120] on link "Executions" at bounding box center [392, 120] width 58 height 30
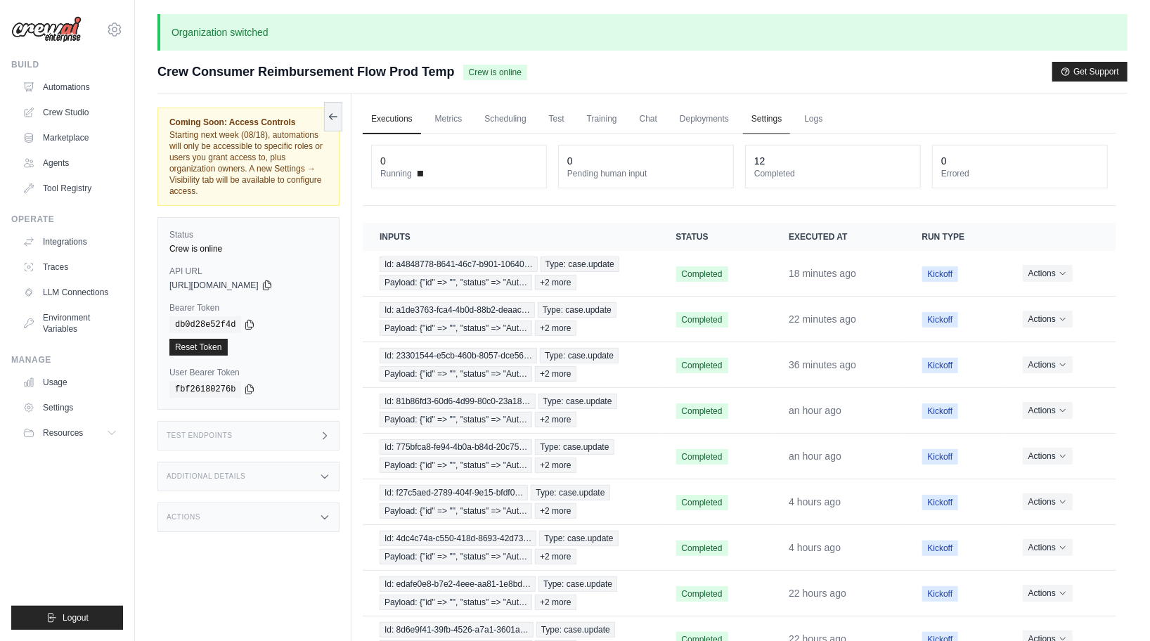
click at [767, 121] on link "Settings" at bounding box center [766, 120] width 47 height 30
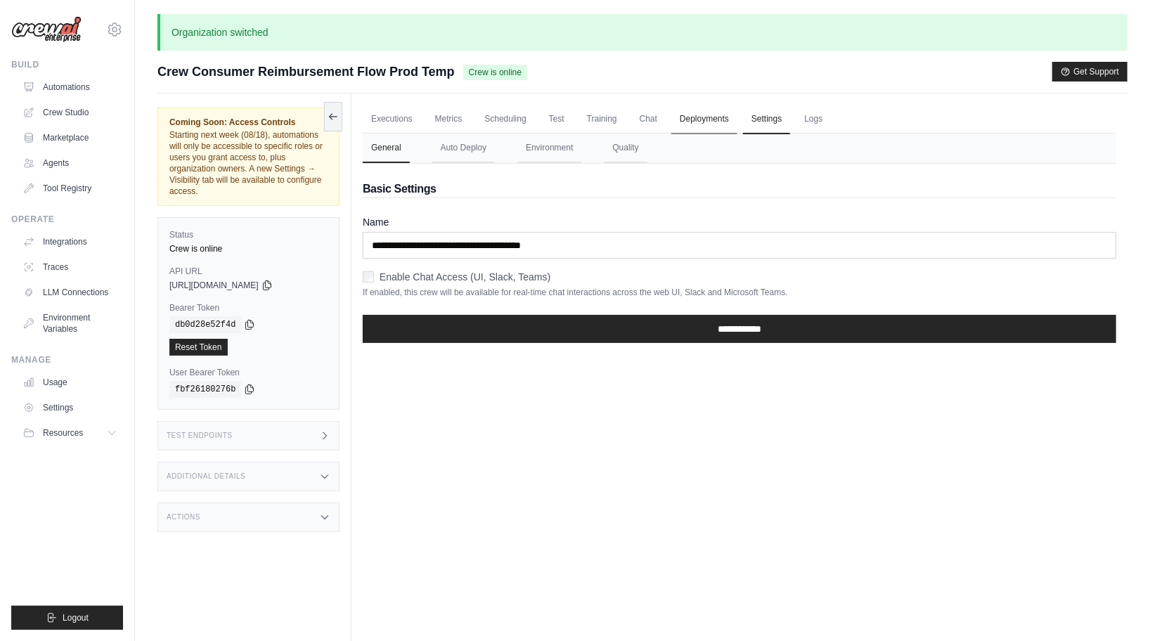
click at [723, 118] on link "Deployments" at bounding box center [704, 120] width 66 height 30
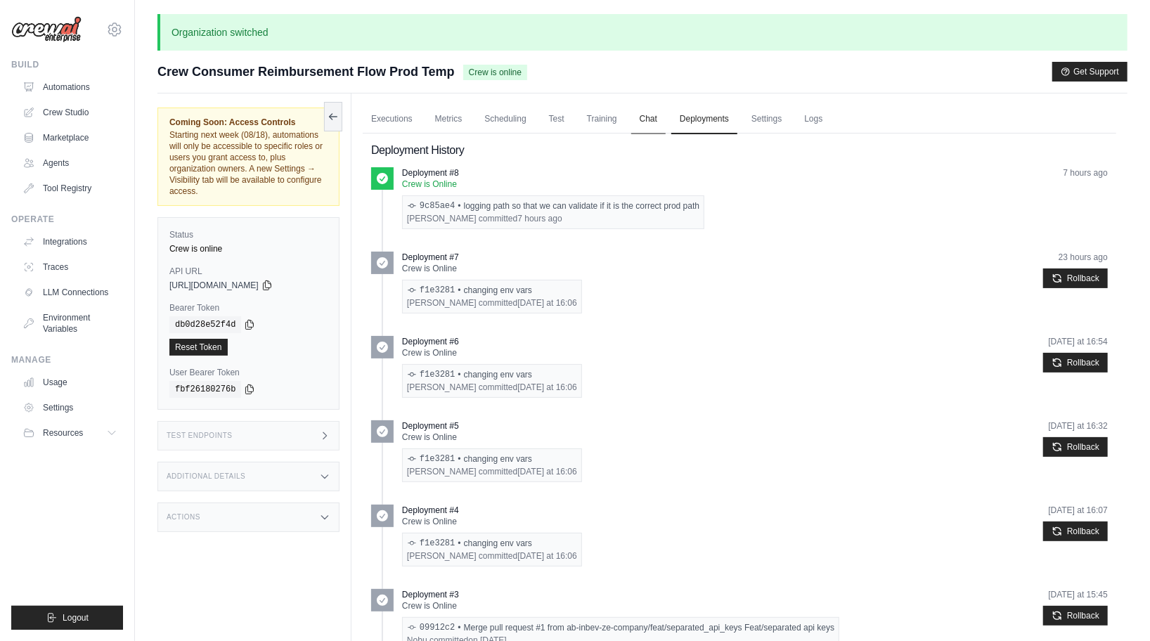
click at [657, 111] on link "Chat" at bounding box center [648, 120] width 34 height 30
click at [818, 114] on link "Logs" at bounding box center [813, 120] width 35 height 30
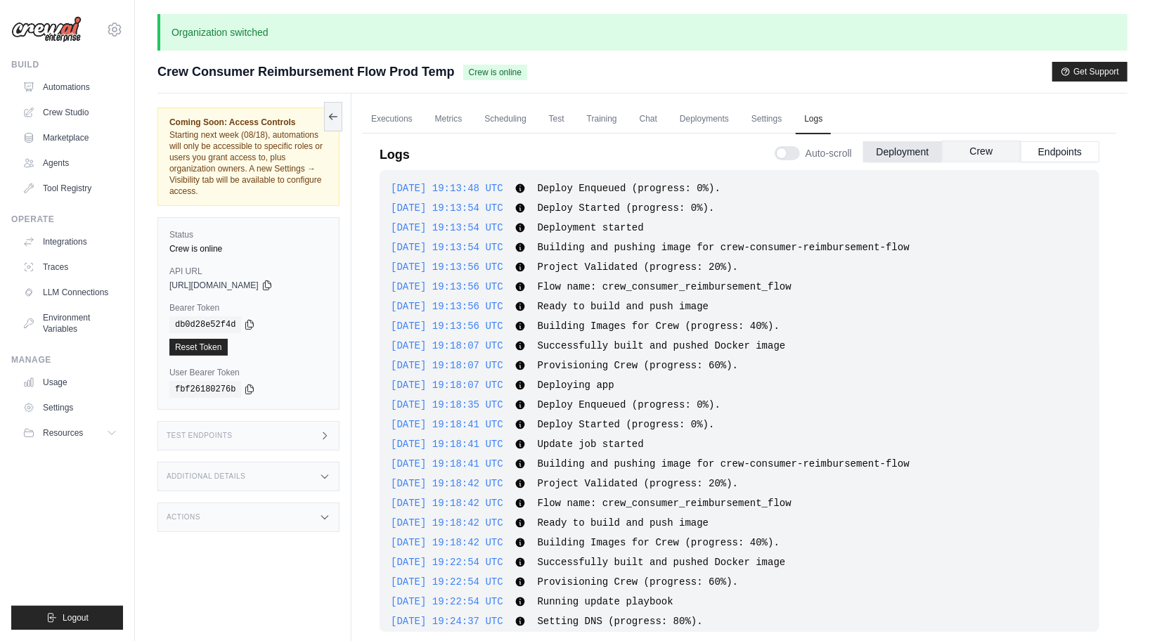
scroll to position [1922, 0]
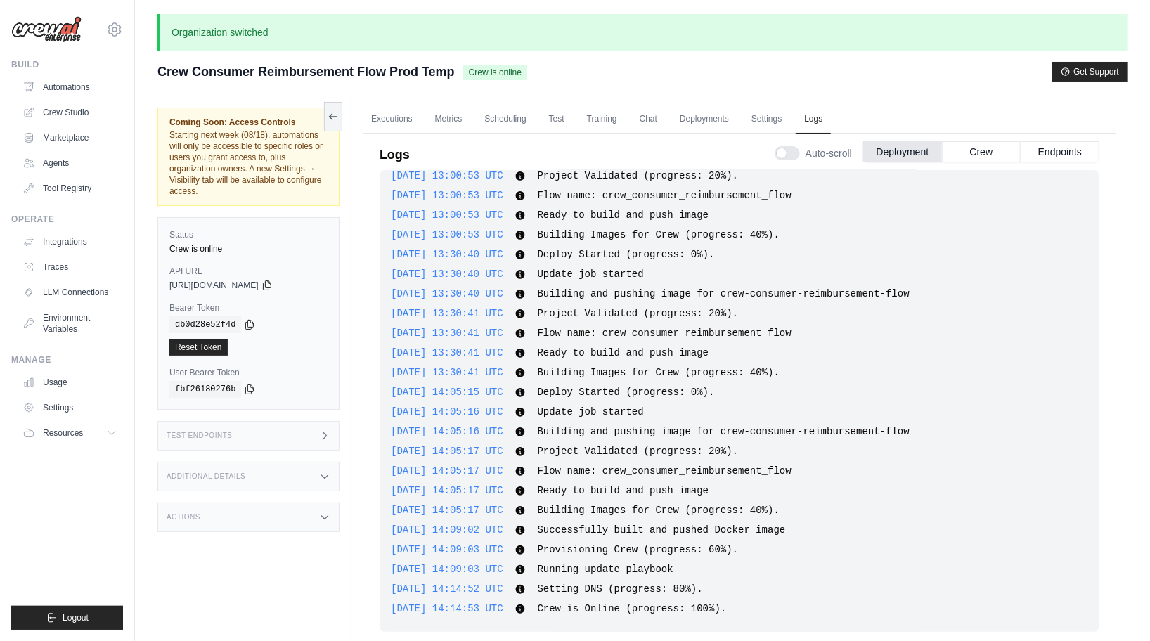
drag, startPoint x: 990, startPoint y: 156, endPoint x: 983, endPoint y: 164, distance: 10.0
click at [983, 164] on div "Auto-scroll Deployment Crew Endpoints" at bounding box center [937, 150] width 325 height 39
click at [986, 150] on button "Crew" at bounding box center [981, 151] width 79 height 21
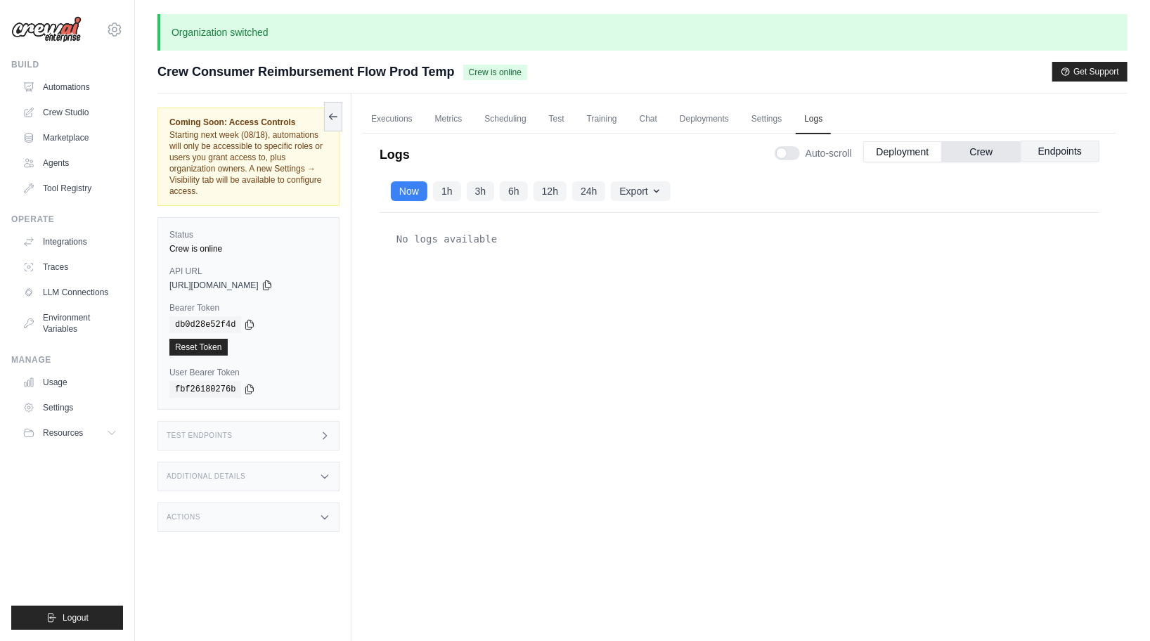
click at [1047, 155] on button "Endpoints" at bounding box center [1060, 151] width 79 height 21
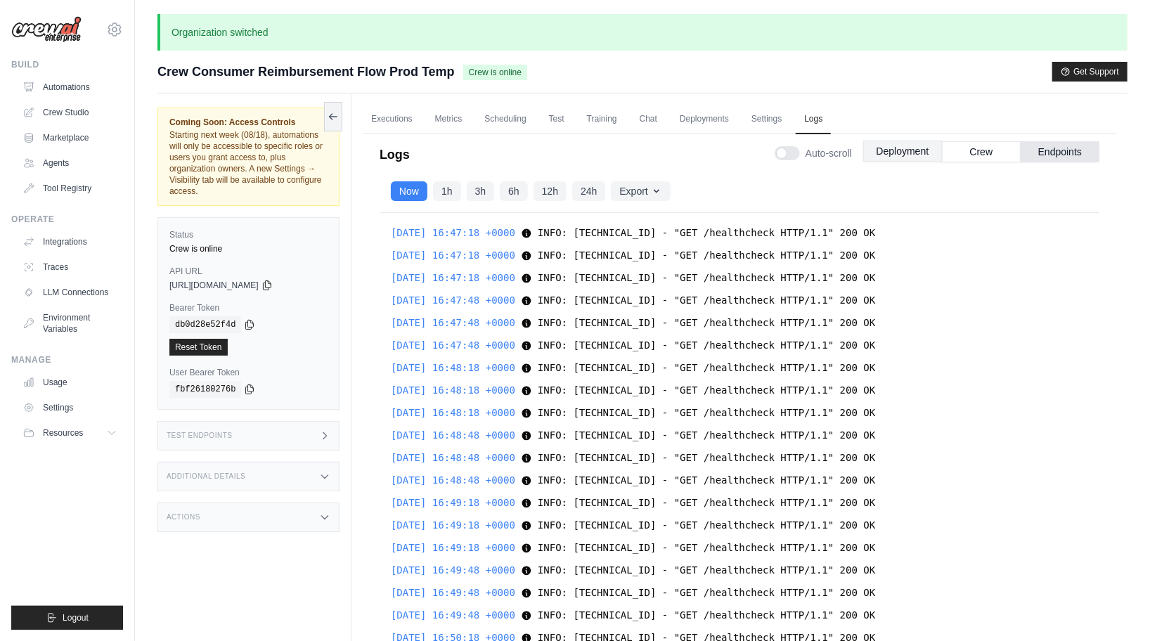
scroll to position [28753, 0]
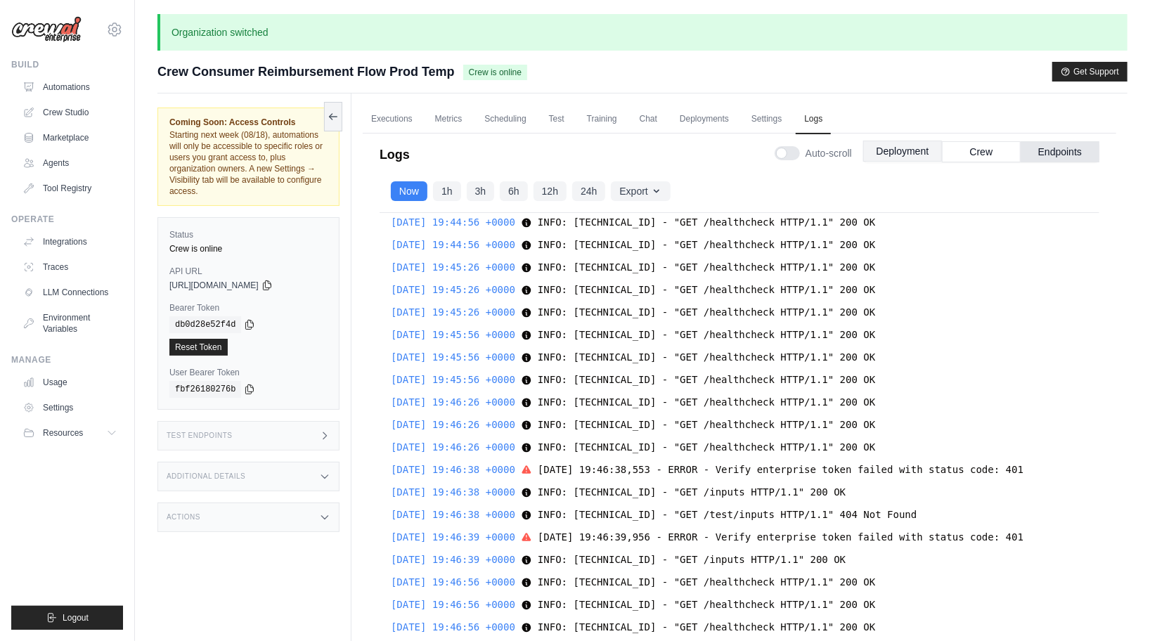
click at [901, 150] on button "Deployment" at bounding box center [902, 151] width 79 height 21
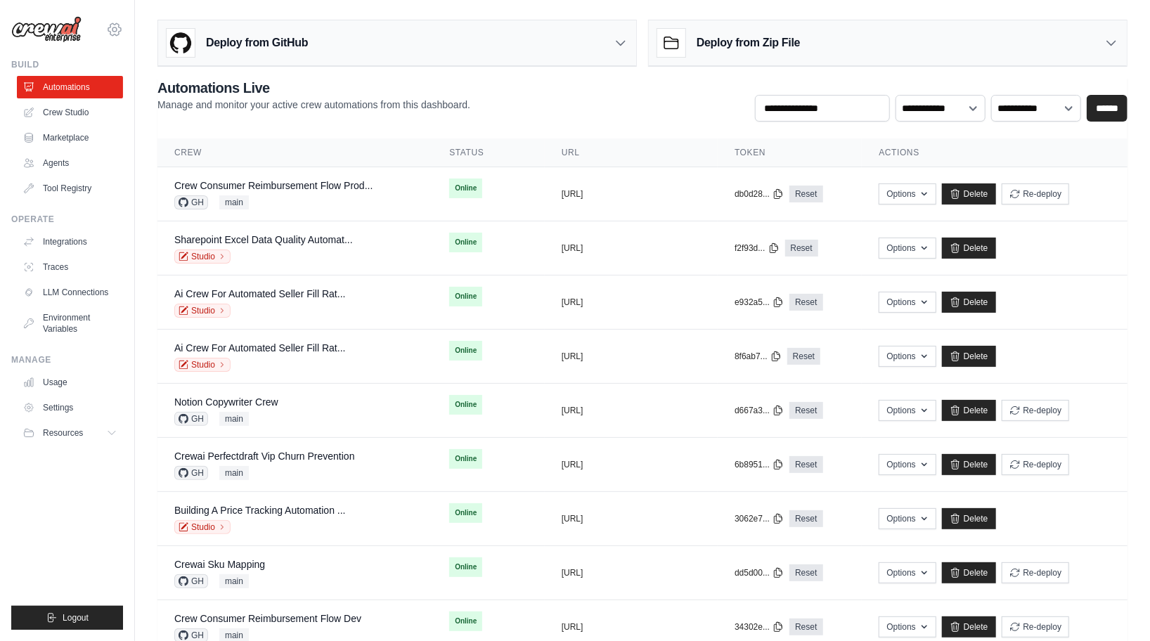
click at [122, 20] on div "[PERSON_NAME][EMAIL_ADDRESS][DOMAIN_NAME] CrewAI Internal Org AMBEV ✓ Grupo Pir…" at bounding box center [67, 22] width 112 height 45
click at [113, 26] on icon at bounding box center [114, 29] width 17 height 17
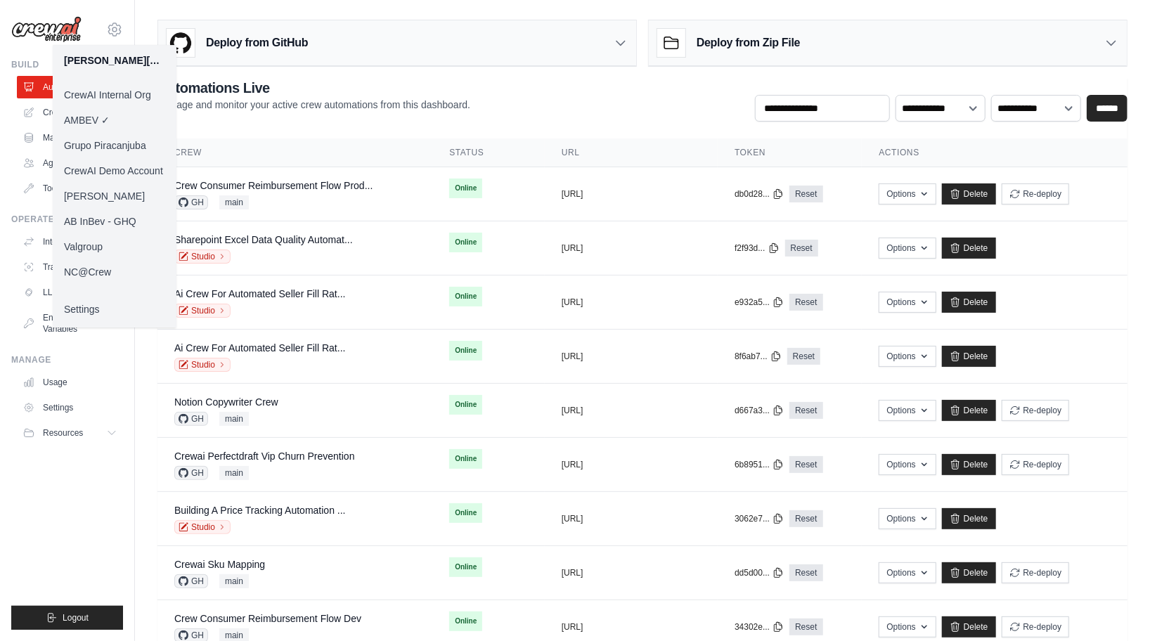
click at [126, 192] on link "[PERSON_NAME]" at bounding box center [115, 195] width 124 height 25
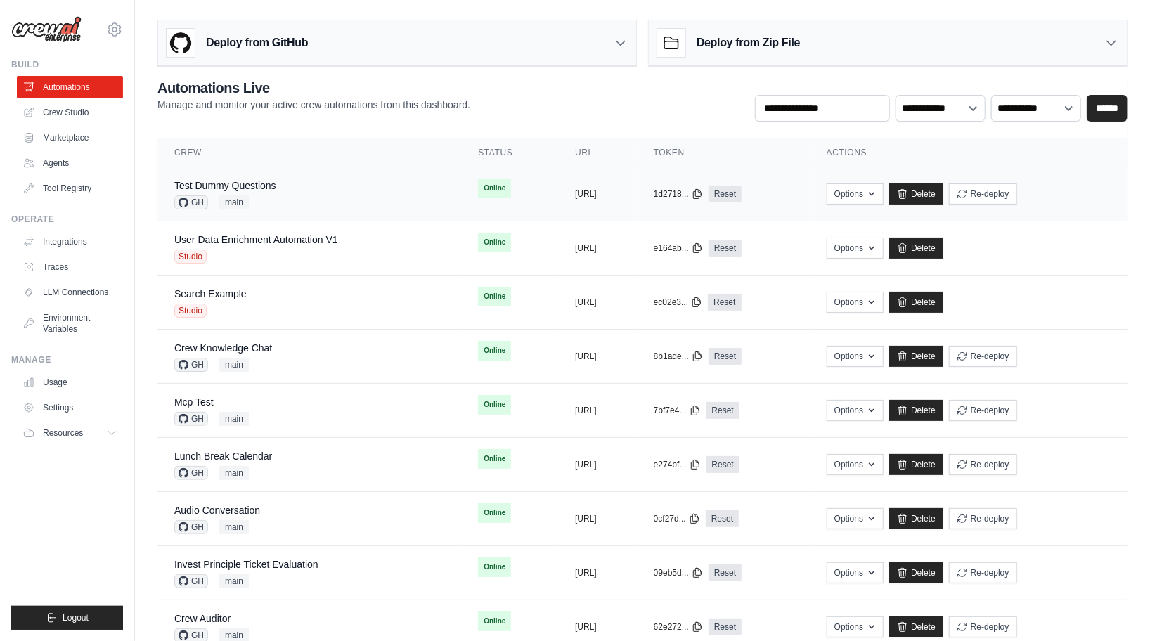
click at [261, 200] on div "GH main" at bounding box center [225, 202] width 102 height 14
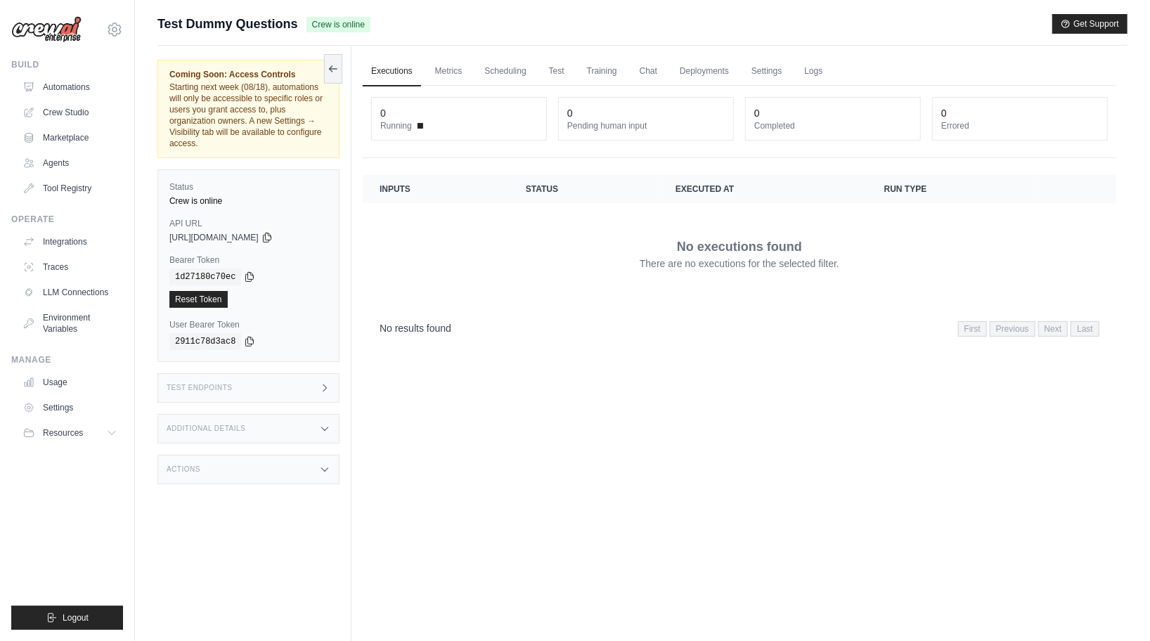
click at [252, 410] on div "Coming Soon: Access Controls Starting next week (08/18), automations will only …" at bounding box center [254, 366] width 194 height 641
click at [252, 427] on div "Additional Details" at bounding box center [248, 429] width 182 height 30
click at [58, 100] on ul "Automations Crew Studio Marketplace Agents Tool Registry" at bounding box center [70, 138] width 106 height 124
click at [58, 93] on link "Automations" at bounding box center [71, 87] width 106 height 22
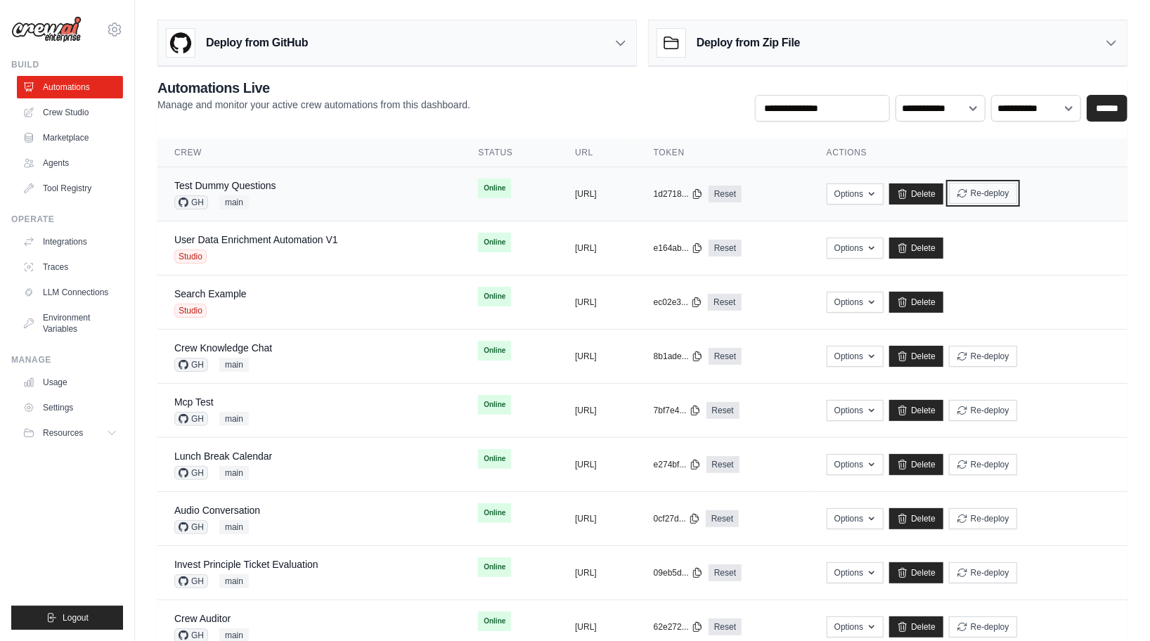
click at [1017, 192] on button "Re-deploy" at bounding box center [983, 193] width 68 height 21
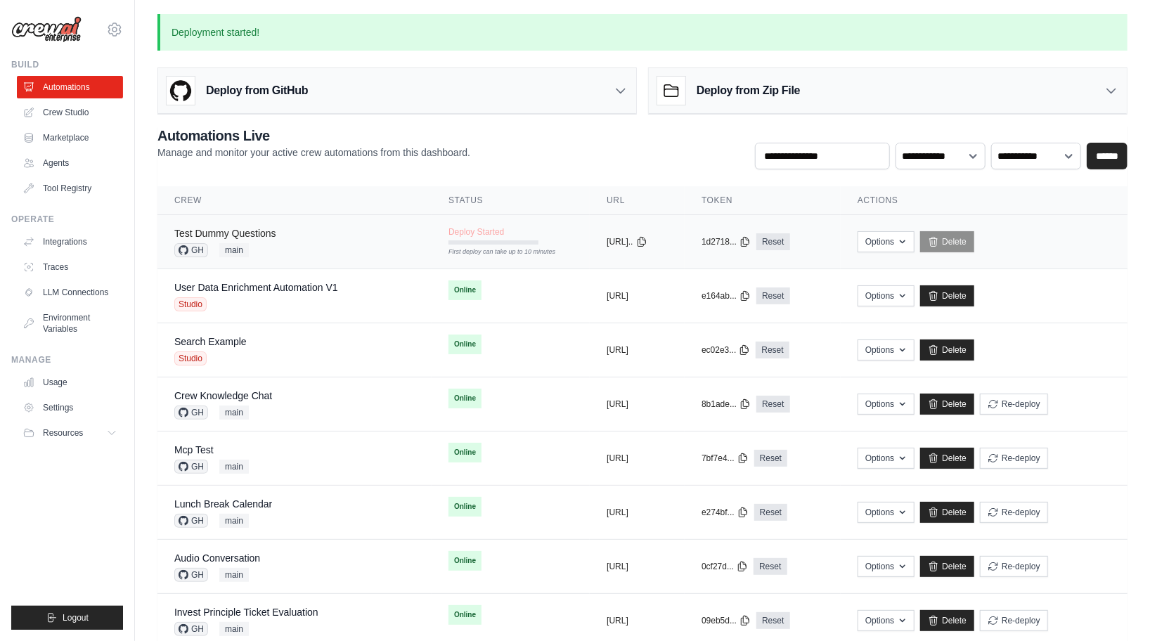
click at [228, 233] on link "Test Dummy Questions" at bounding box center [225, 233] width 102 height 11
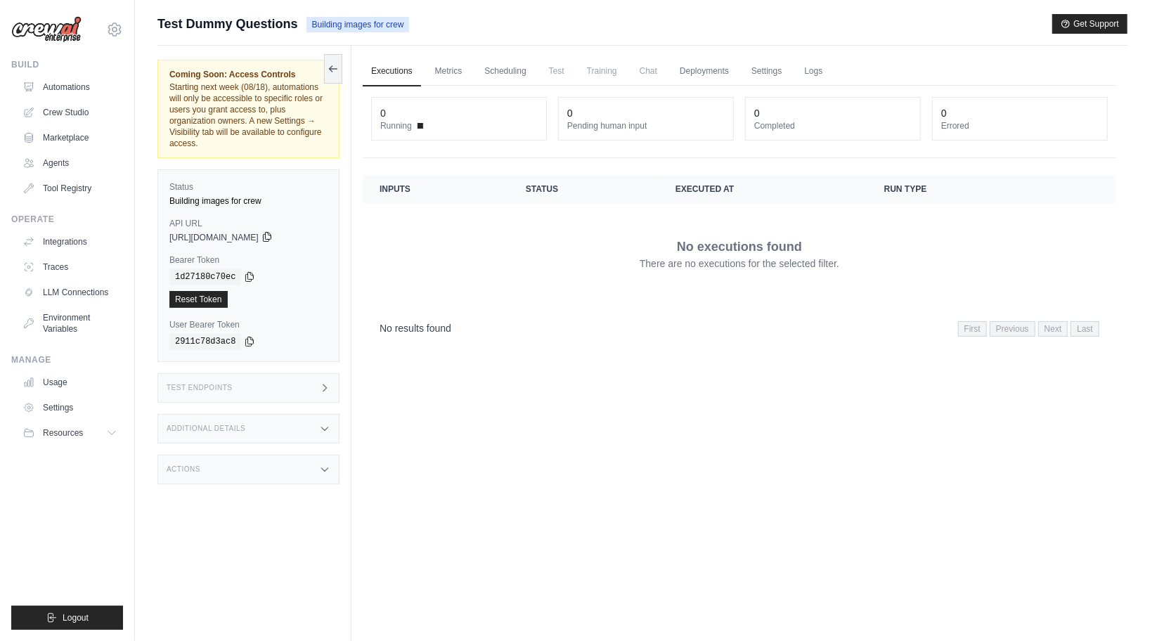
click at [273, 238] on icon at bounding box center [266, 236] width 11 height 11
click at [250, 279] on icon at bounding box center [249, 276] width 11 height 11
click at [84, 86] on link "Automations" at bounding box center [71, 87] width 106 height 22
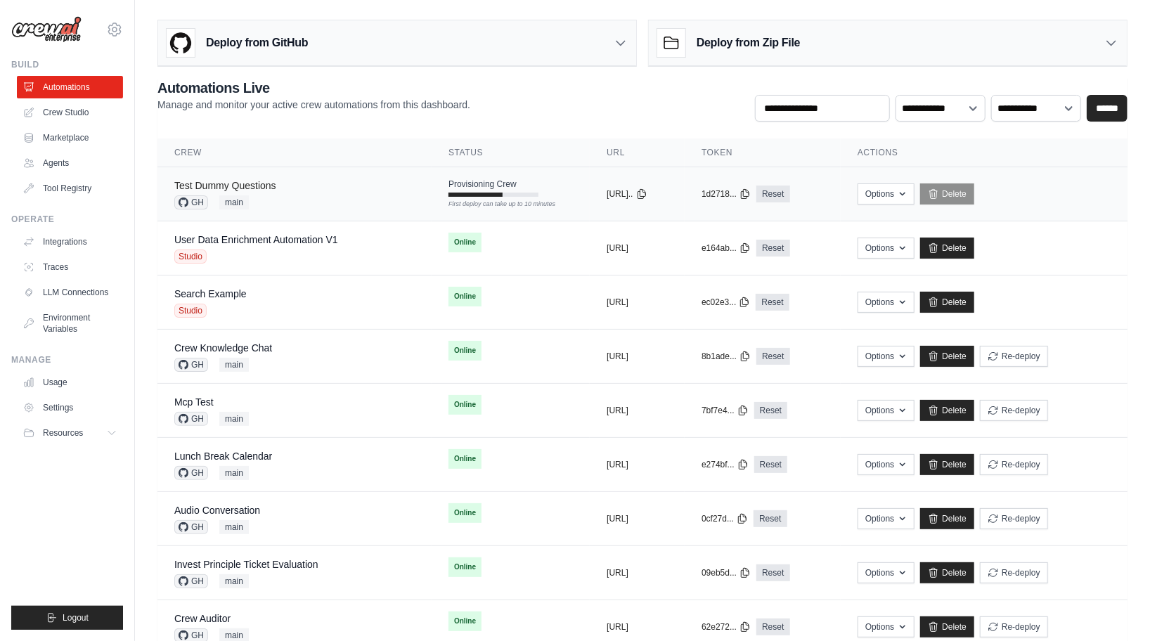
click at [220, 185] on link "Test Dummy Questions" at bounding box center [225, 185] width 102 height 11
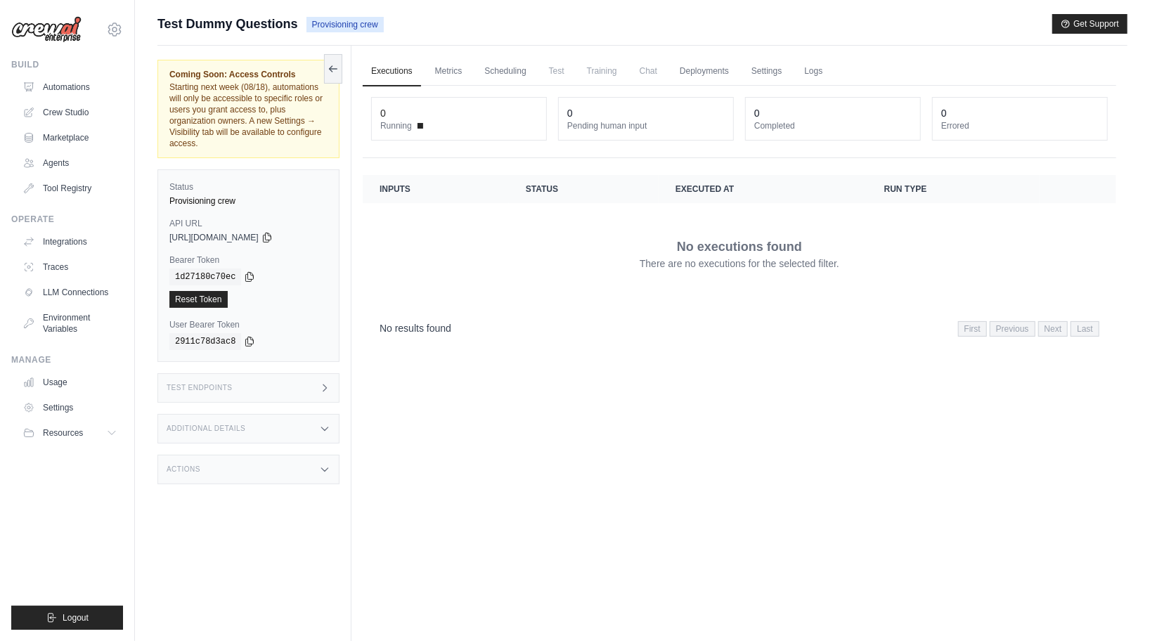
click at [290, 380] on div "Test Endpoints" at bounding box center [248, 388] width 182 height 30
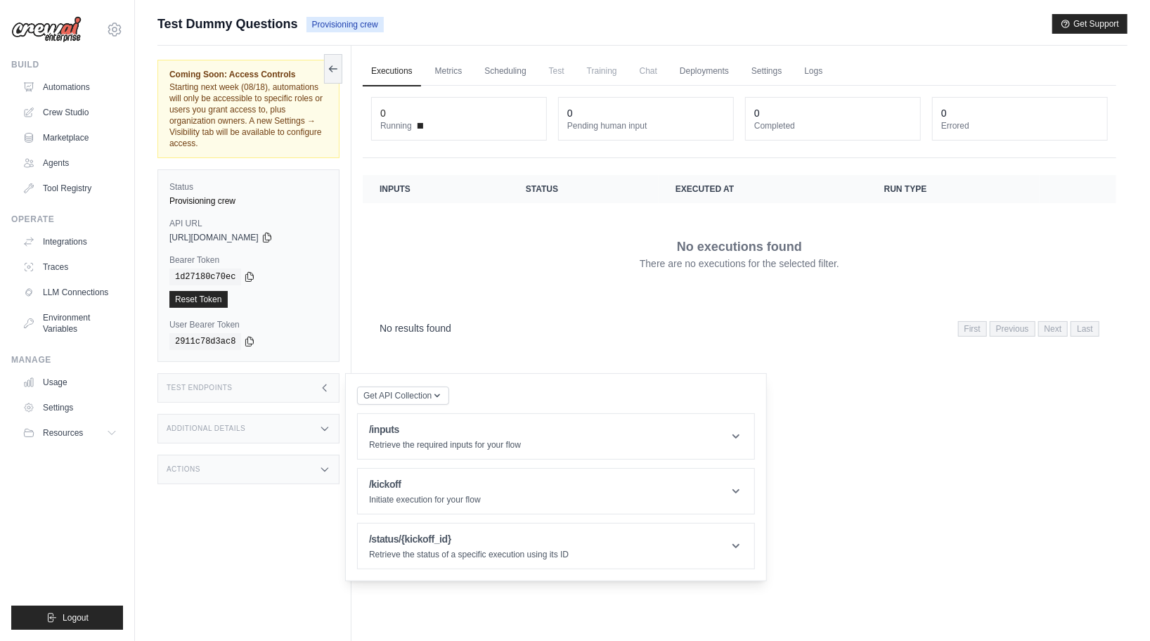
click at [271, 429] on div "Additional Details" at bounding box center [248, 429] width 182 height 30
click at [465, 482] on h1 "/kickoff" at bounding box center [425, 484] width 112 height 14
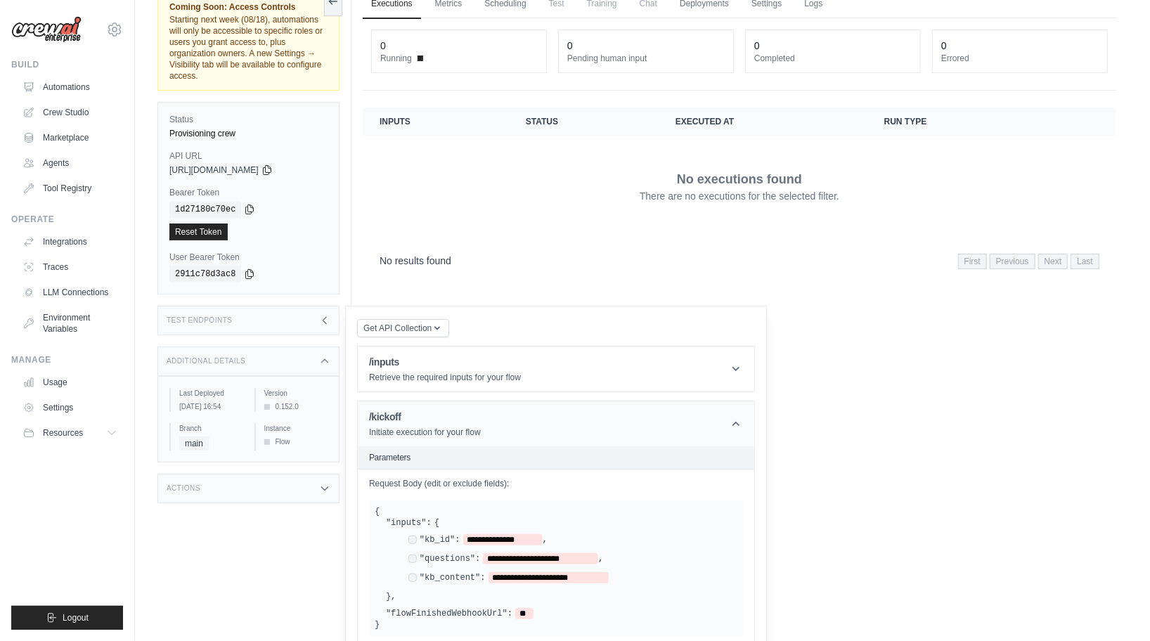
scroll to position [98, 0]
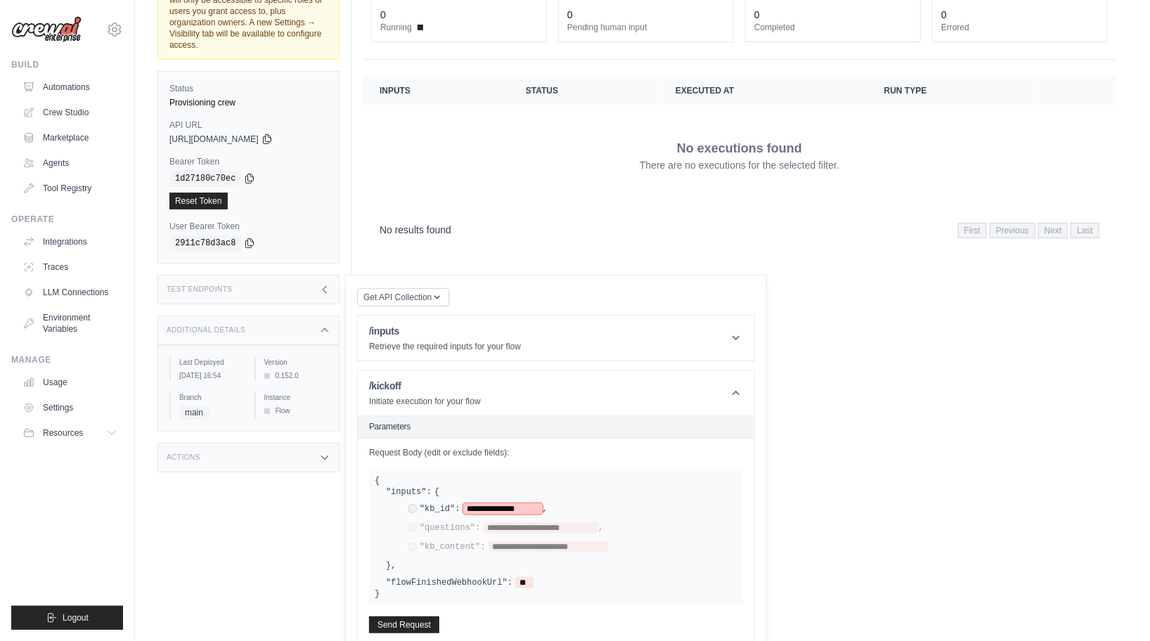
click at [484, 510] on span "**********" at bounding box center [502, 508] width 79 height 11
click at [426, 617] on button "Send Request" at bounding box center [404, 624] width 70 height 17
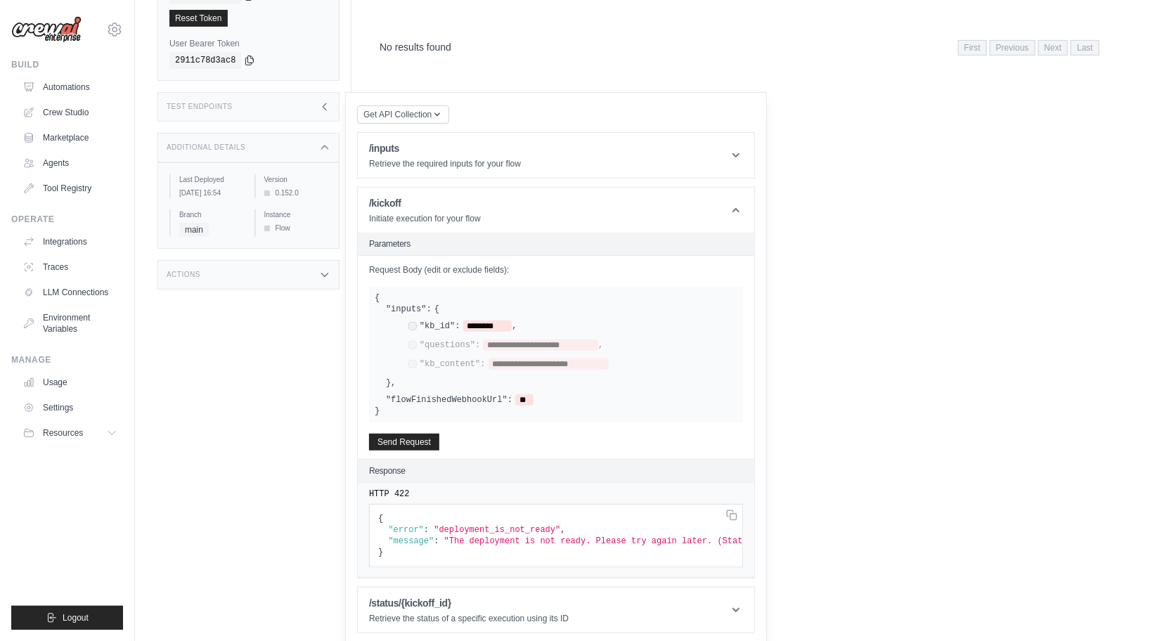
scroll to position [0, 0]
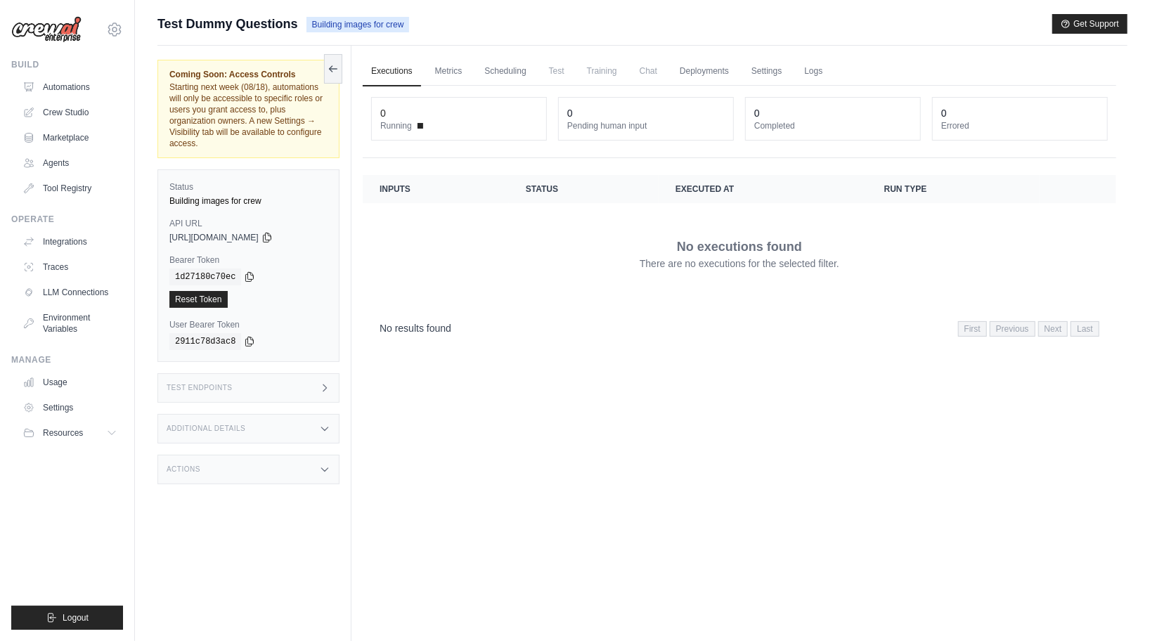
click at [74, 74] on div "Build Automations Crew Studio Marketplace Agents" at bounding box center [67, 129] width 112 height 141
click at [74, 80] on link "Automations" at bounding box center [71, 87] width 106 height 22
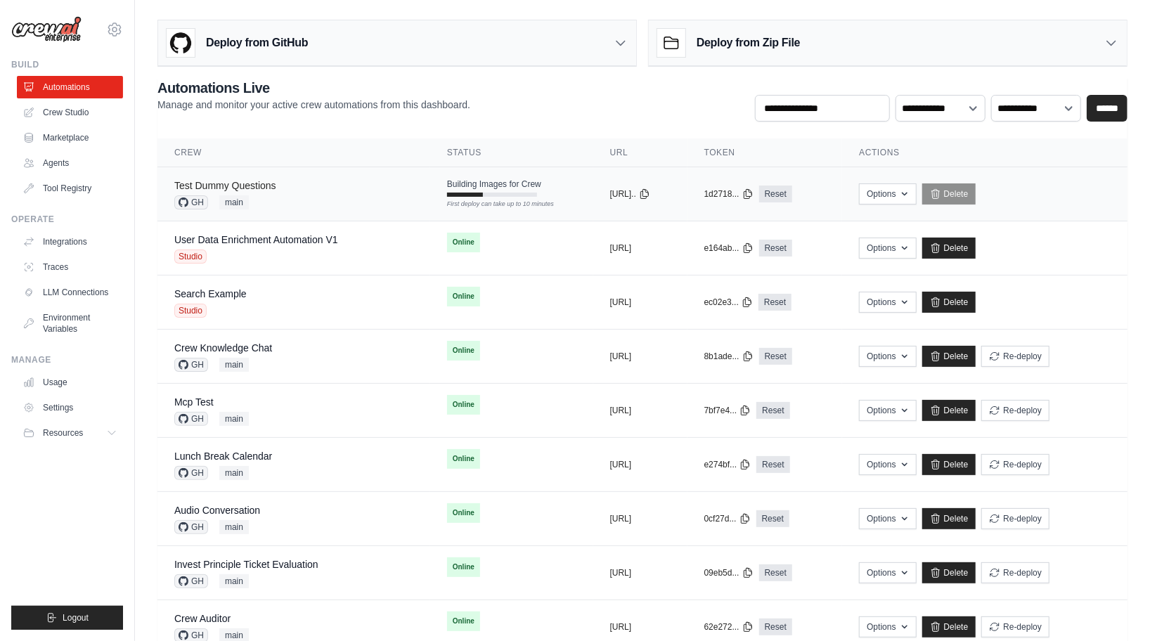
click at [247, 185] on link "Test Dummy Questions" at bounding box center [225, 185] width 102 height 11
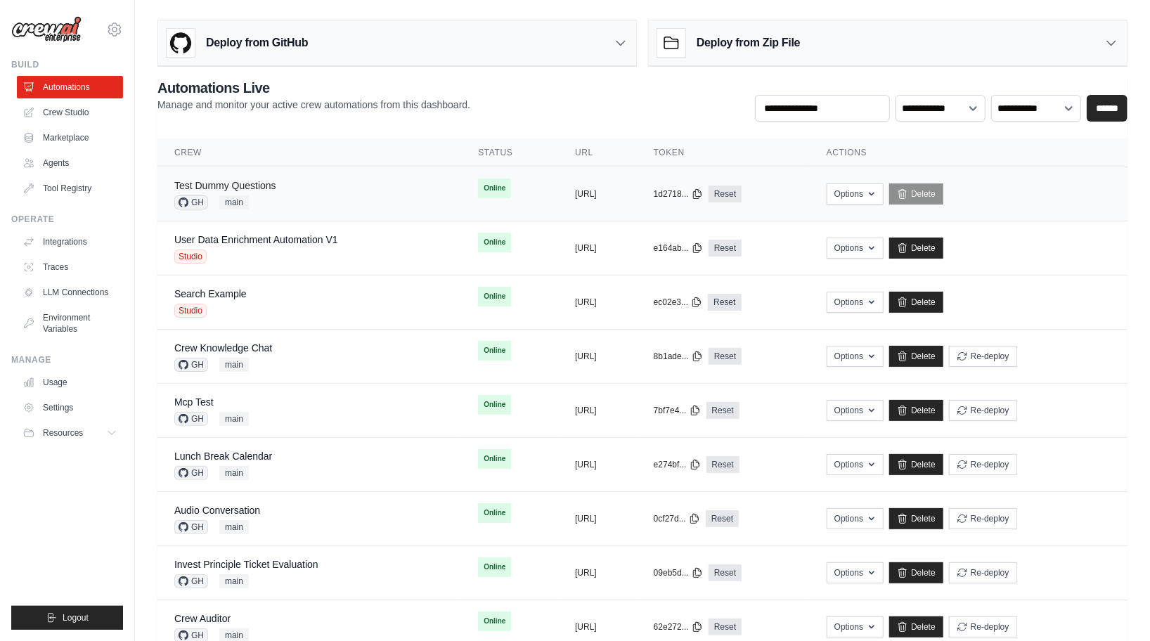
click at [243, 190] on link "Test Dummy Questions" at bounding box center [225, 185] width 102 height 11
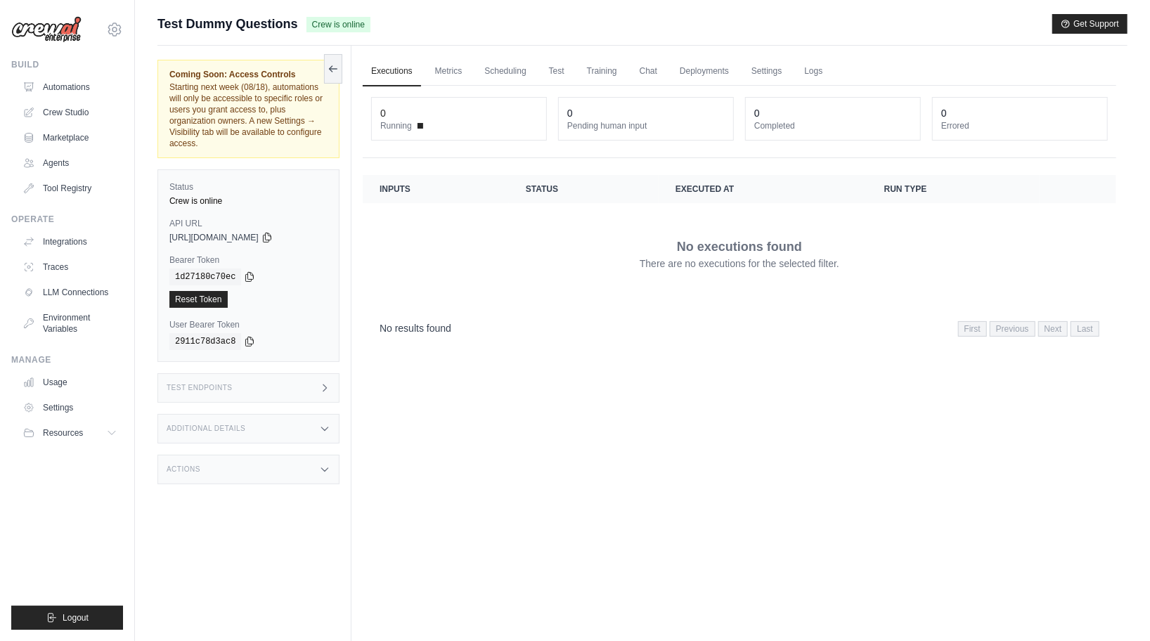
click at [257, 429] on div "Additional Details" at bounding box center [248, 429] width 182 height 30
click at [281, 395] on div "Test Endpoints" at bounding box center [248, 388] width 182 height 30
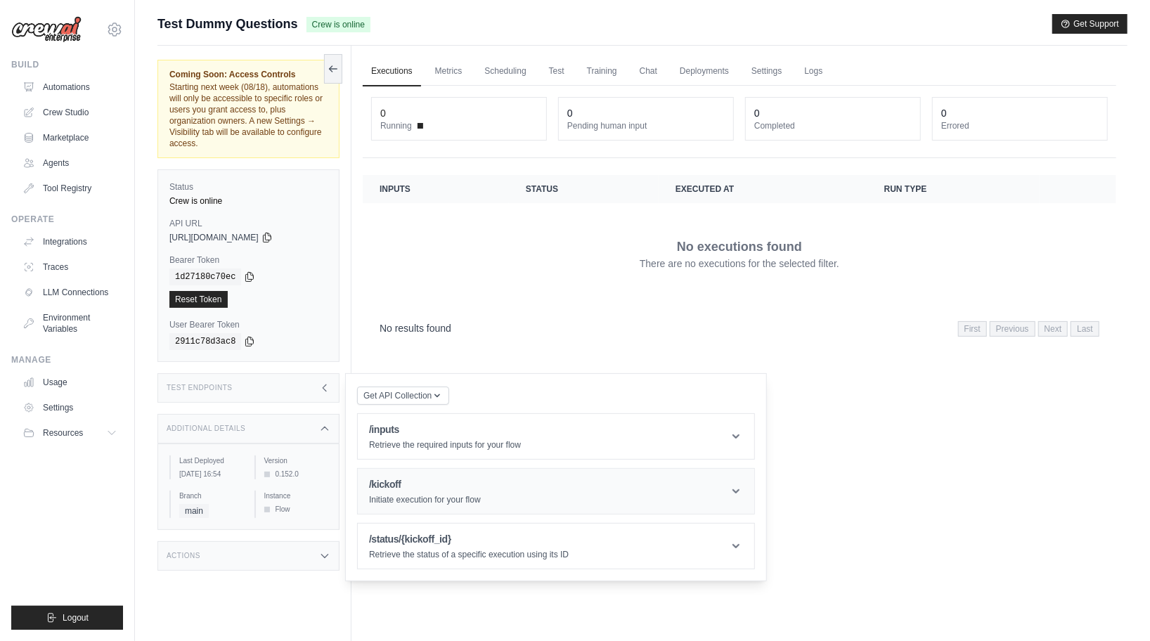
click at [425, 479] on h1 "/kickoff" at bounding box center [425, 484] width 112 height 14
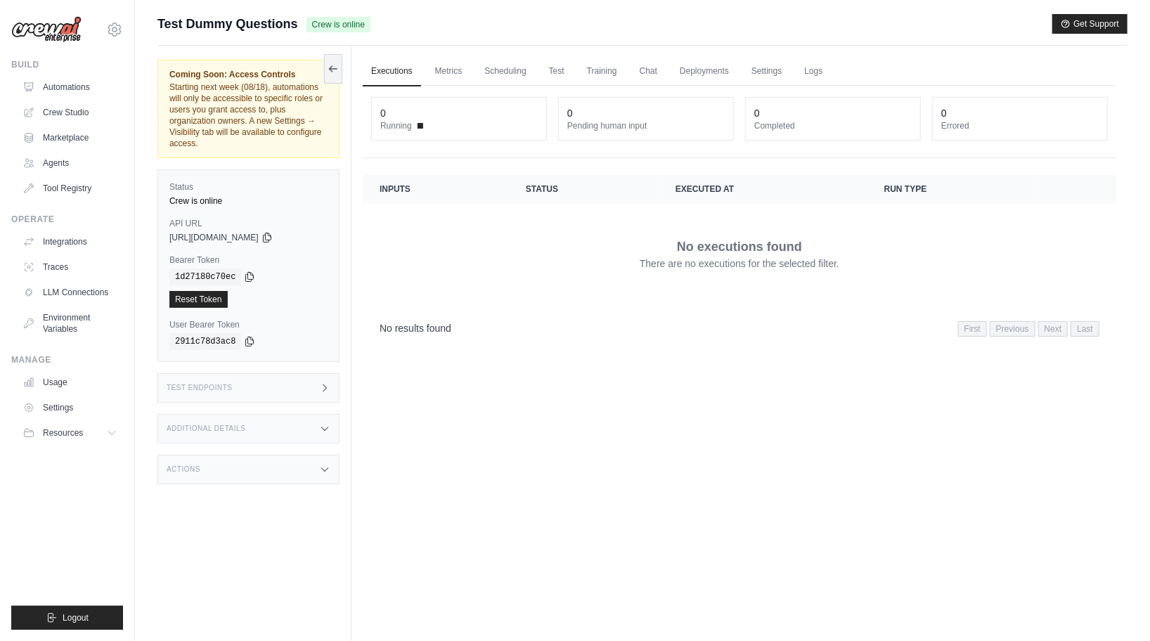
click at [273, 429] on div "Additional Details" at bounding box center [248, 429] width 182 height 30
click at [292, 557] on div "Actions" at bounding box center [248, 556] width 182 height 30
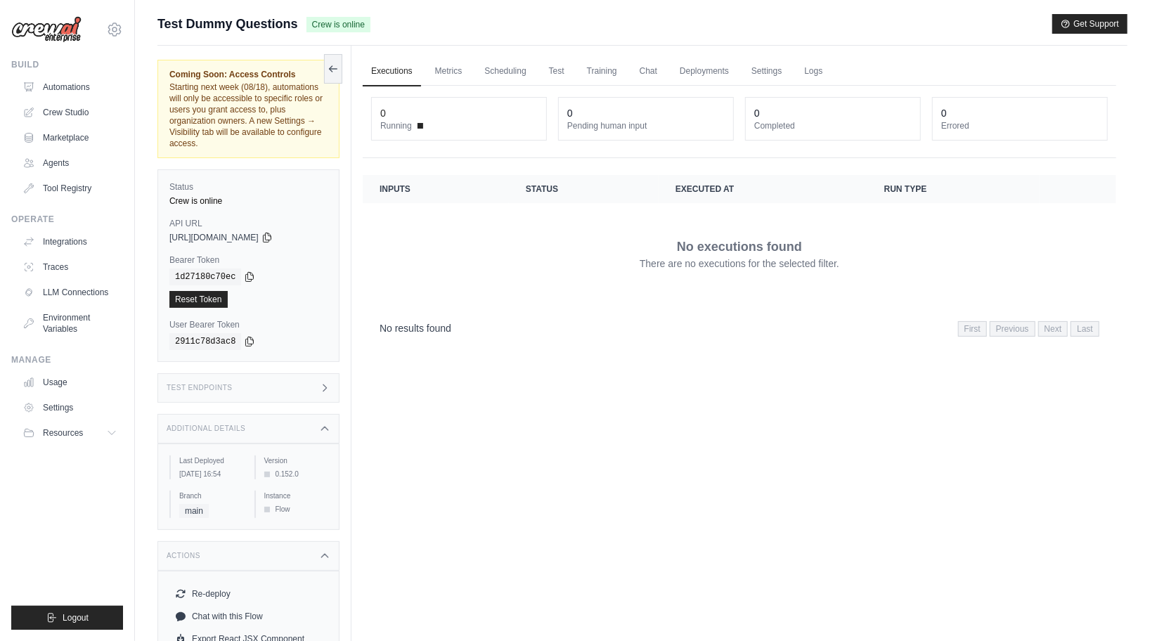
click at [288, 381] on div "Test Endpoints" at bounding box center [248, 388] width 182 height 30
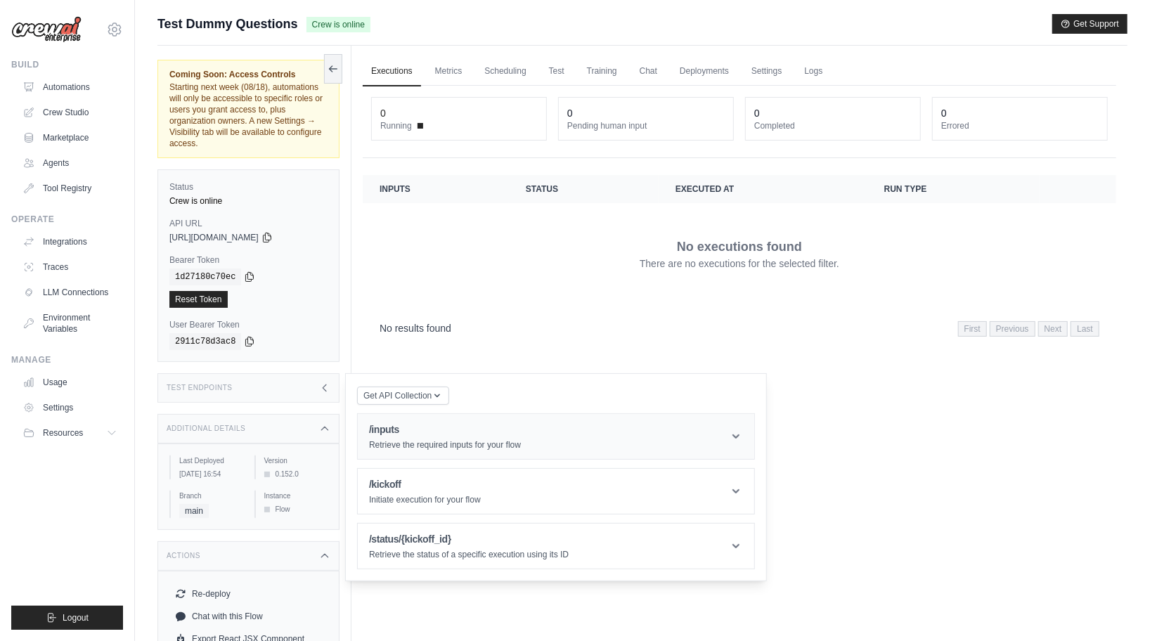
click at [411, 425] on h1 "/inputs" at bounding box center [445, 429] width 152 height 14
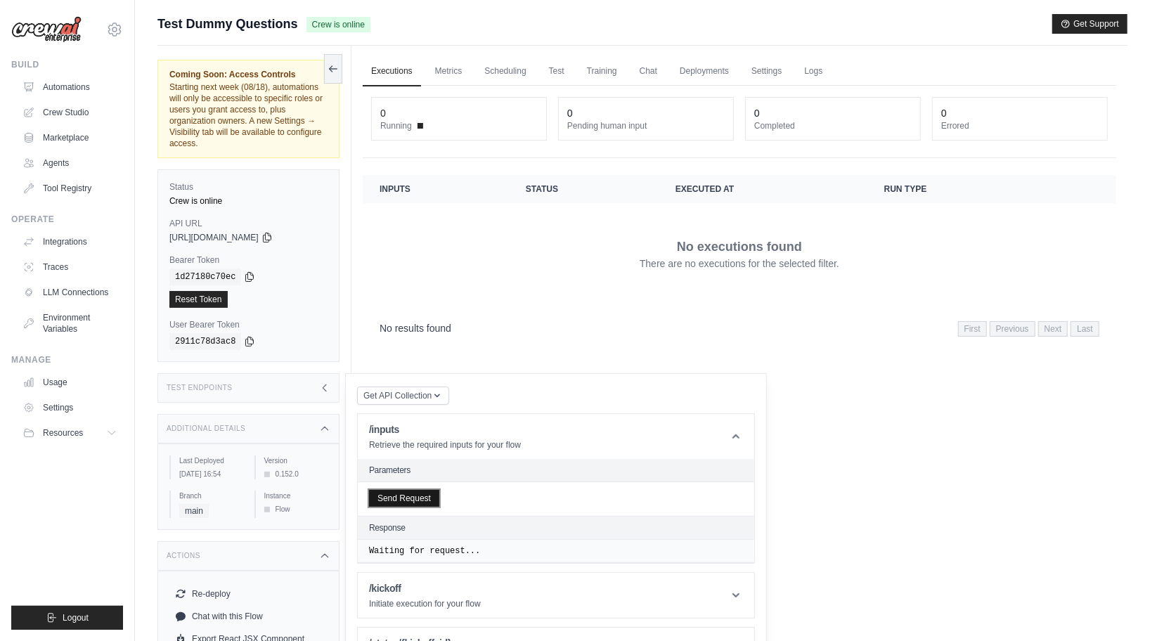
click at [408, 495] on button "Send Request" at bounding box center [404, 498] width 70 height 17
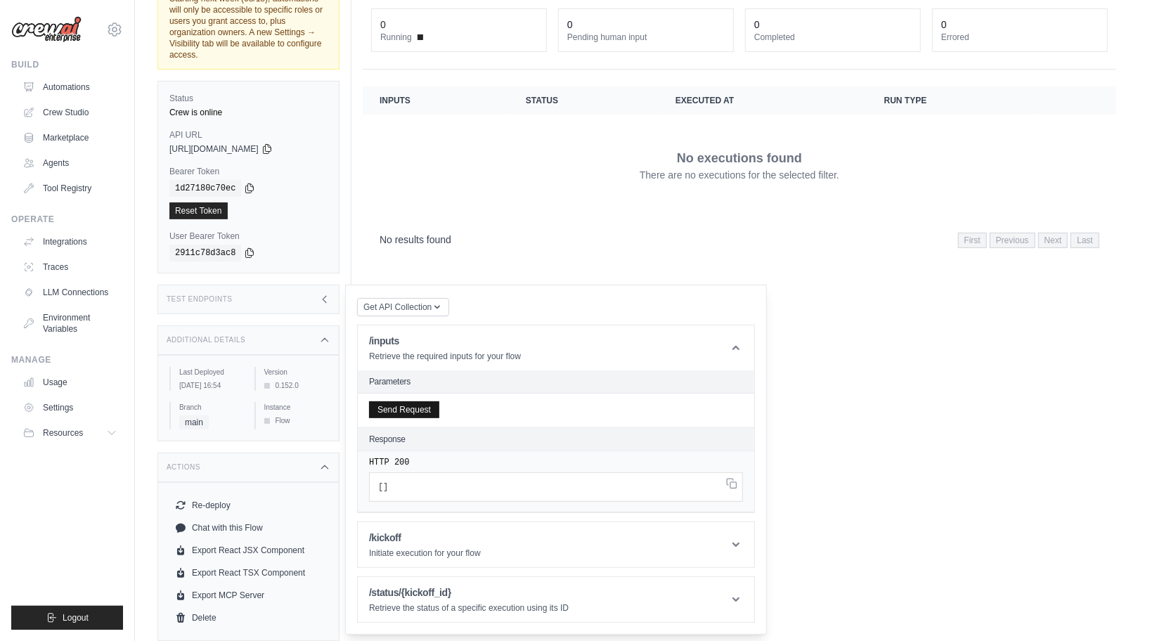
scroll to position [97, 0]
click at [417, 548] on p "Initiate execution for your flow" at bounding box center [425, 553] width 112 height 11
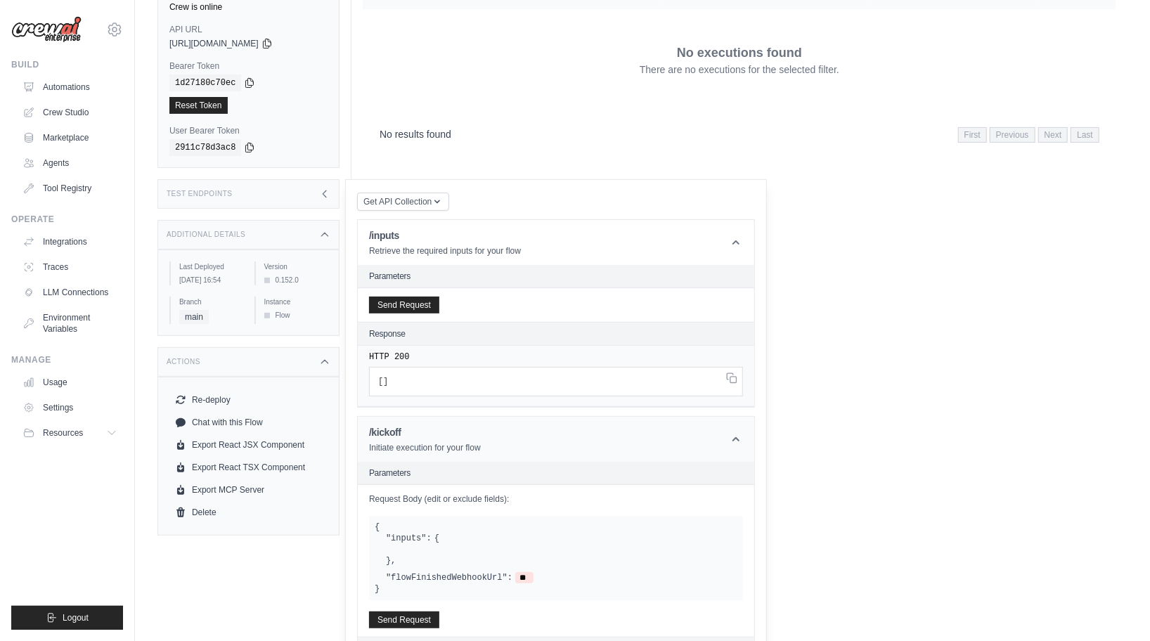
scroll to position [0, 0]
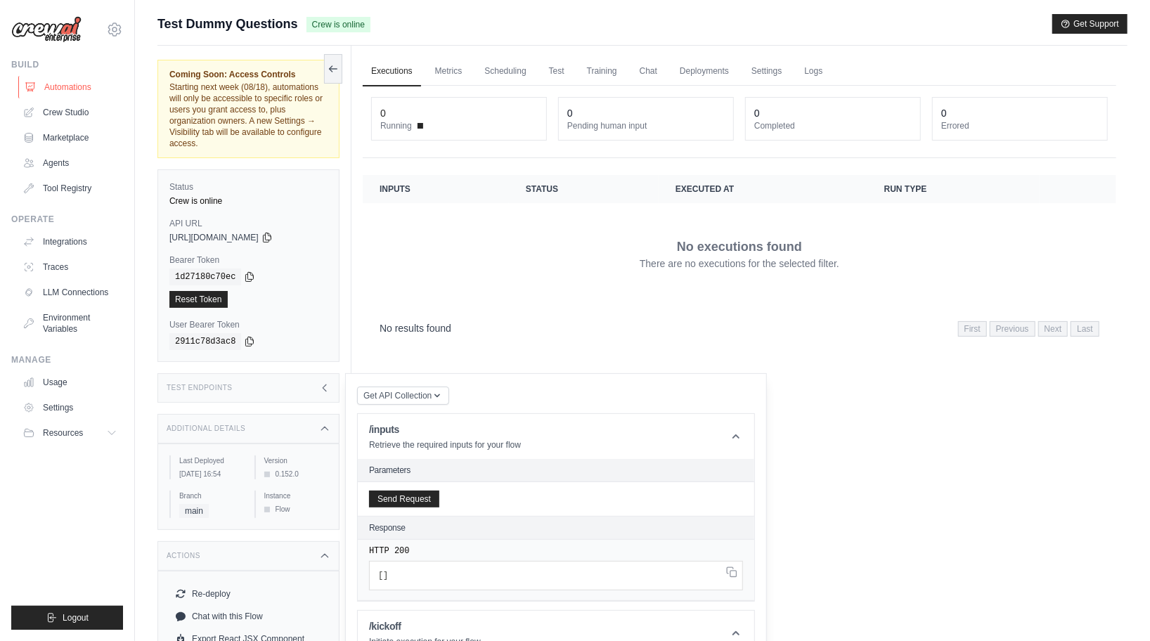
click at [87, 87] on link "Automations" at bounding box center [71, 87] width 106 height 22
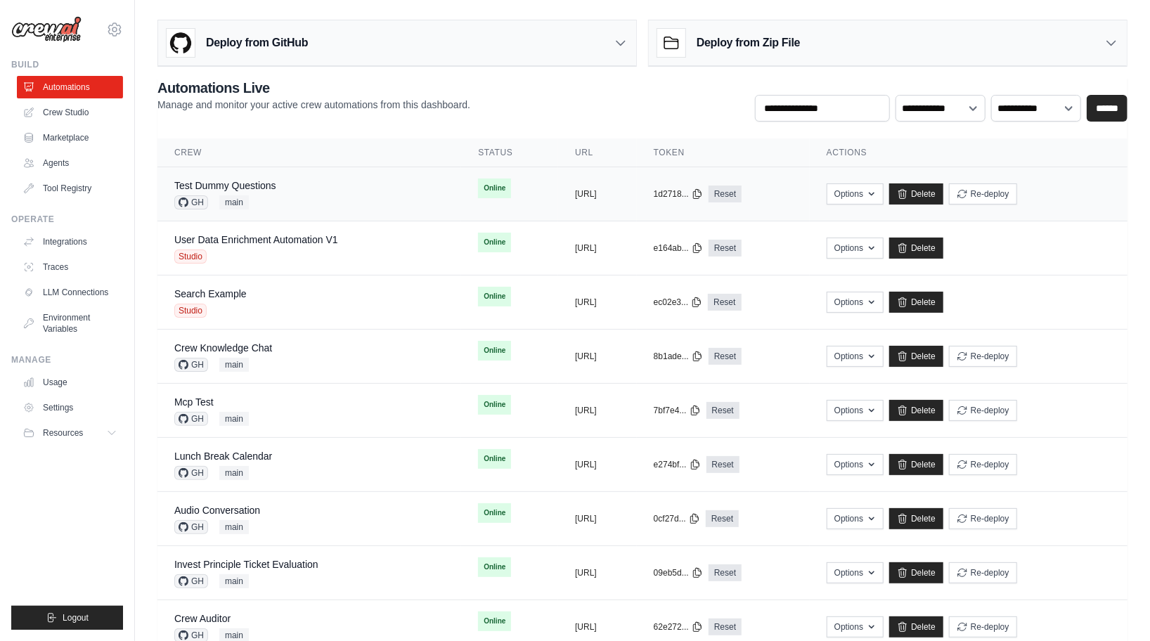
click at [275, 200] on div "GH main" at bounding box center [225, 202] width 102 height 14
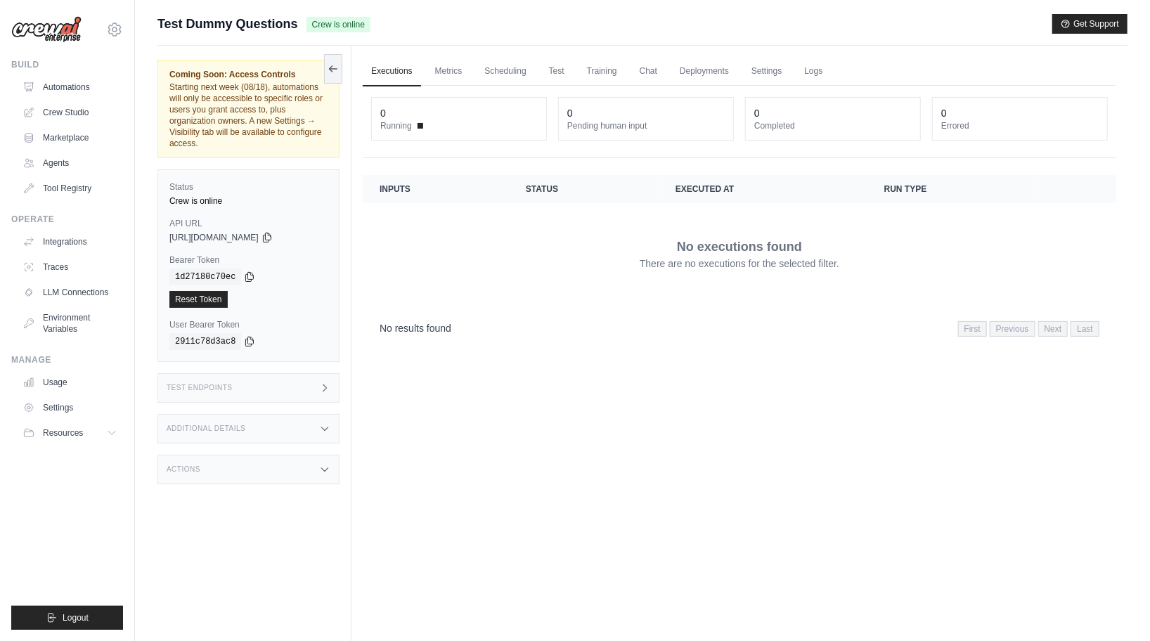
click at [304, 419] on div "Additional Details" at bounding box center [248, 429] width 182 height 30
click at [298, 425] on div "Additional Details" at bounding box center [248, 429] width 182 height 30
click at [263, 470] on div "Actions" at bounding box center [248, 470] width 182 height 30
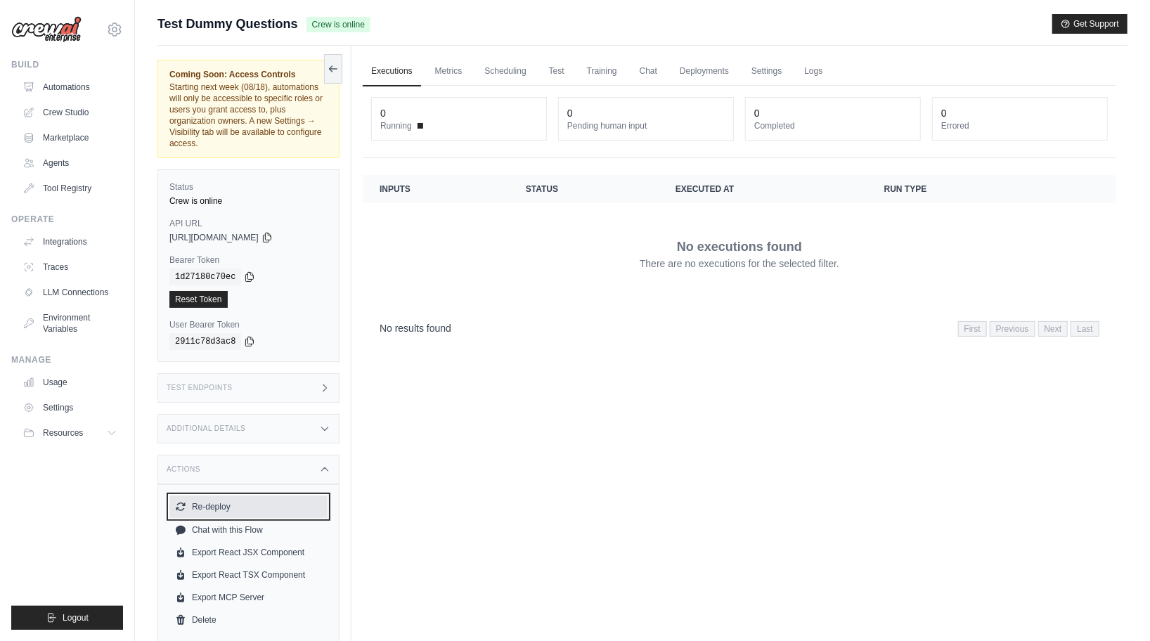
click at [214, 505] on button "Re-deploy" at bounding box center [248, 507] width 158 height 22
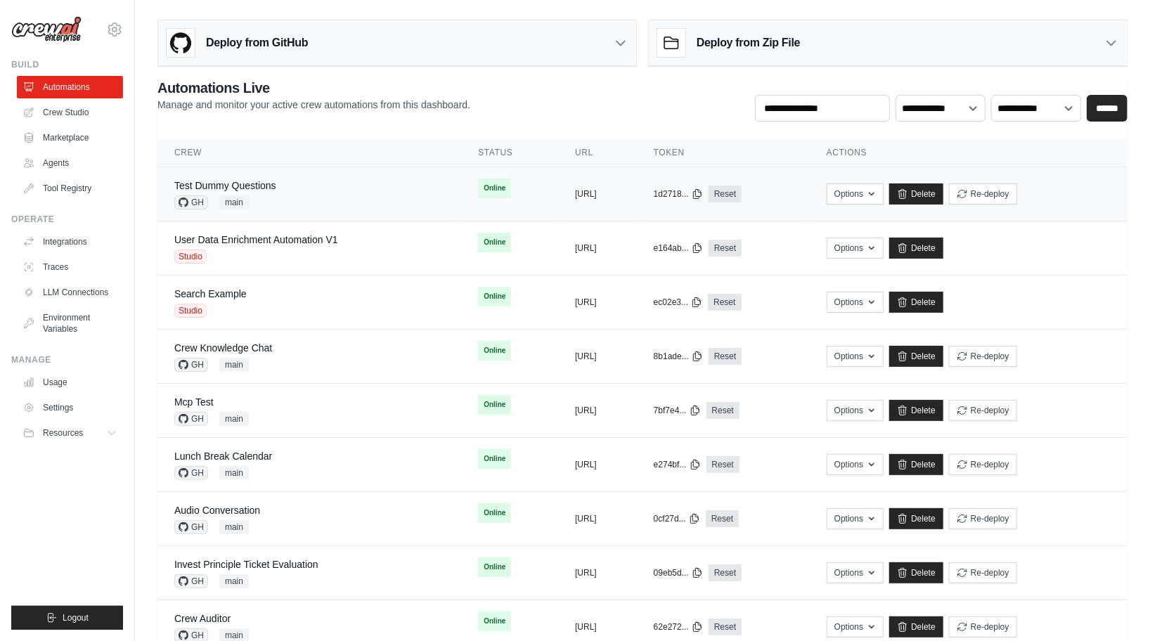
click at [290, 181] on div "Test Dummy Questions GH main" at bounding box center [309, 194] width 270 height 31
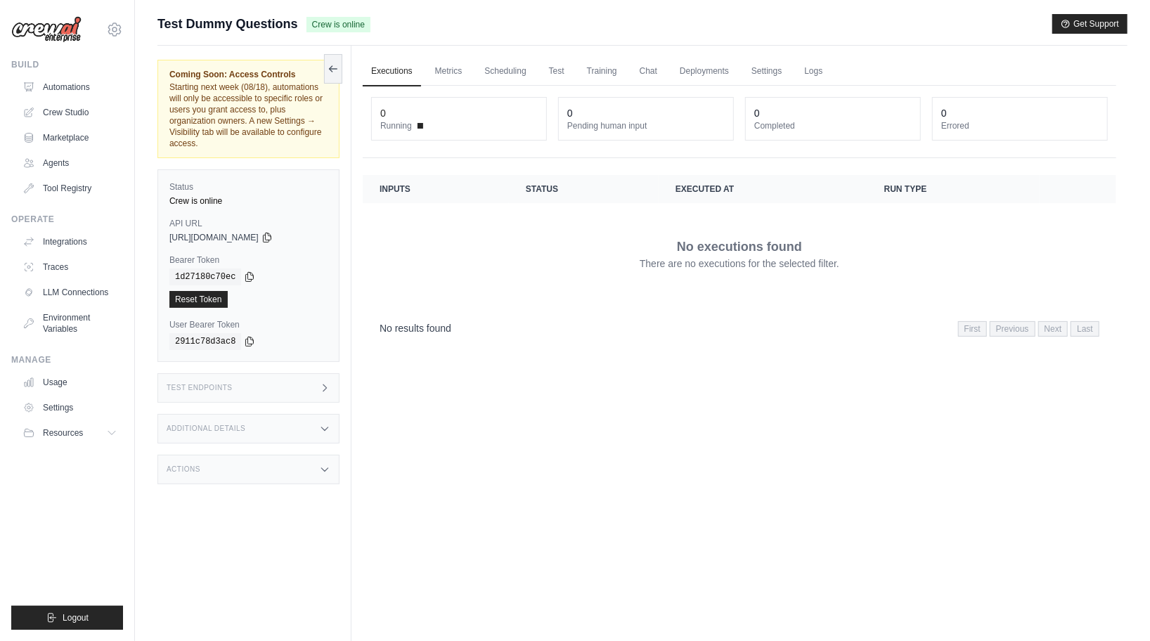
click at [249, 427] on div "Additional Details" at bounding box center [248, 429] width 182 height 30
click at [264, 389] on div "Test Endpoints" at bounding box center [248, 388] width 182 height 30
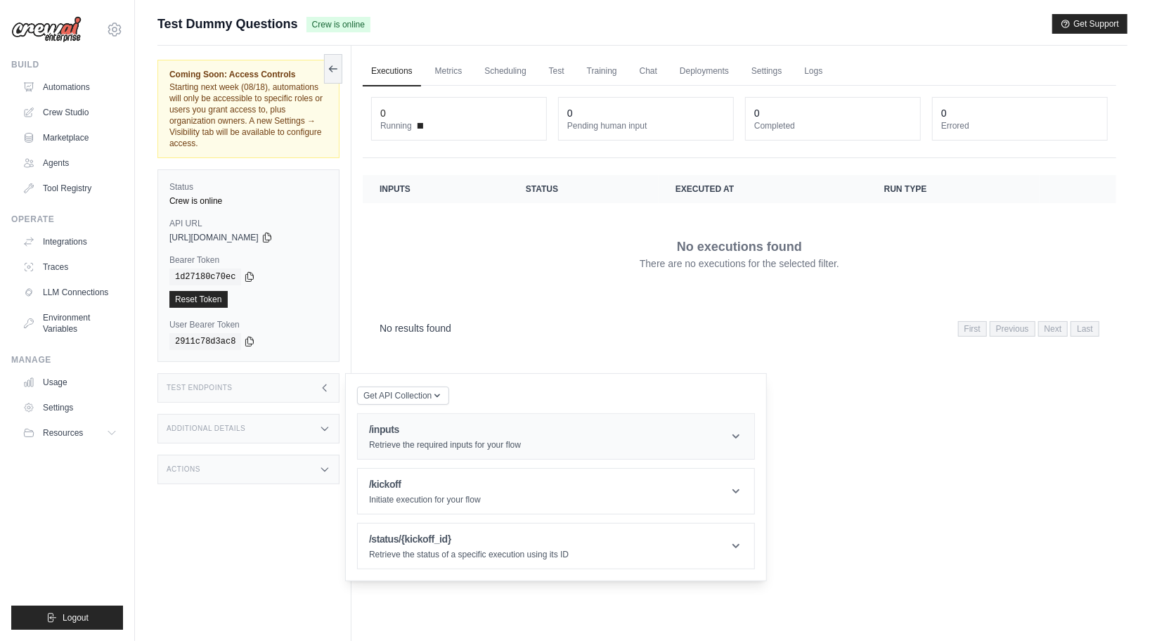
click at [391, 432] on h1 "/inputs" at bounding box center [445, 429] width 152 height 14
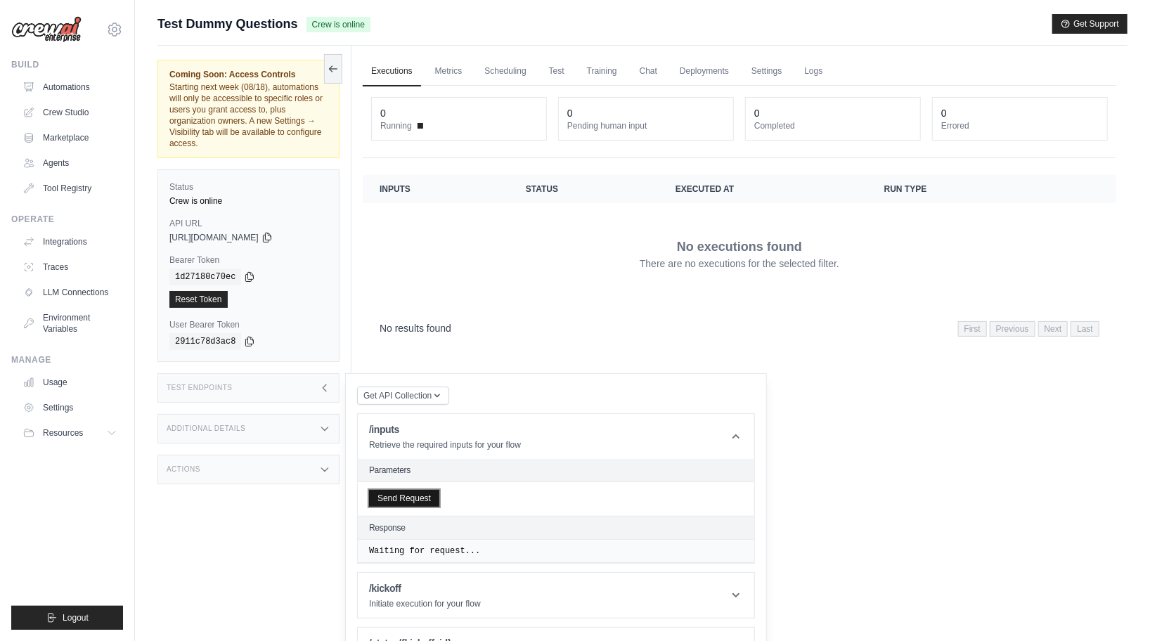
click at [387, 505] on button "Send Request" at bounding box center [404, 498] width 70 height 17
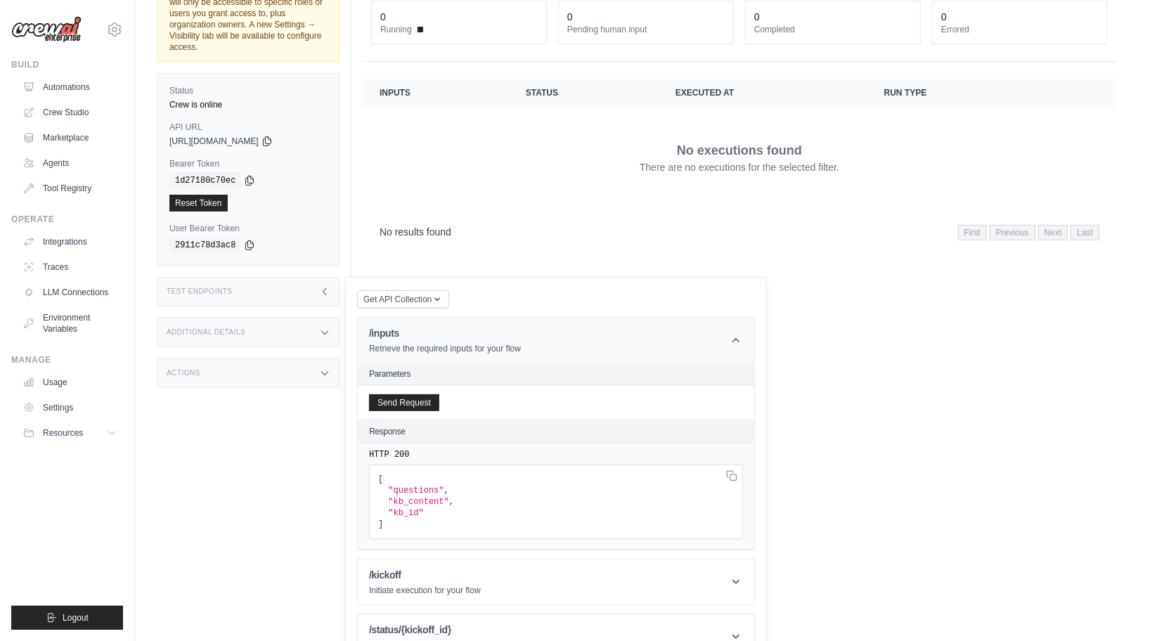
scroll to position [126, 0]
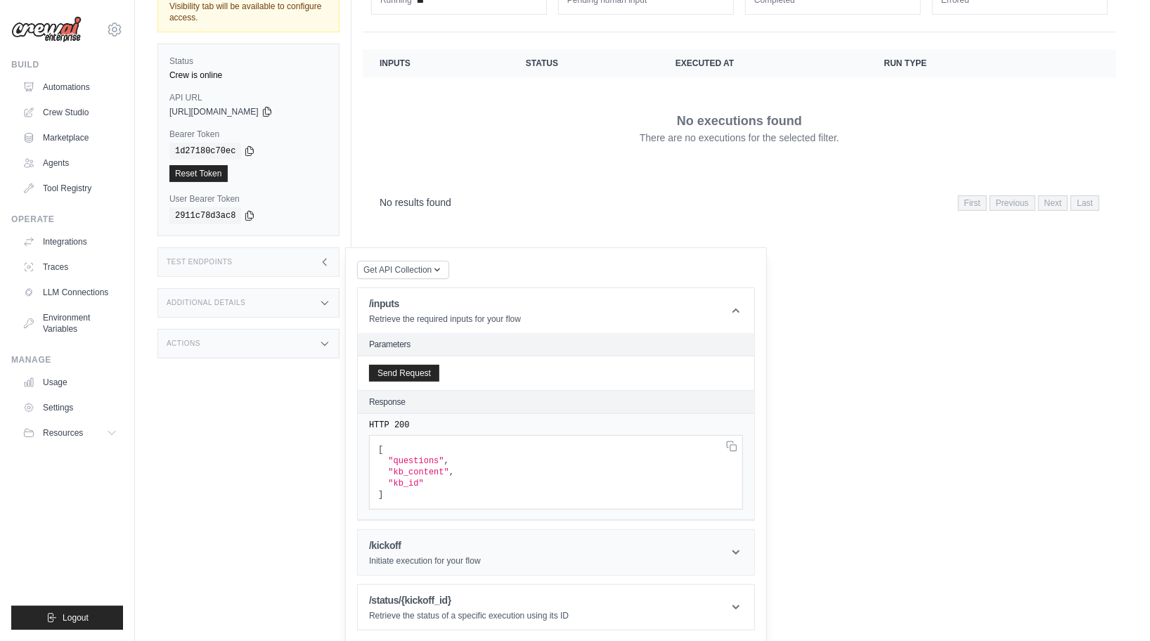
click at [420, 552] on h1 "/kickoff" at bounding box center [425, 545] width 112 height 14
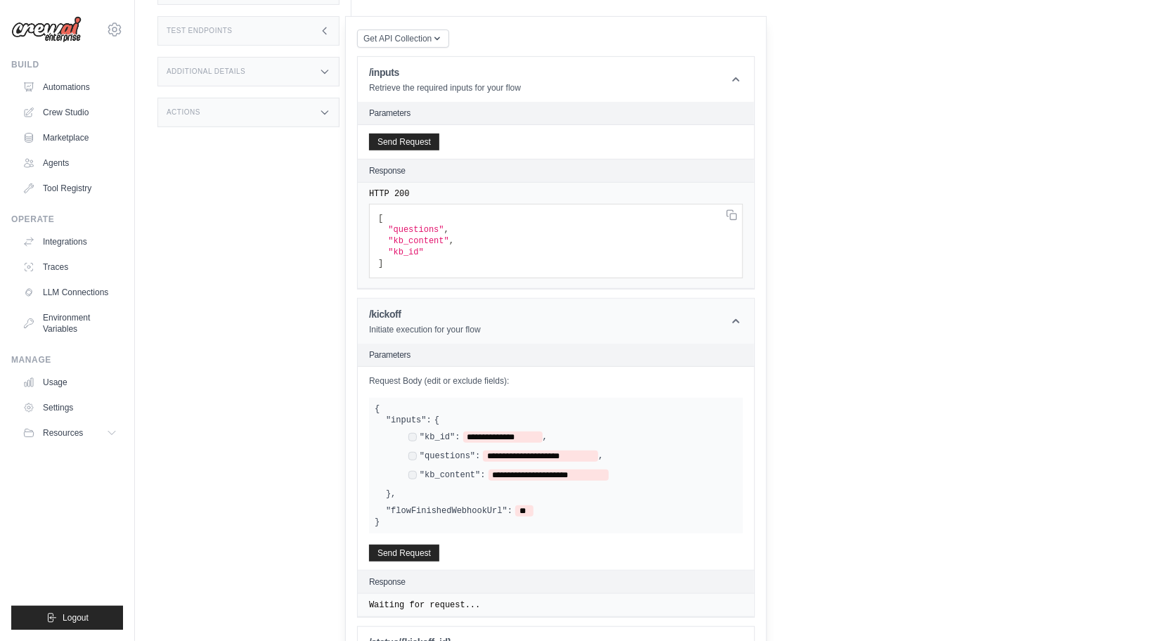
scroll to position [396, 0]
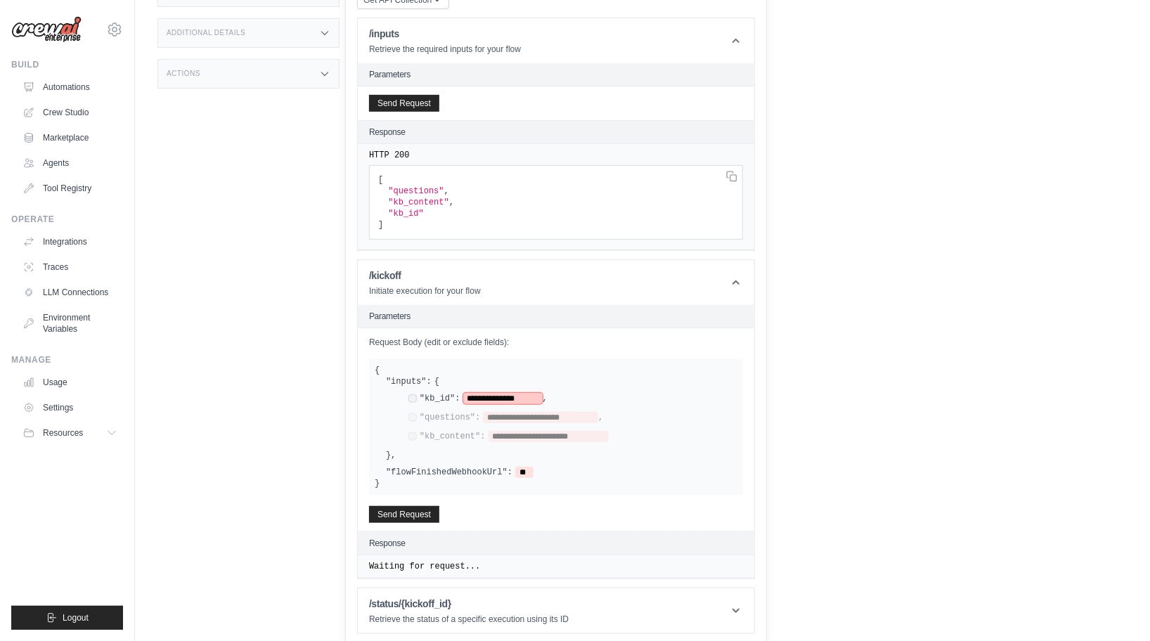
click at [483, 394] on span "**********" at bounding box center [502, 398] width 79 height 11
click at [402, 509] on button "Send Request" at bounding box center [404, 513] width 70 height 17
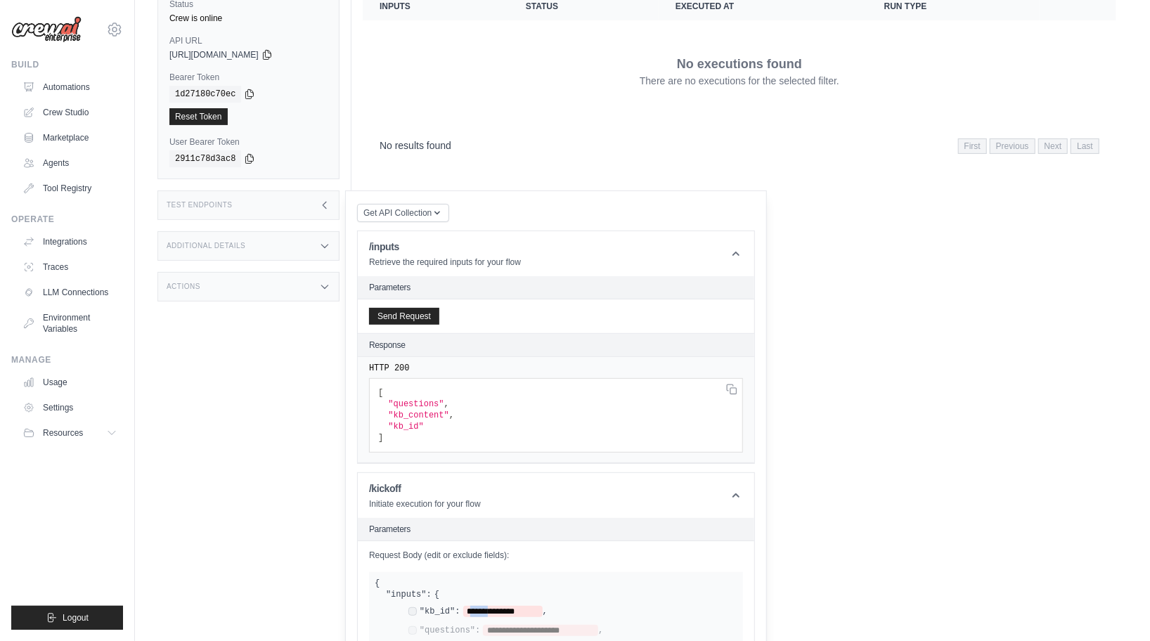
scroll to position [0, 0]
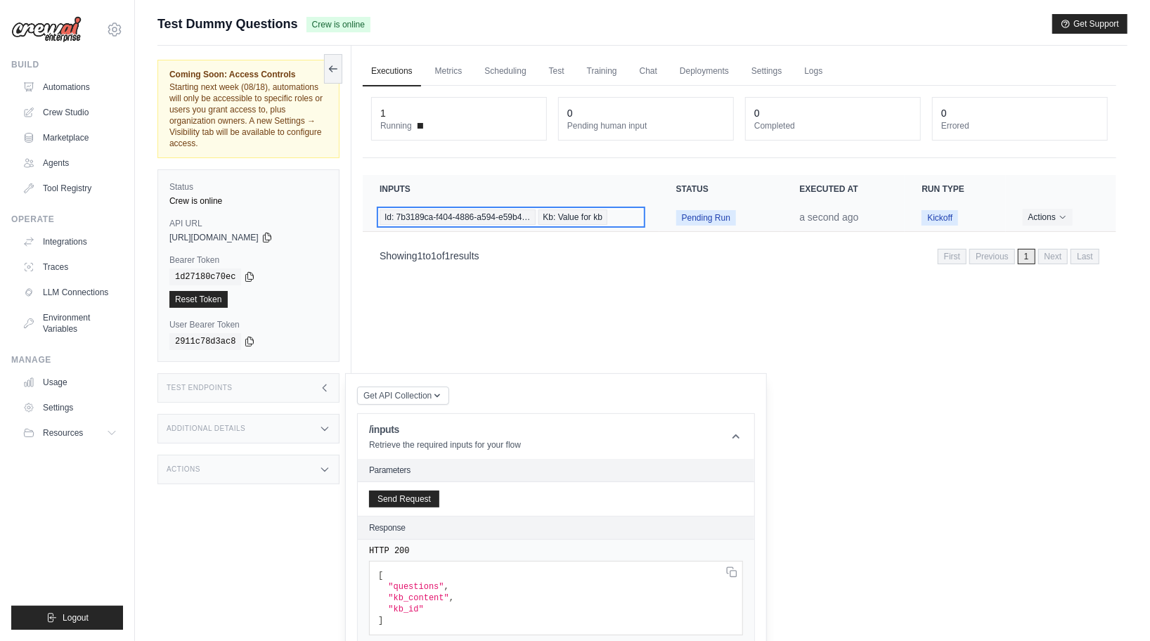
click at [433, 215] on span "Id: 7b3189ca-f404-4886-a594-e59b4…" at bounding box center [458, 216] width 156 height 15
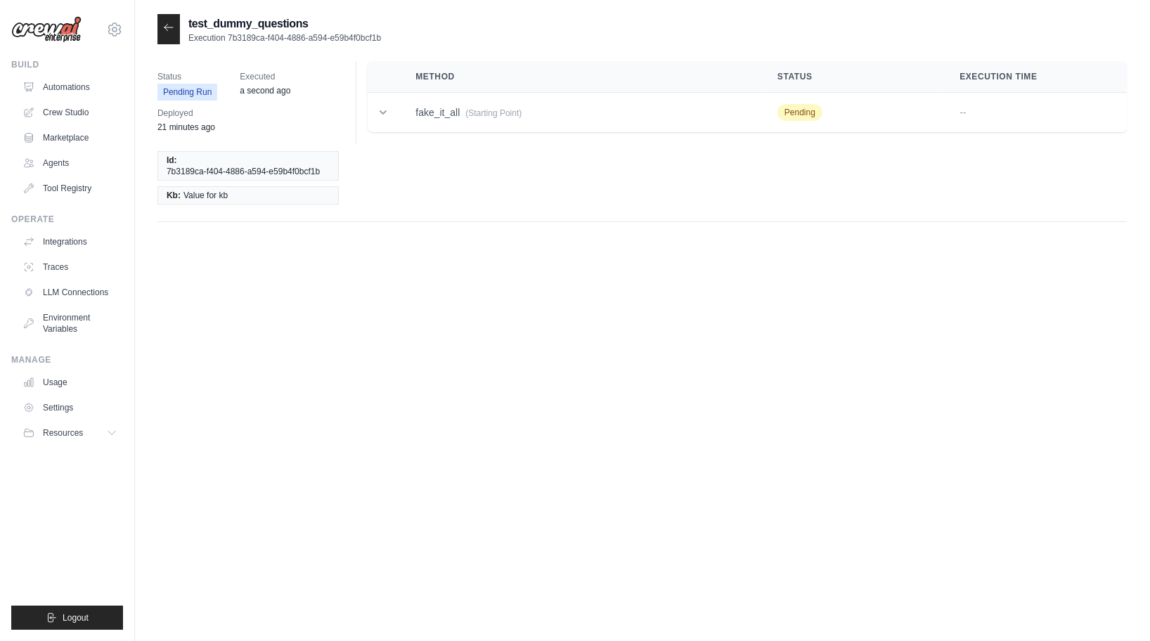
click at [170, 30] on icon at bounding box center [168, 27] width 11 height 11
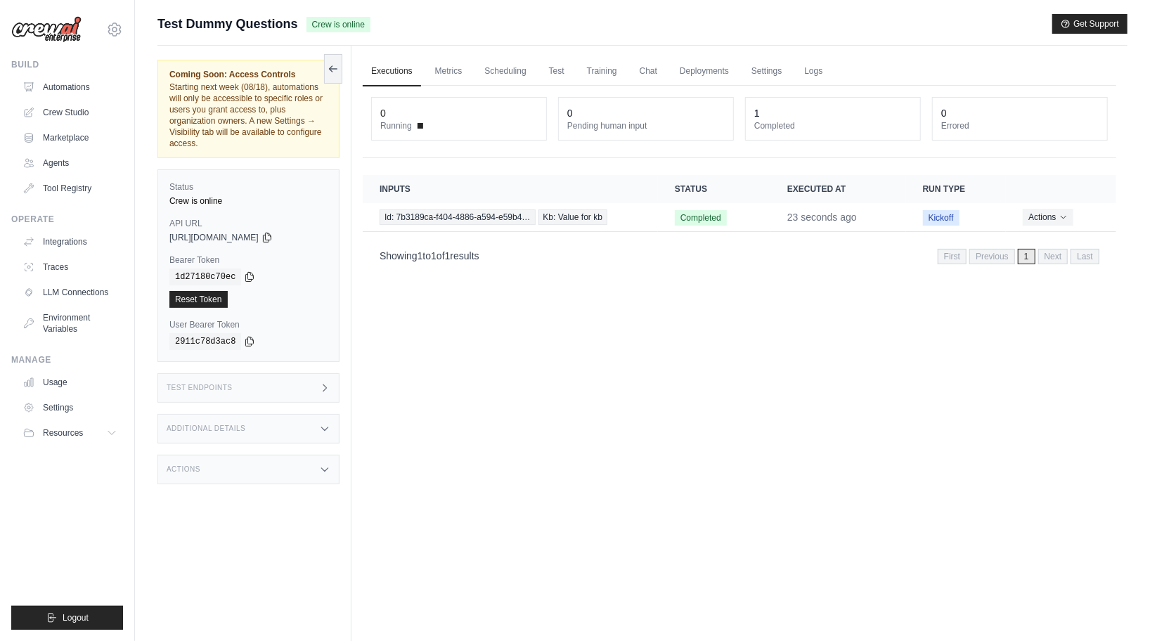
click at [266, 384] on div "Test Endpoints" at bounding box center [248, 388] width 182 height 30
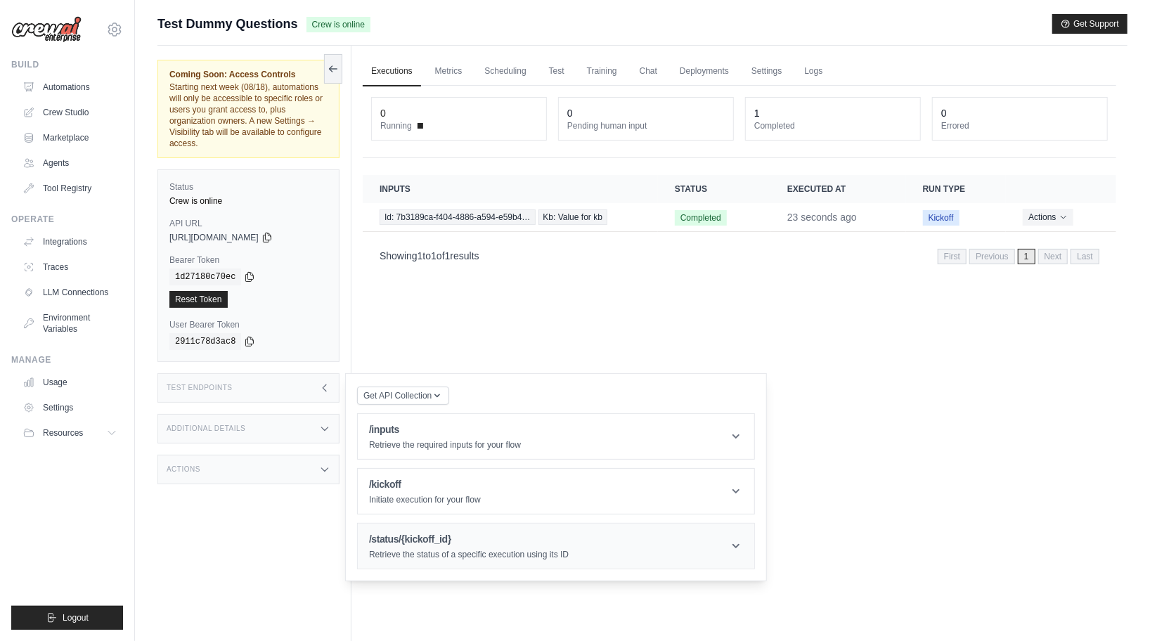
click at [434, 530] on header "/status/{kickoff_id} Retrieve the status of a specific execution using its ID" at bounding box center [556, 546] width 396 height 45
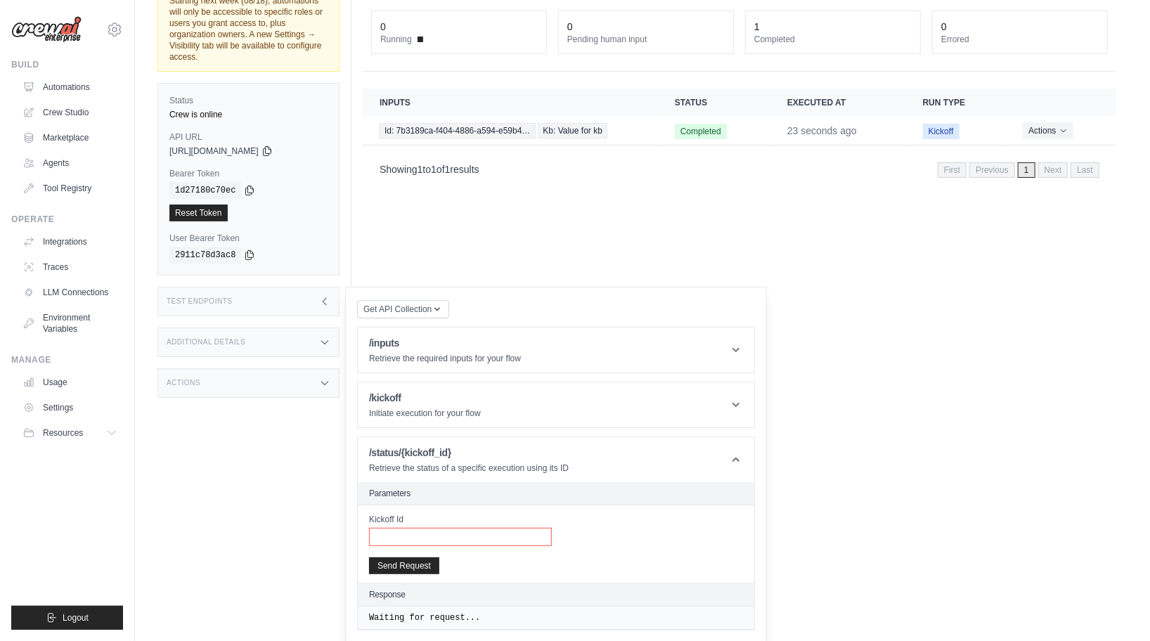
click at [415, 529] on input "Kickoff Id" at bounding box center [460, 537] width 183 height 18
paste input "**********"
type input "**********"
click at [406, 571] on button "Send Request" at bounding box center [404, 565] width 70 height 17
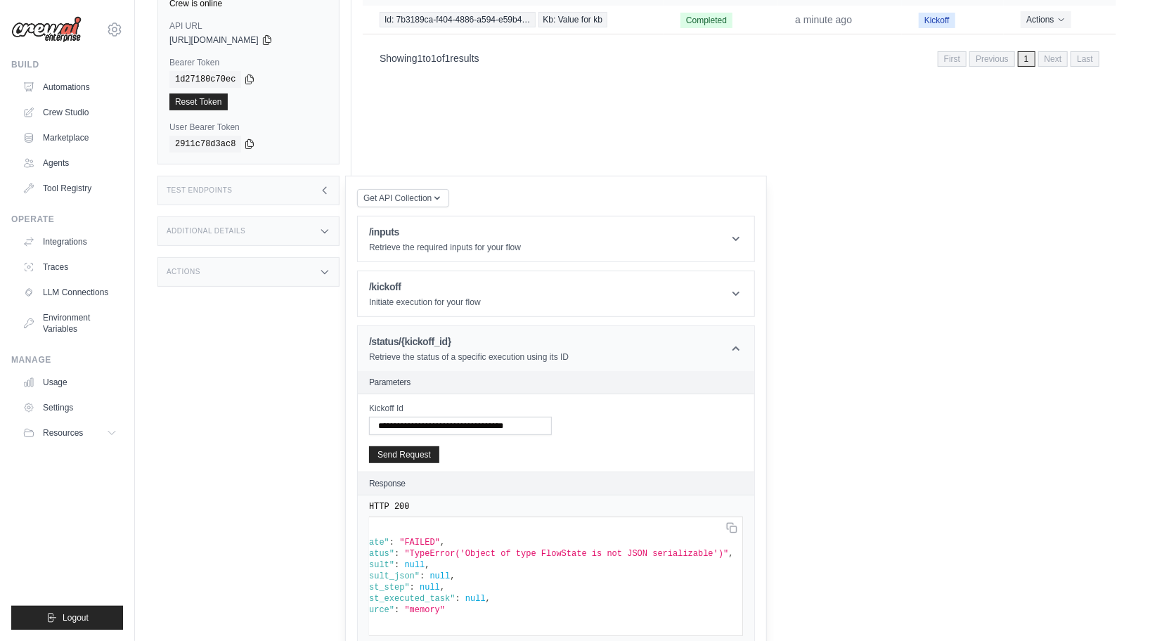
scroll to position [0, 0]
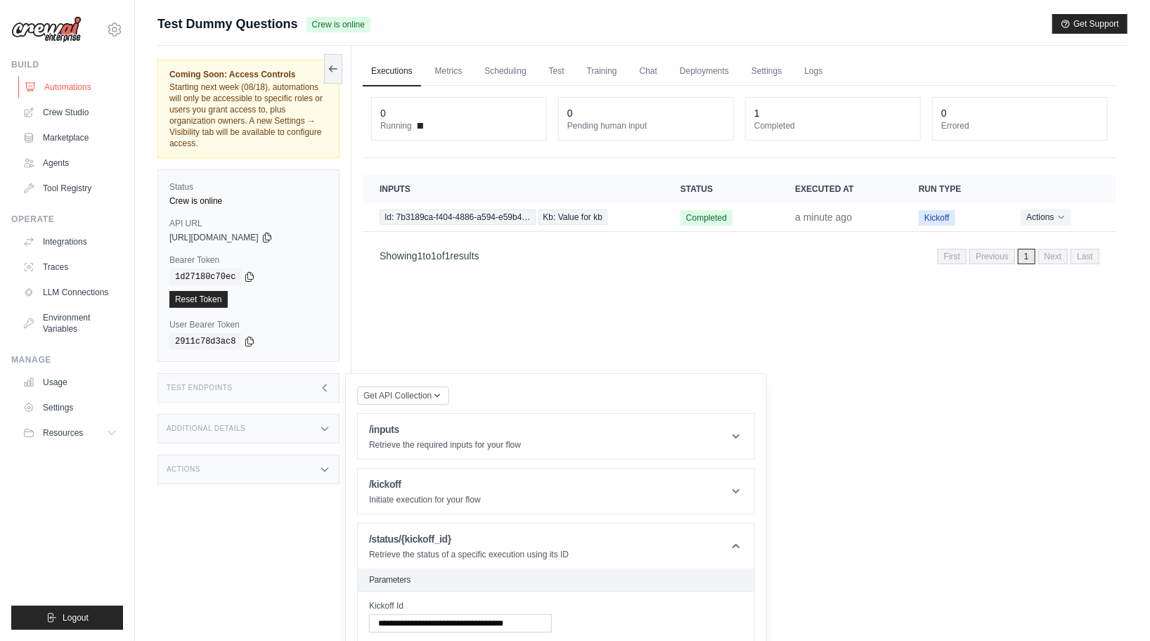
click at [85, 86] on link "Automations" at bounding box center [71, 87] width 106 height 22
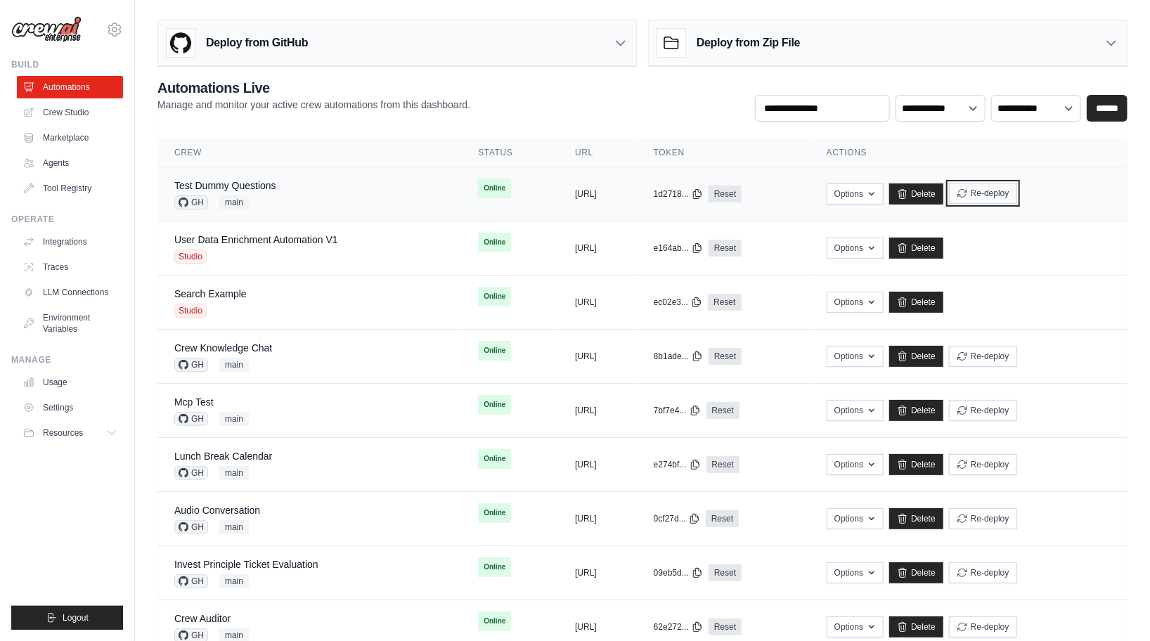
click at [1017, 195] on button "Re-deploy" at bounding box center [983, 193] width 68 height 21
click at [222, 189] on link "Test Dummy Questions" at bounding box center [225, 185] width 102 height 11
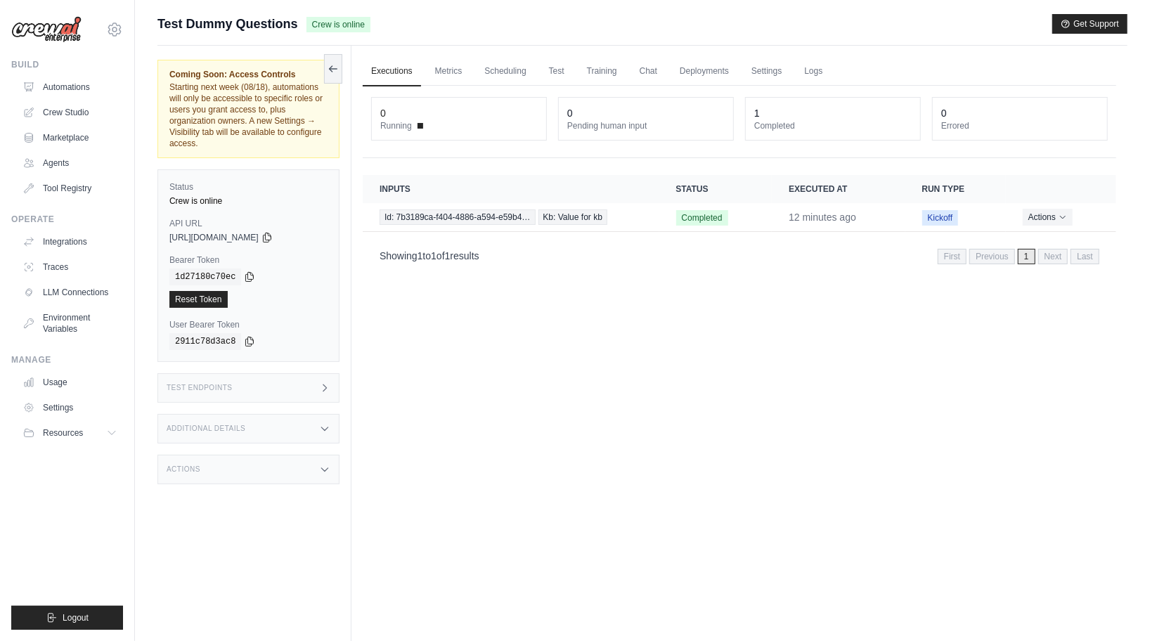
click at [242, 427] on h3 "Additional Details" at bounding box center [206, 429] width 79 height 8
click at [252, 387] on div "Test Endpoints" at bounding box center [248, 388] width 182 height 30
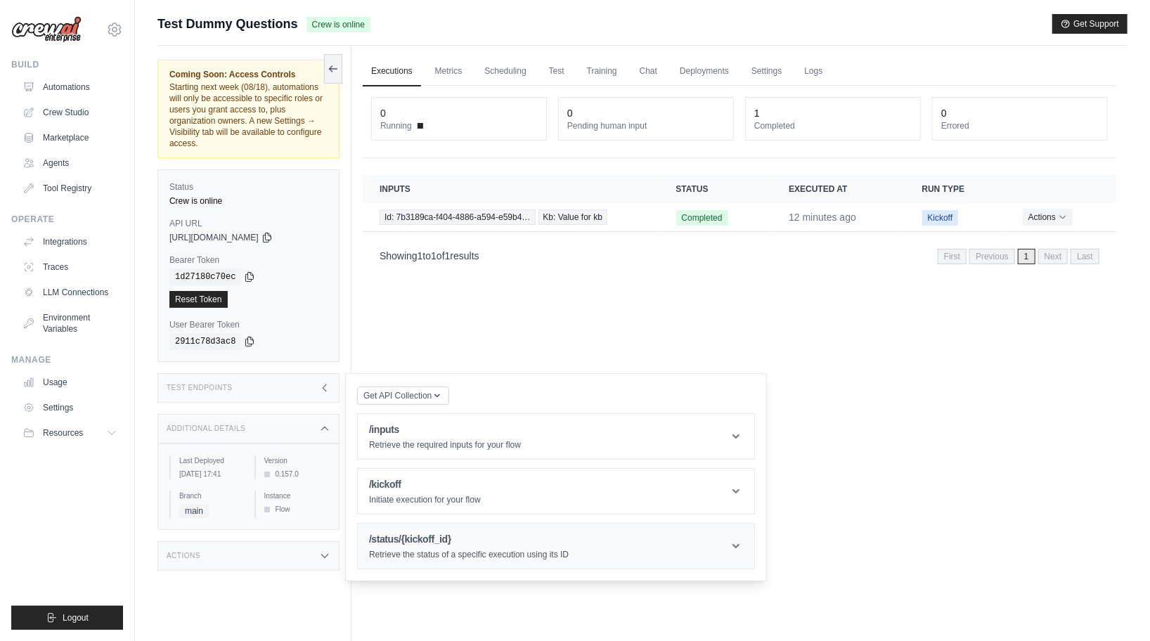
click at [398, 546] on div "/status/{kickoff_id} Retrieve the status of a specific execution using its ID" at bounding box center [469, 546] width 200 height 28
click at [385, 619] on input "Kickoff Id" at bounding box center [460, 623] width 183 height 18
paste input "**********"
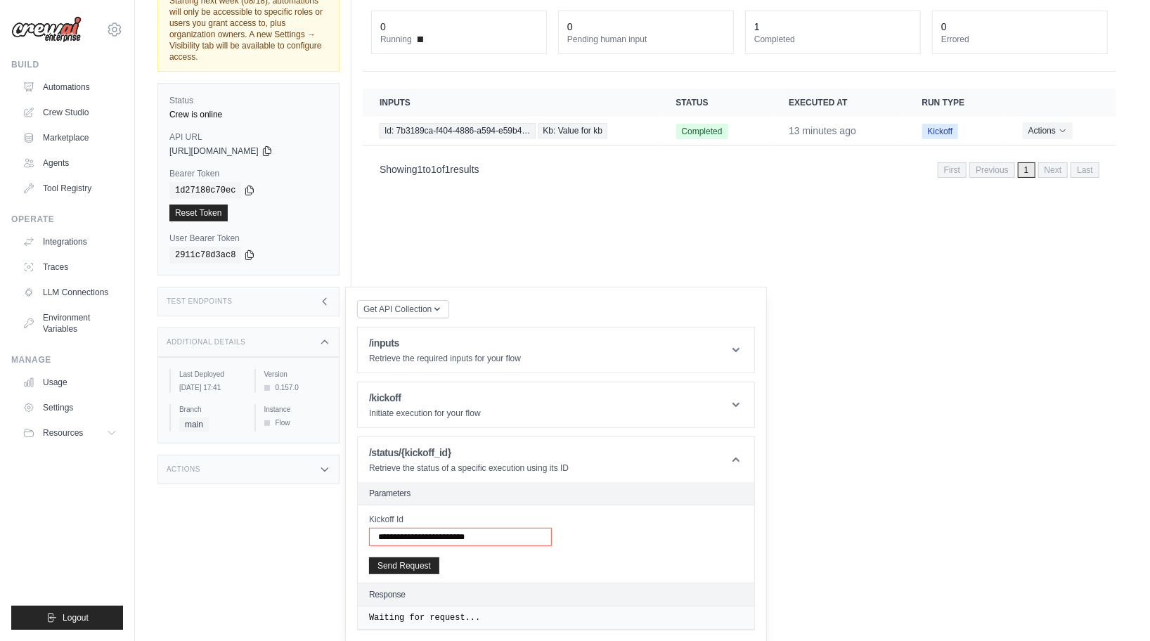
type input "**********"
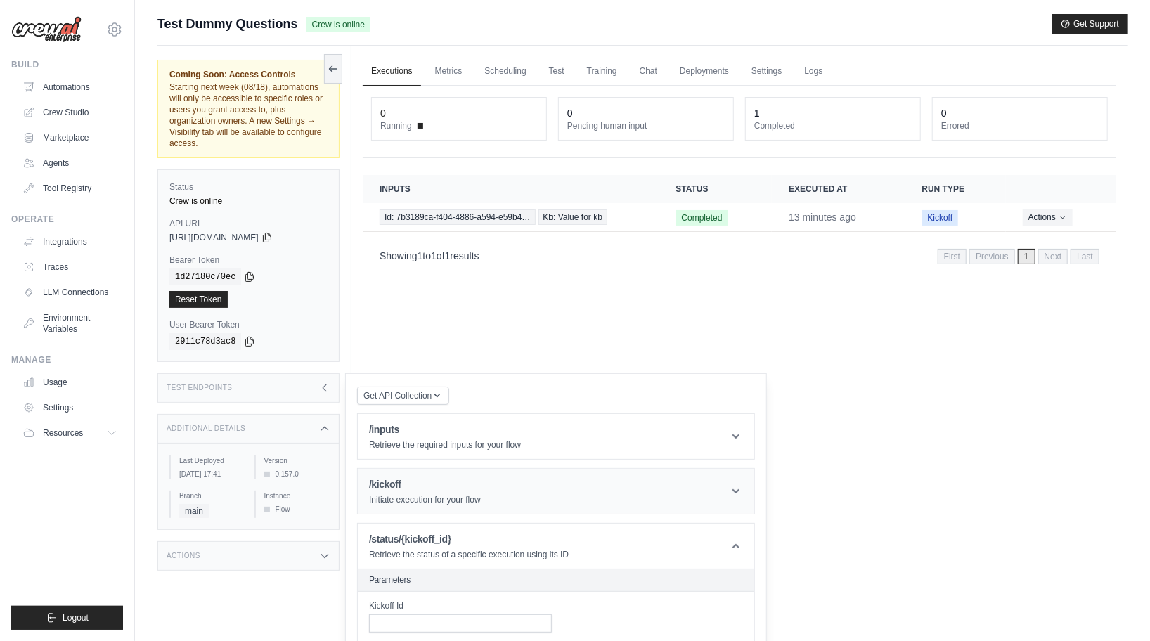
click at [401, 493] on div "/kickoff Initiate execution for your flow" at bounding box center [425, 491] width 112 height 28
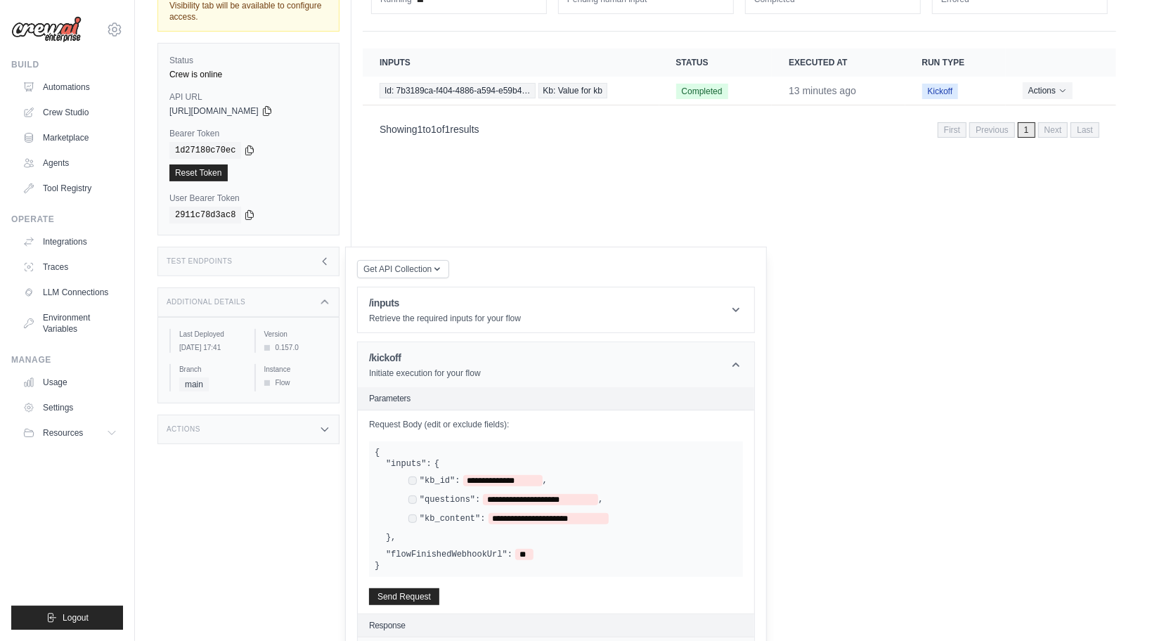
scroll to position [129, 0]
click at [411, 507] on div "**********" at bounding box center [567, 498] width 340 height 51
click at [411, 504] on div "**********" at bounding box center [567, 498] width 340 height 51
click at [411, 502] on div "**********" at bounding box center [572, 498] width 329 height 13
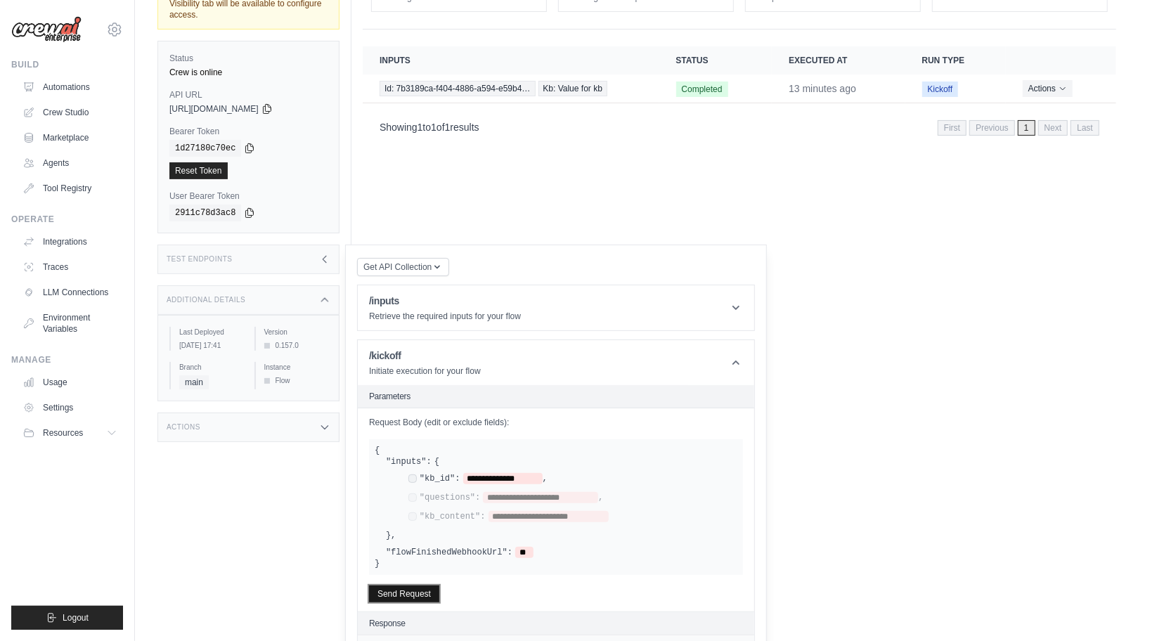
click at [407, 595] on button "Send Request" at bounding box center [404, 594] width 70 height 17
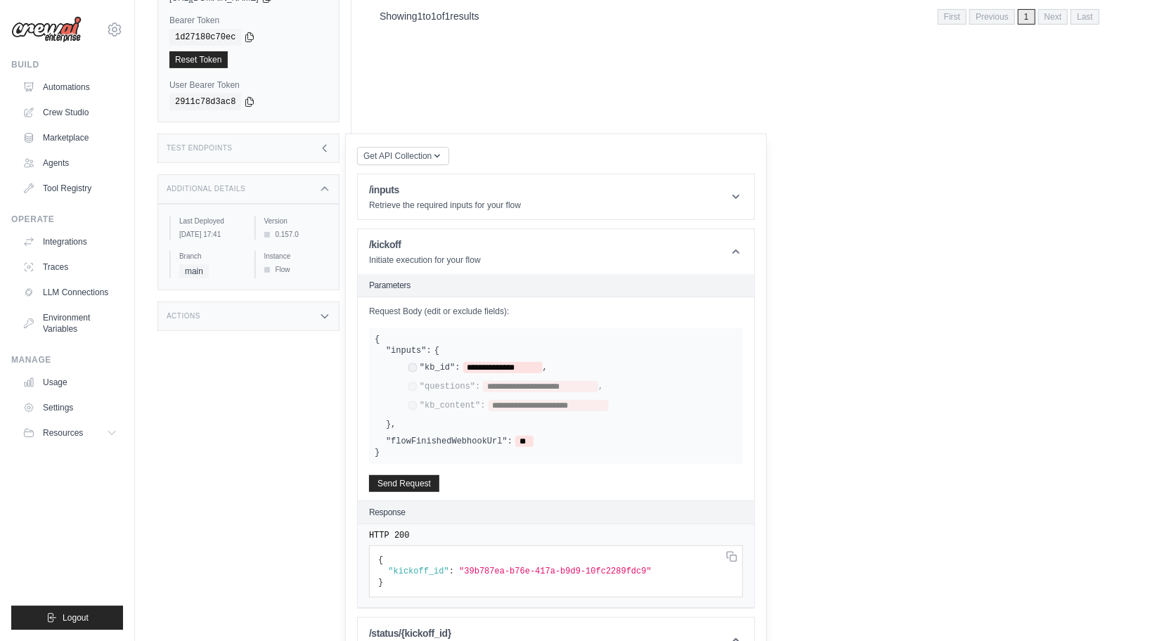
scroll to position [287, 0]
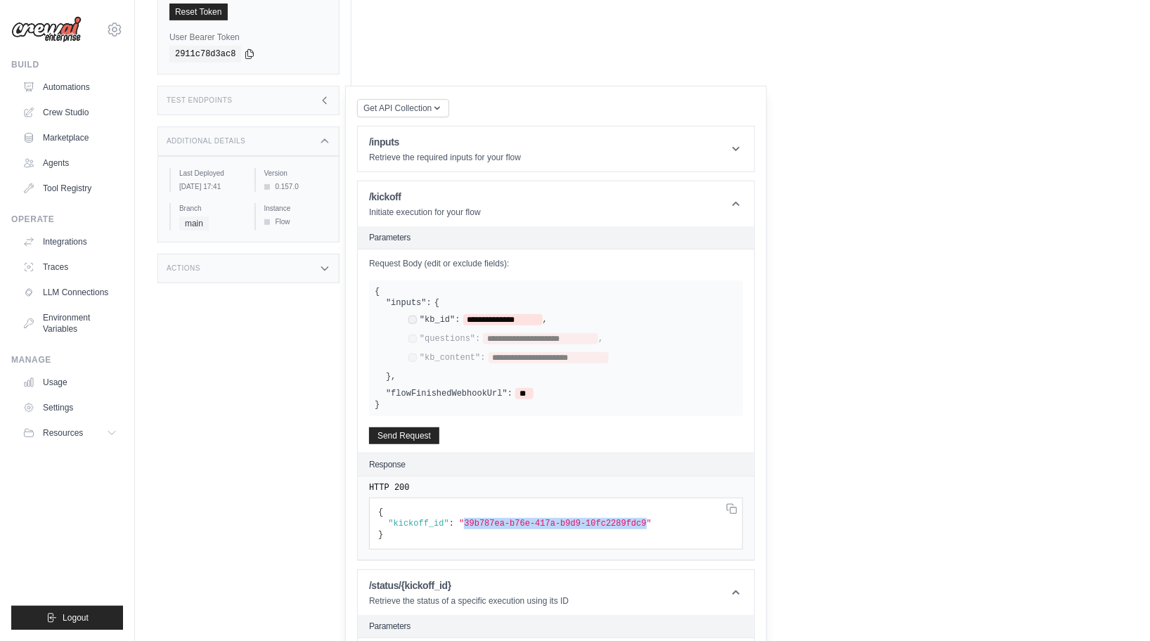
drag, startPoint x: 465, startPoint y: 519, endPoint x: 647, endPoint y: 524, distance: 182.1
click at [647, 524] on span ""39b787ea-b76e-417a-b9d9-10fc2289fdc9"" at bounding box center [555, 524] width 193 height 10
copy span "39b787ea-b76e-417a-b9d9-10fc2289fdc9"
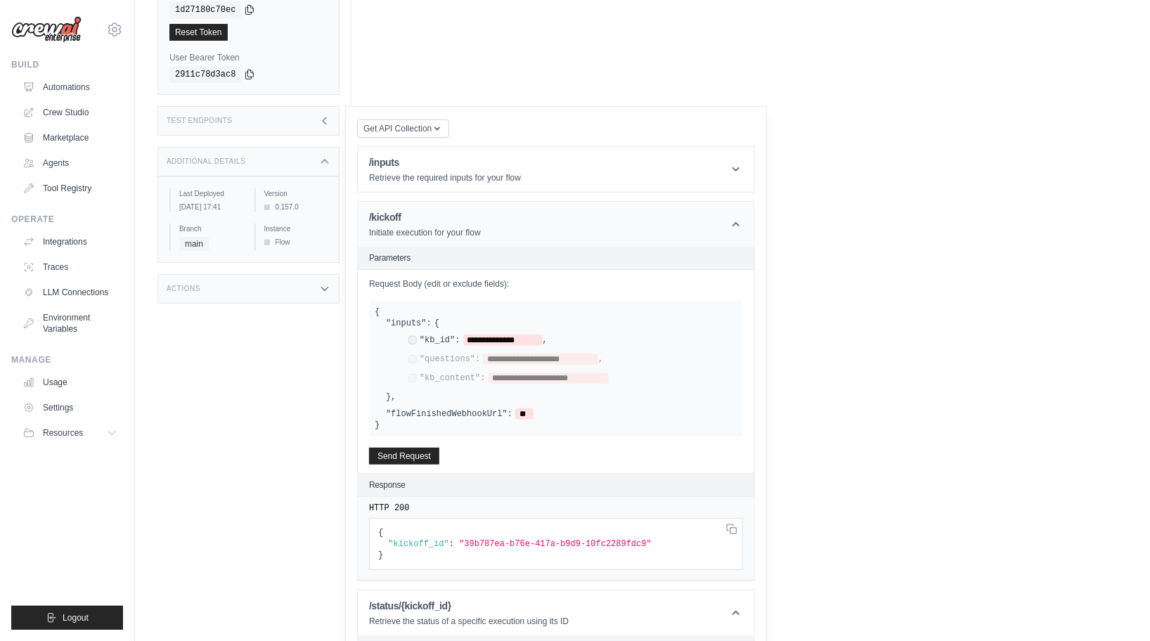
click at [500, 221] on header "/kickoff Initiate execution for your flow" at bounding box center [556, 224] width 396 height 45
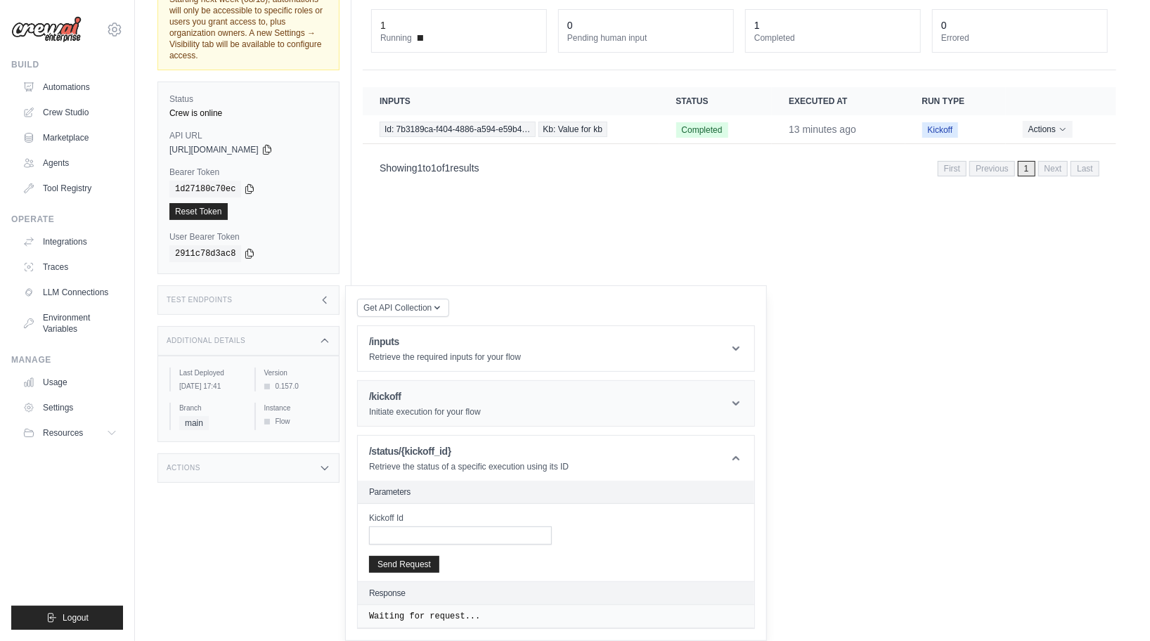
scroll to position [86, 0]
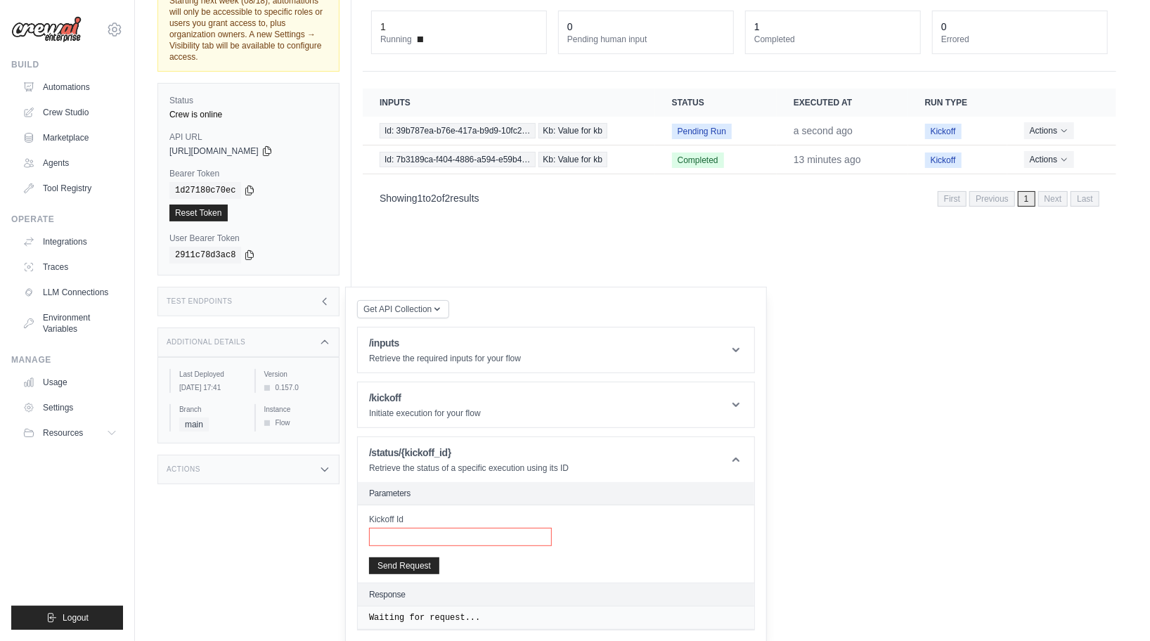
click at [399, 529] on input "Kickoff Id" at bounding box center [460, 537] width 183 height 18
paste input "**********"
type input "**********"
click at [399, 564] on button "Send Request" at bounding box center [404, 565] width 70 height 17
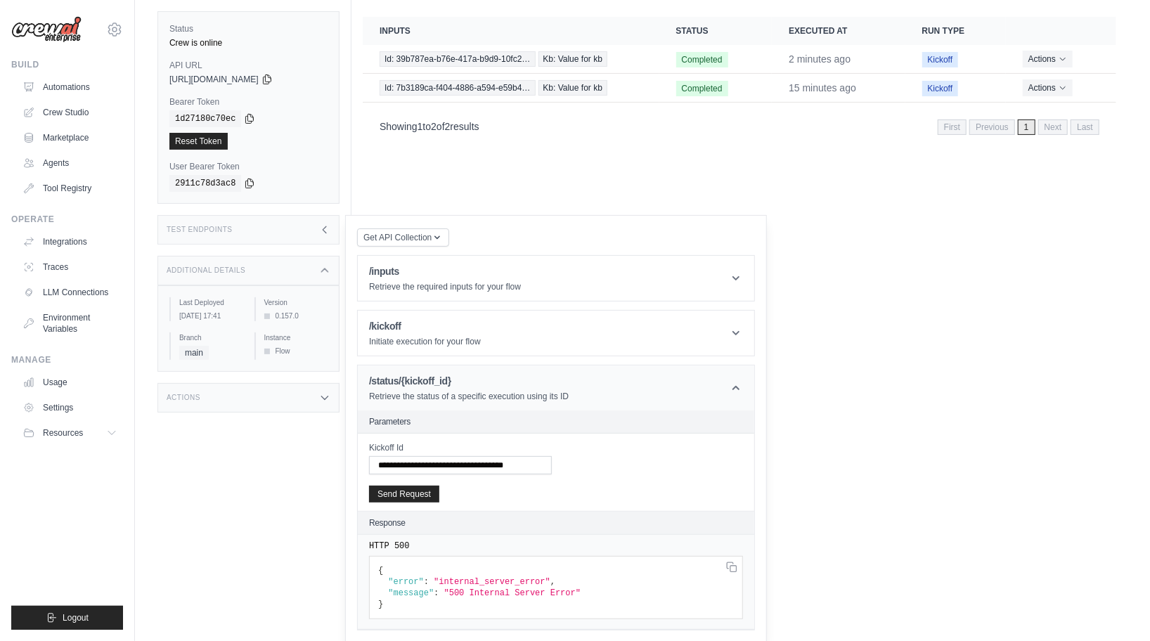
scroll to position [0, 0]
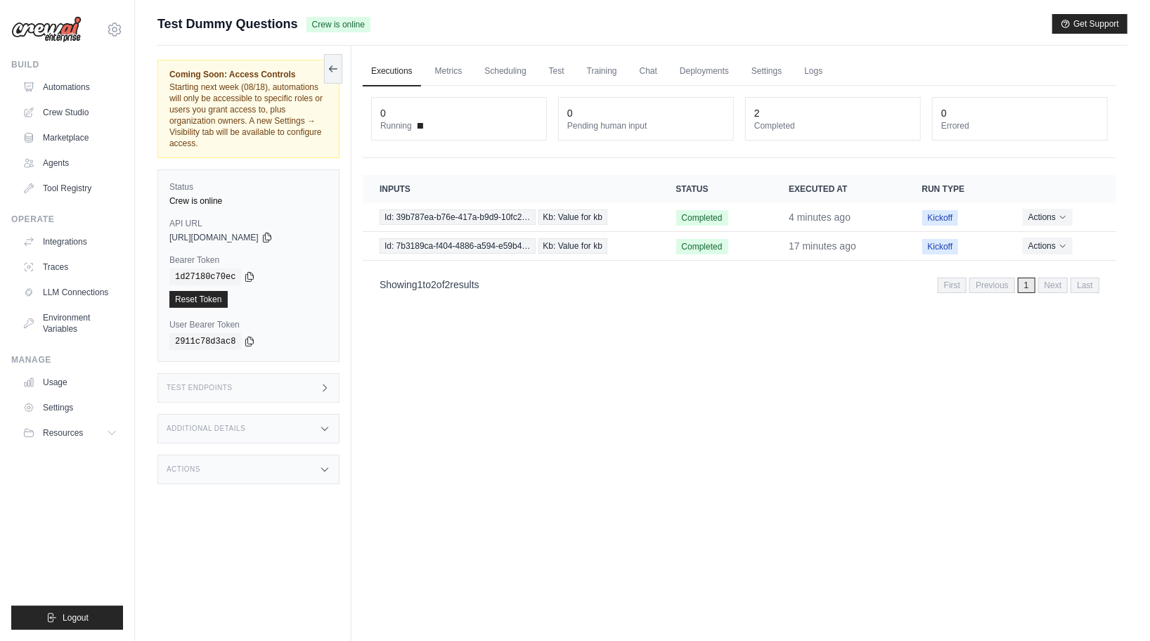
click at [243, 439] on div "Additional Details" at bounding box center [248, 429] width 182 height 30
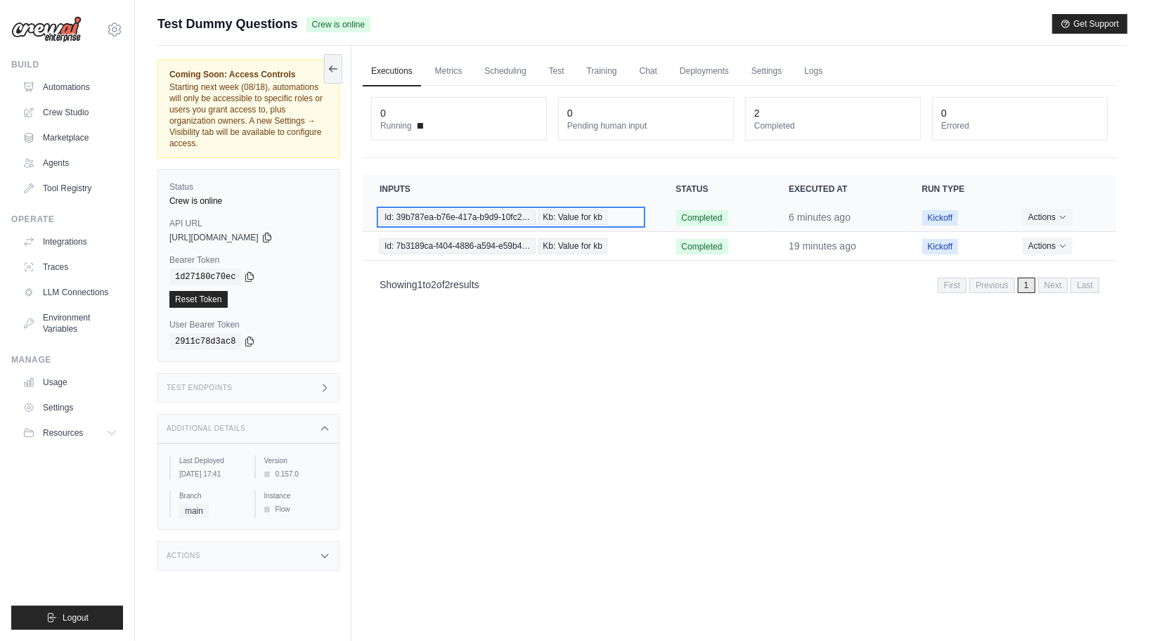
click at [458, 211] on span "Id: 39b787ea-b76e-417a-b9d9-10fc2…" at bounding box center [458, 216] width 156 height 15
click at [310, 383] on div "Test Endpoints" at bounding box center [248, 388] width 182 height 30
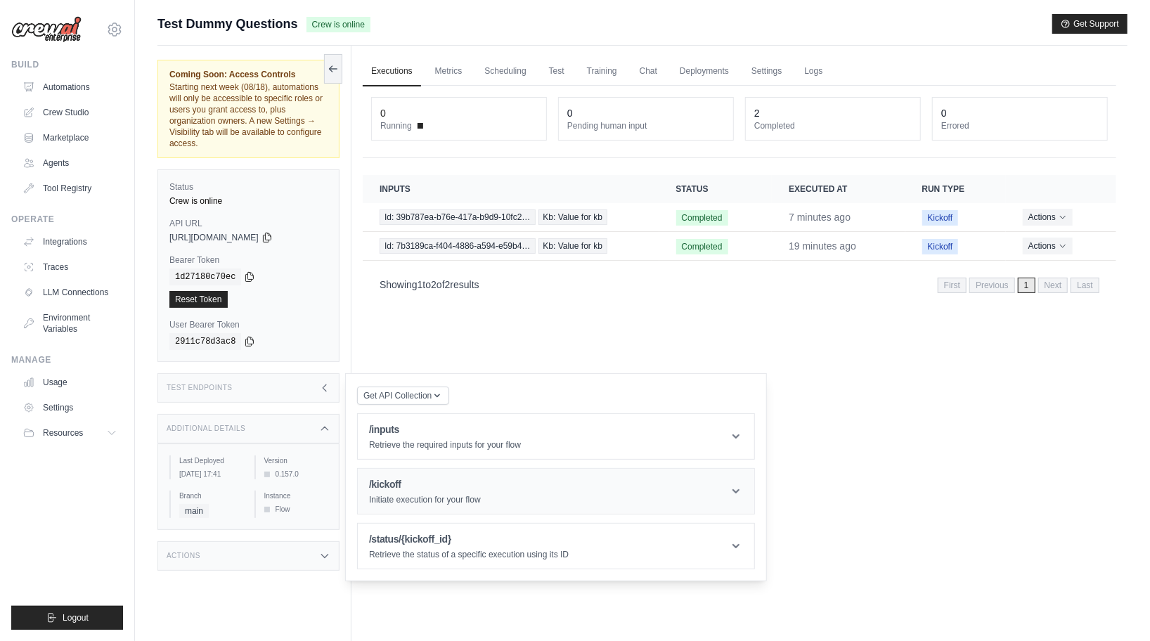
click at [417, 484] on h1 "/kickoff" at bounding box center [425, 484] width 112 height 14
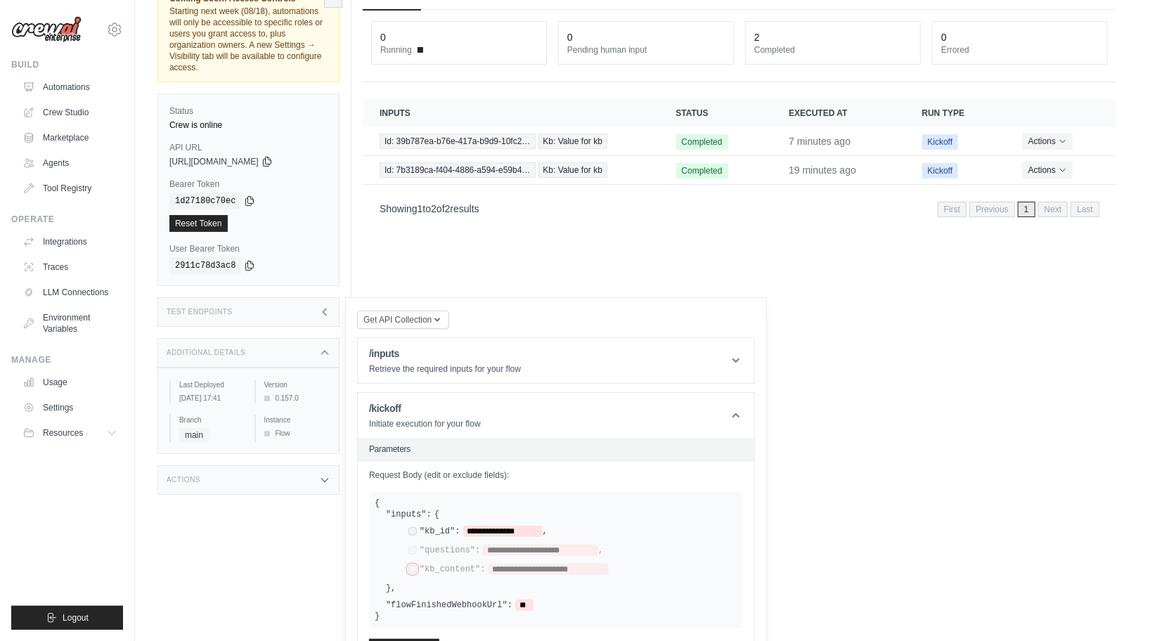
scroll to position [127, 0]
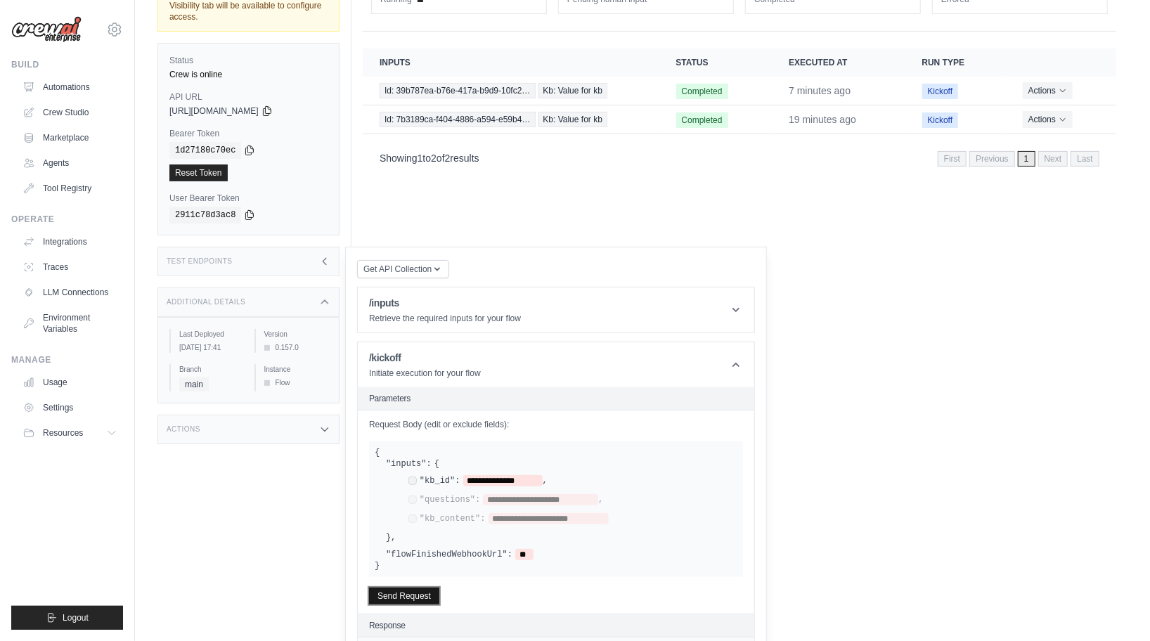
click at [399, 588] on button "Send Request" at bounding box center [404, 596] width 70 height 17
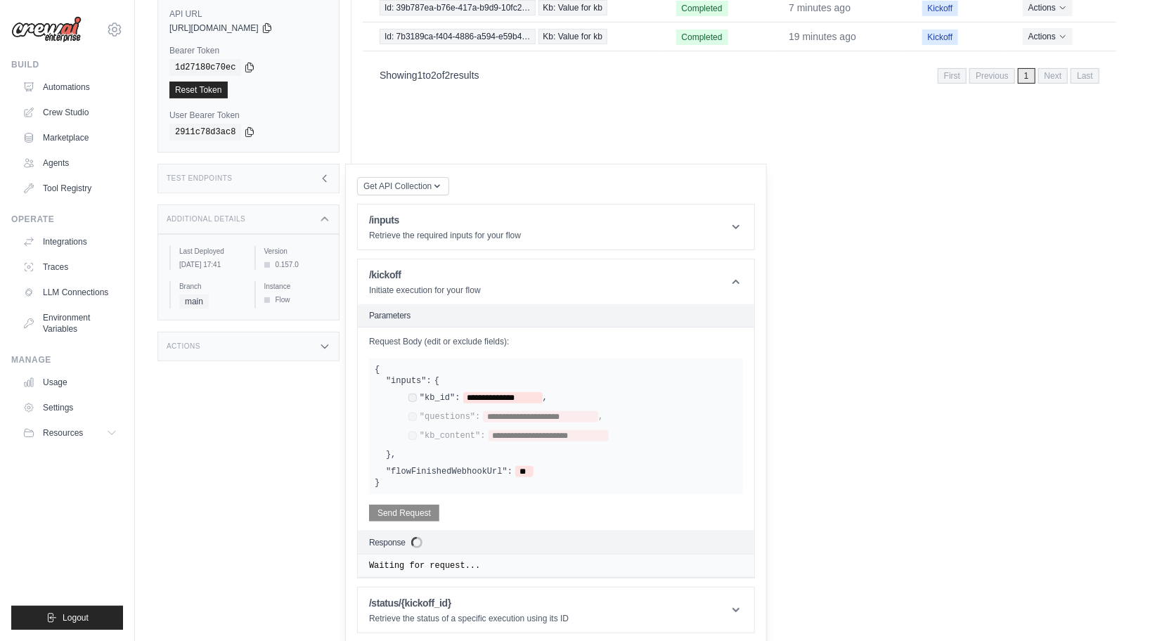
scroll to position [270, 0]
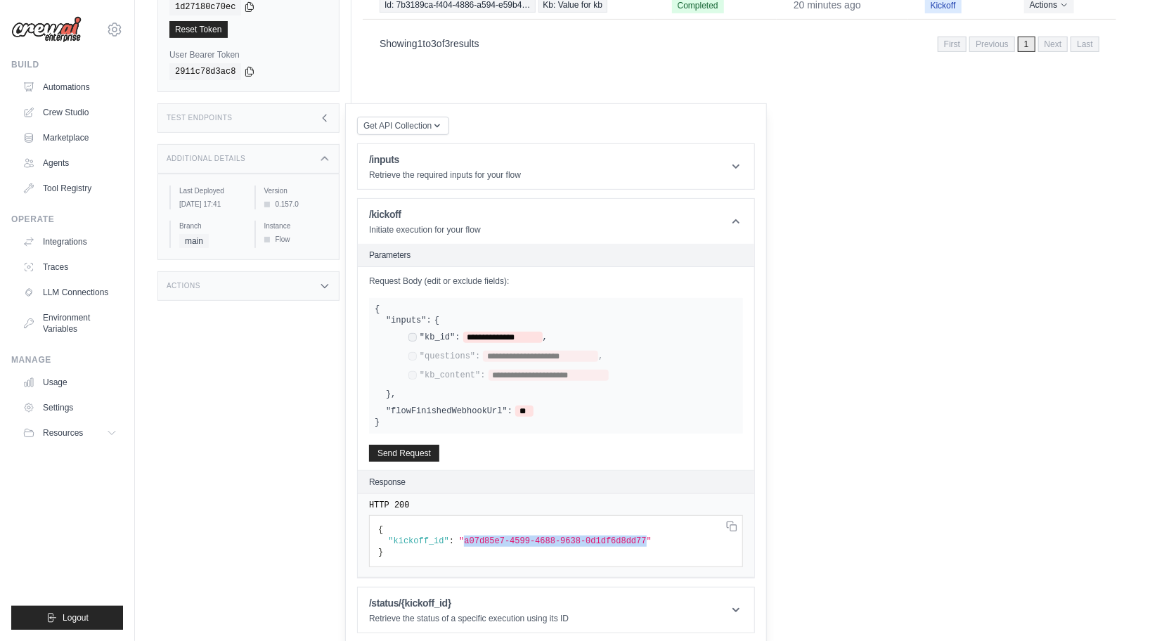
drag, startPoint x: 465, startPoint y: 538, endPoint x: 648, endPoint y: 540, distance: 183.5
click at [648, 540] on span ""a07d85e7-4599-4688-9638-0d1df6d8dd77"" at bounding box center [555, 541] width 193 height 10
copy span "a07d85e7-4599-4688-9638-0d1df6d8dd77"
click at [496, 208] on header "/kickoff Initiate execution for your flow" at bounding box center [556, 221] width 396 height 45
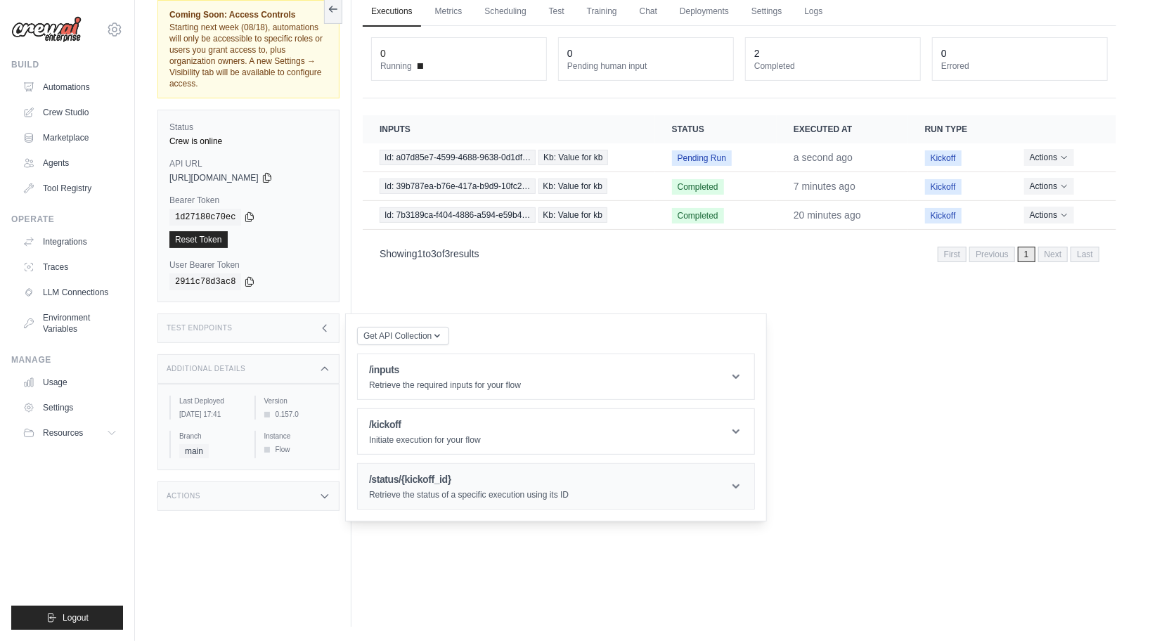
click at [422, 482] on h1 "/status/{kickoff_id}" at bounding box center [469, 479] width 200 height 14
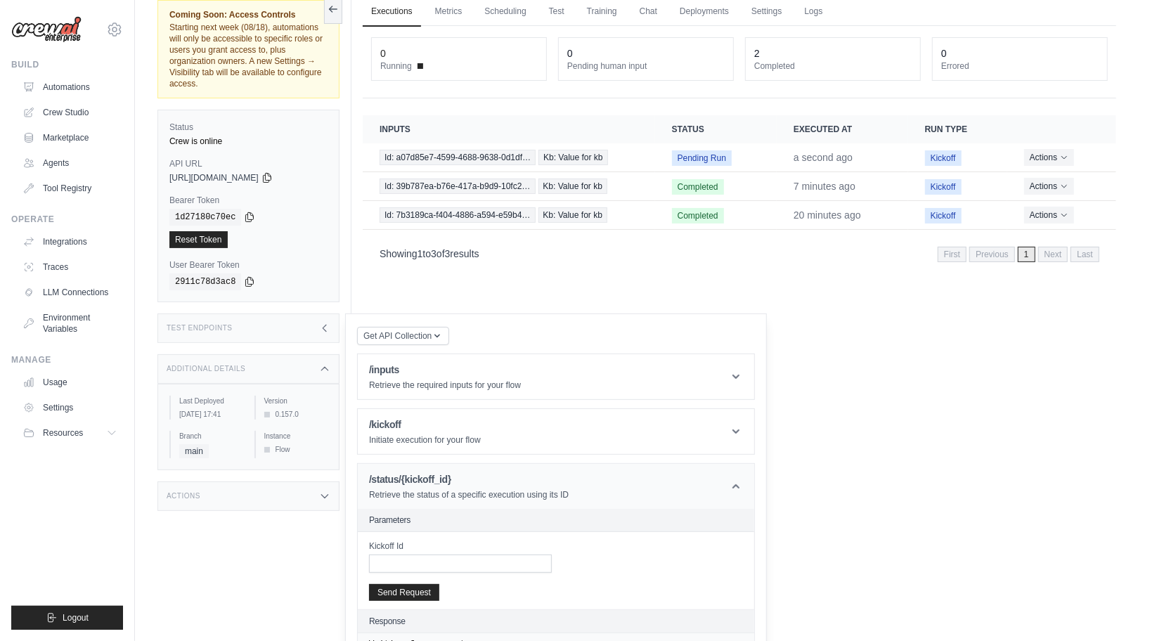
scroll to position [86, 0]
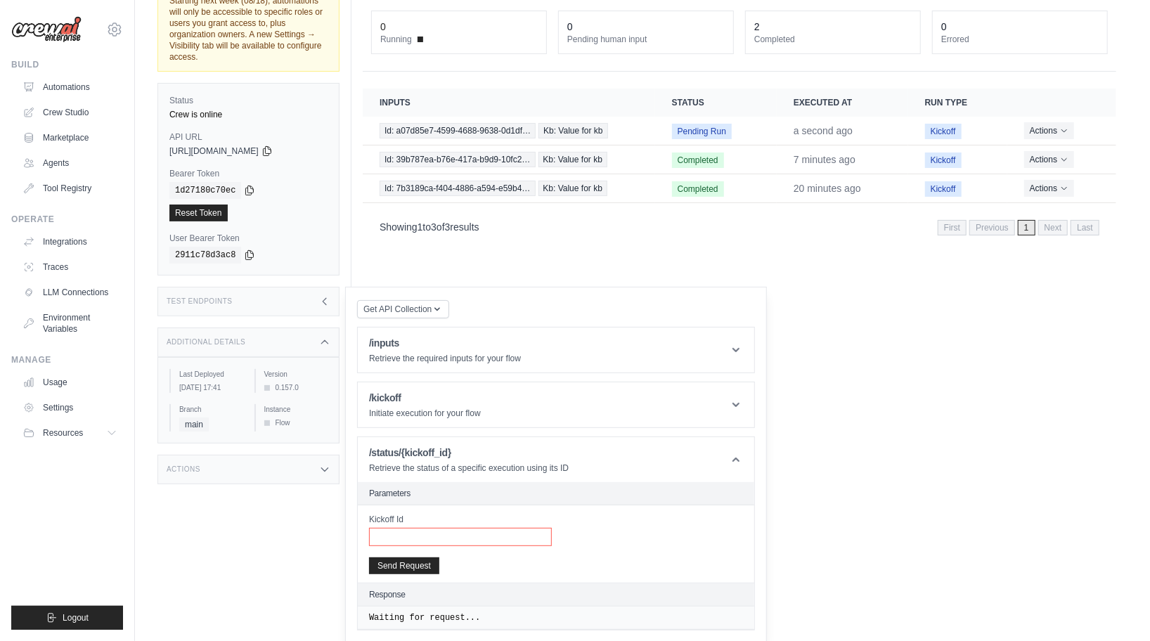
click at [415, 534] on input "Kickoff Id" at bounding box center [460, 537] width 183 height 18
paste input "**********"
type input "**********"
click at [402, 564] on button "Send Request" at bounding box center [404, 565] width 70 height 17
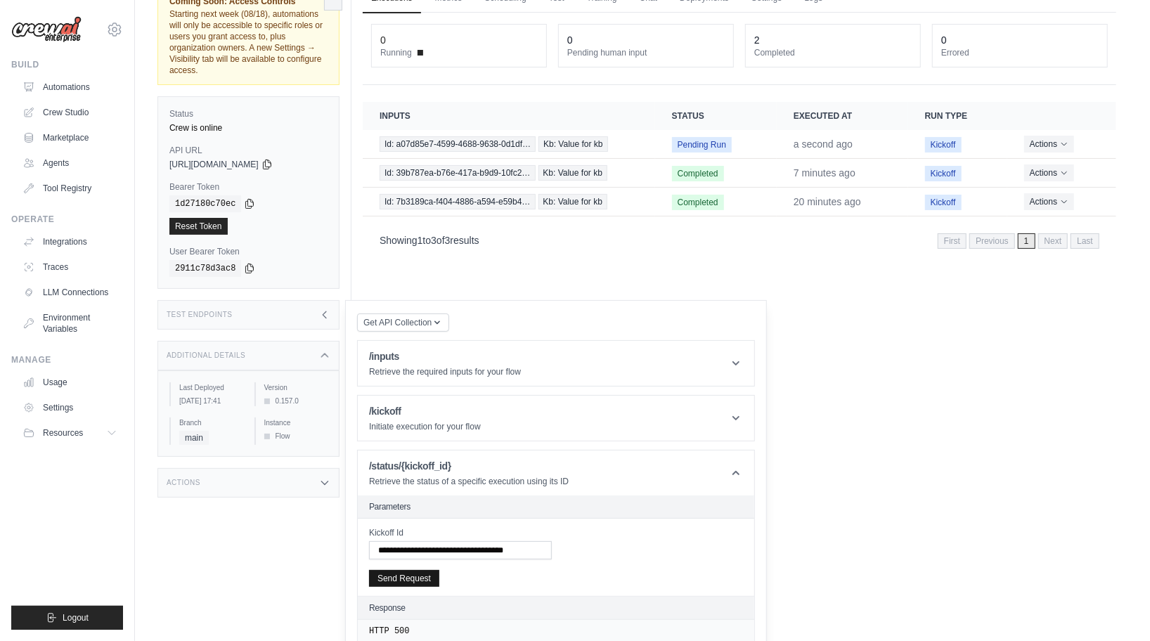
scroll to position [0, 0]
